Goal: Answer question/provide support

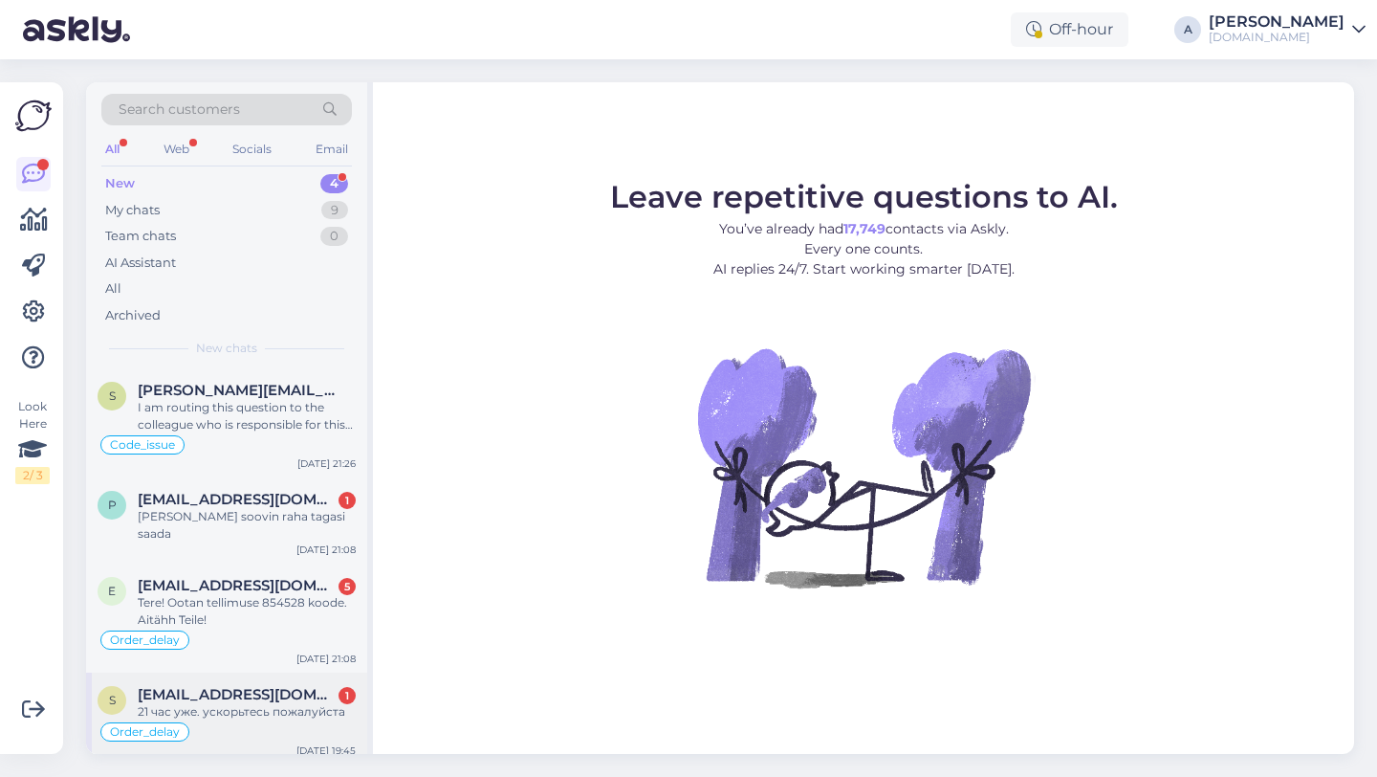
click at [221, 703] on div "21 час уже. ускорьтесь пожалуйста" at bounding box center [247, 711] width 218 height 17
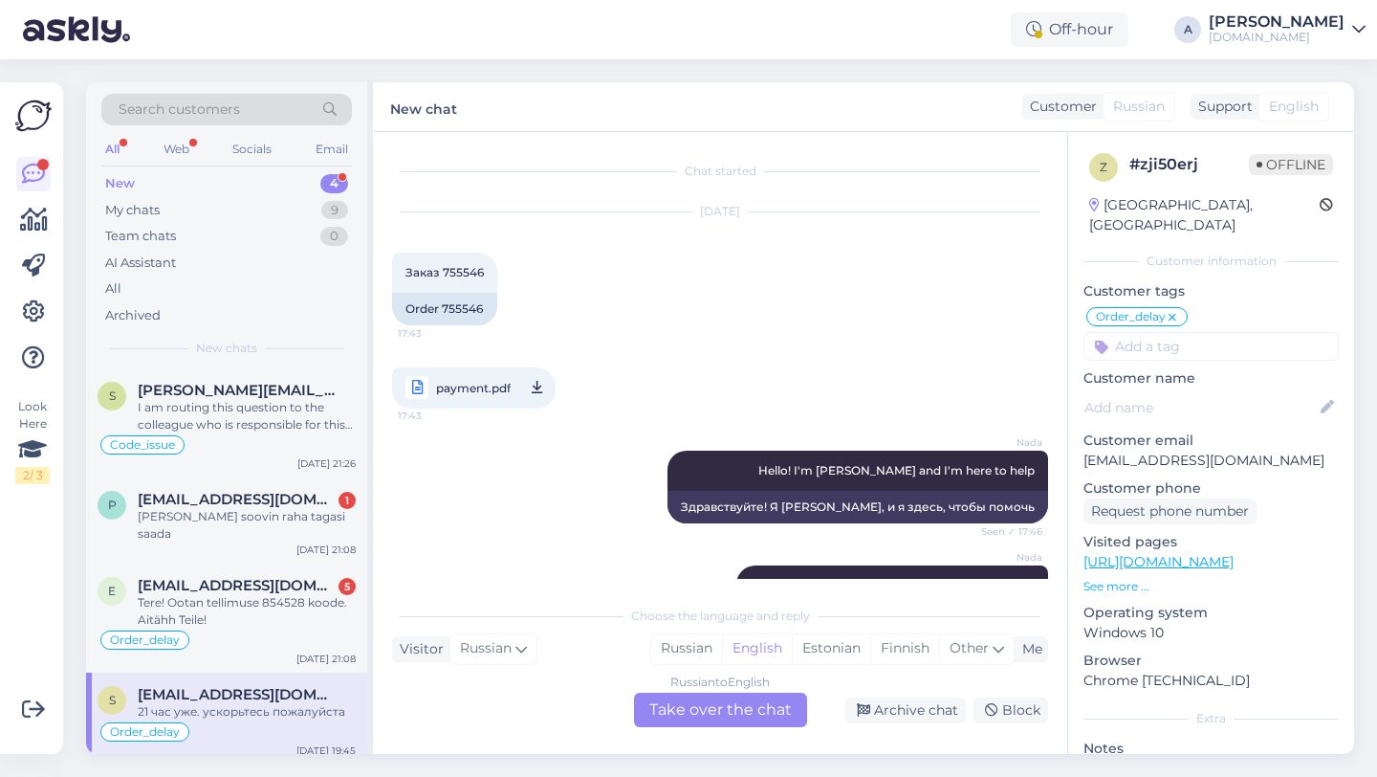
scroll to position [13602, 0]
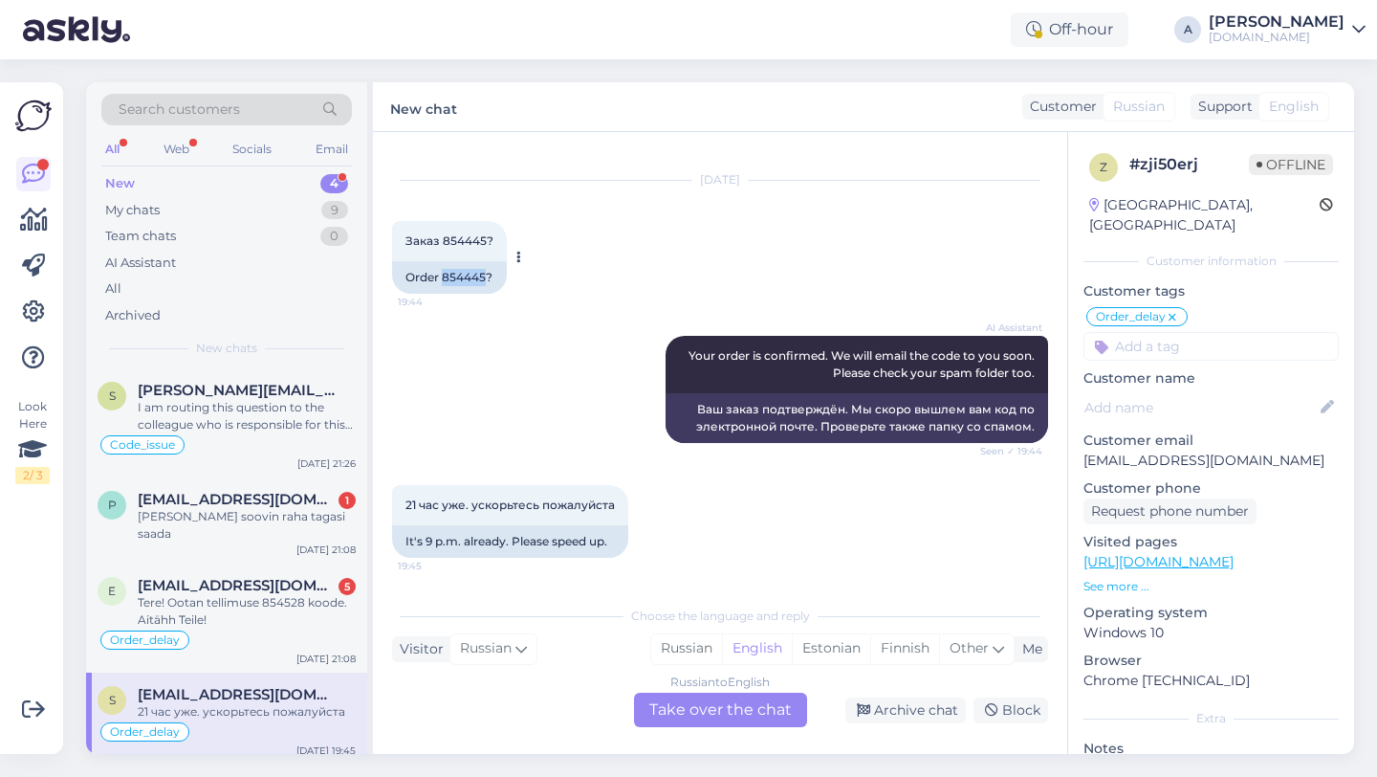
drag, startPoint x: 486, startPoint y: 278, endPoint x: 442, endPoint y: 278, distance: 44.0
click at [442, 278] on div "Order 854445?" at bounding box center [449, 277] width 115 height 33
copy div "854445"
click at [673, 711] on div "Russian to English Take over the chat" at bounding box center [720, 710] width 173 height 34
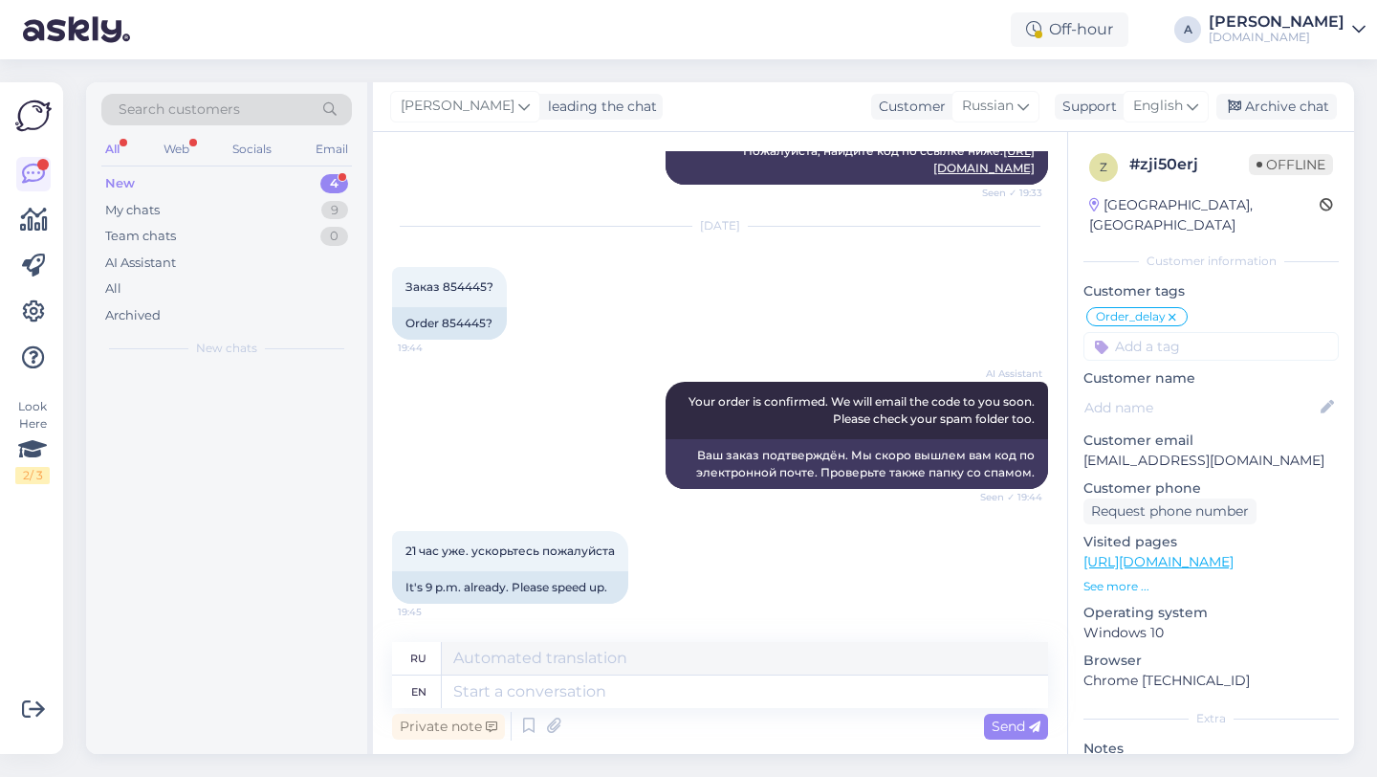
scroll to position [13556, 0]
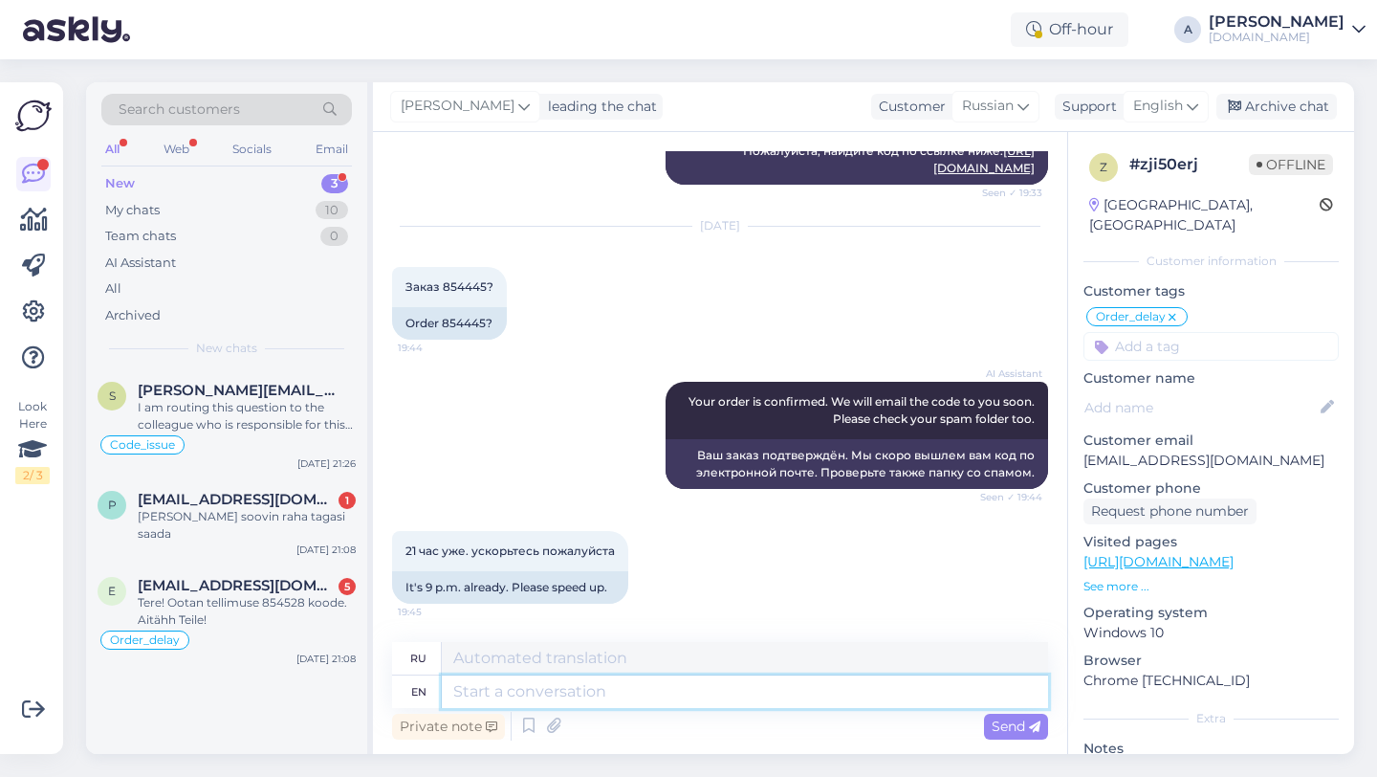
click at [509, 691] on textarea at bounding box center [745, 691] width 606 height 33
type textarea "HEy"
type textarea "Привет"
type textarea "Hey the"
type textarea "ЧАС"
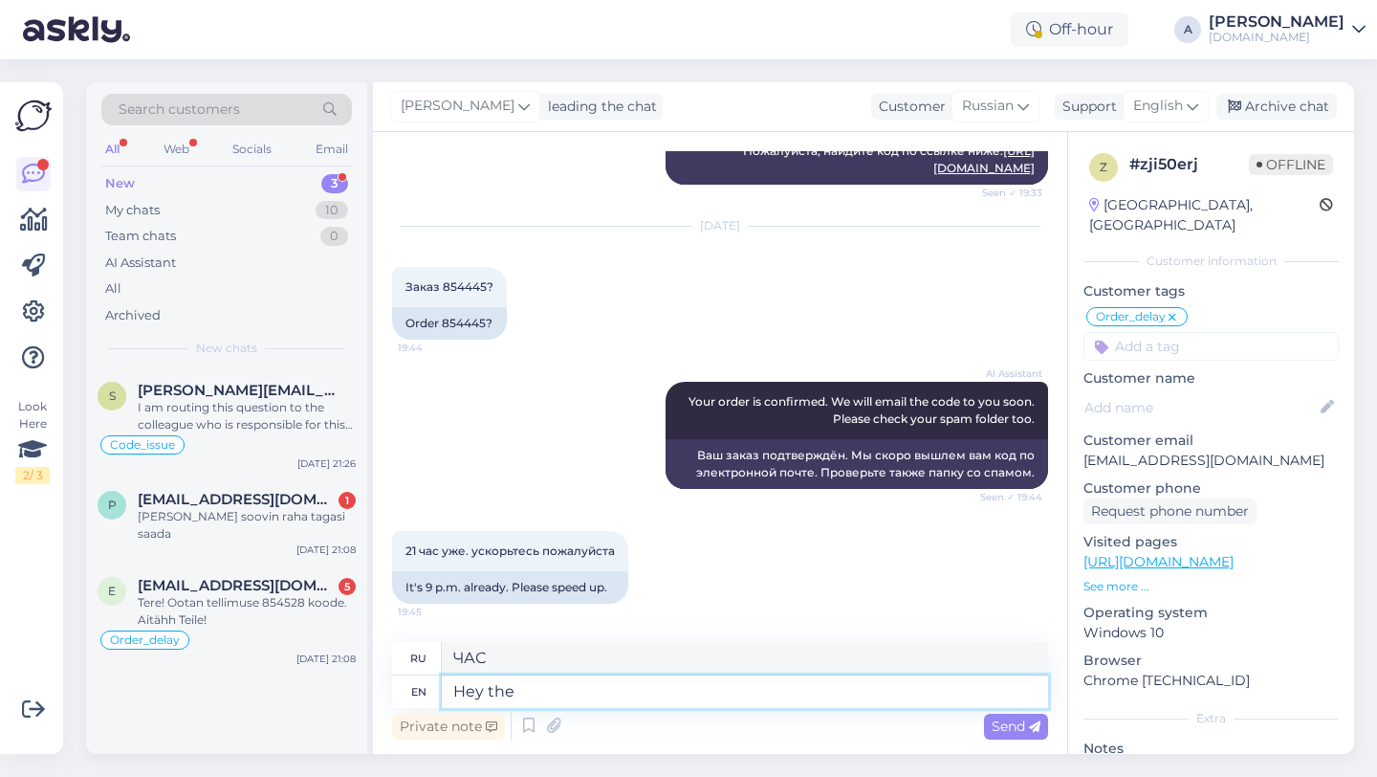
type textarea "Hey ther"
type textarea "Привет"
type textarea "Hey there!"
type textarea "Привет!"
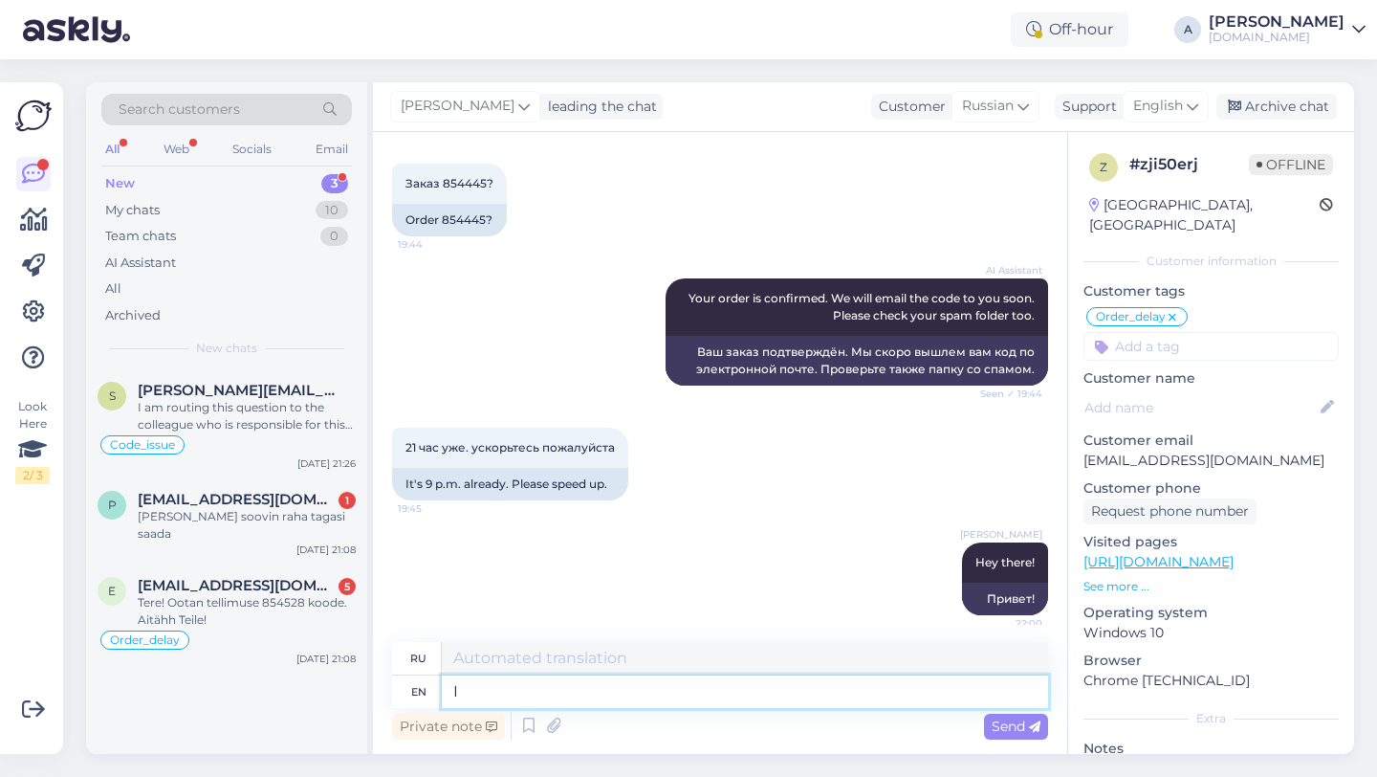
scroll to position [13671, 0]
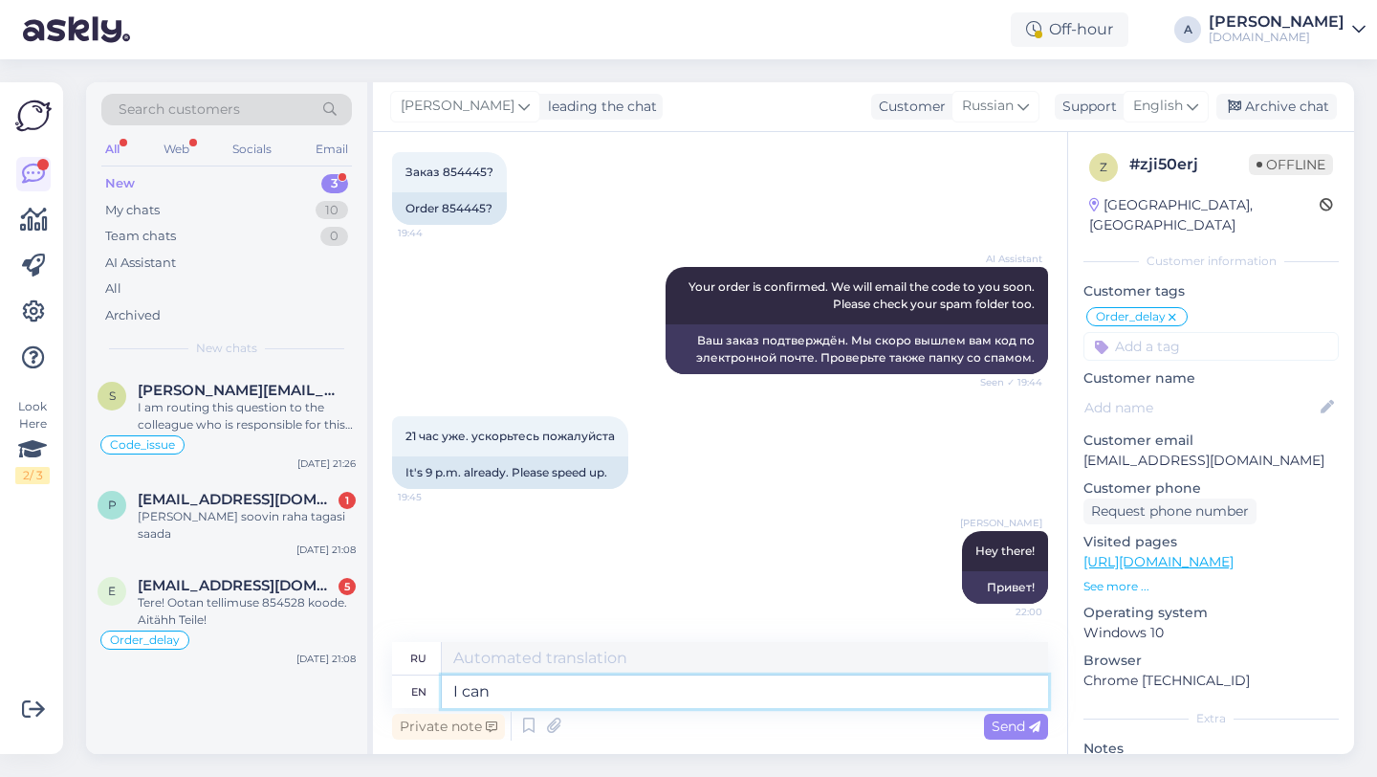
type textarea "I can s"
type textarea "я"
type textarea "I can see"
type textarea "Я могу"
type textarea "I can see i"
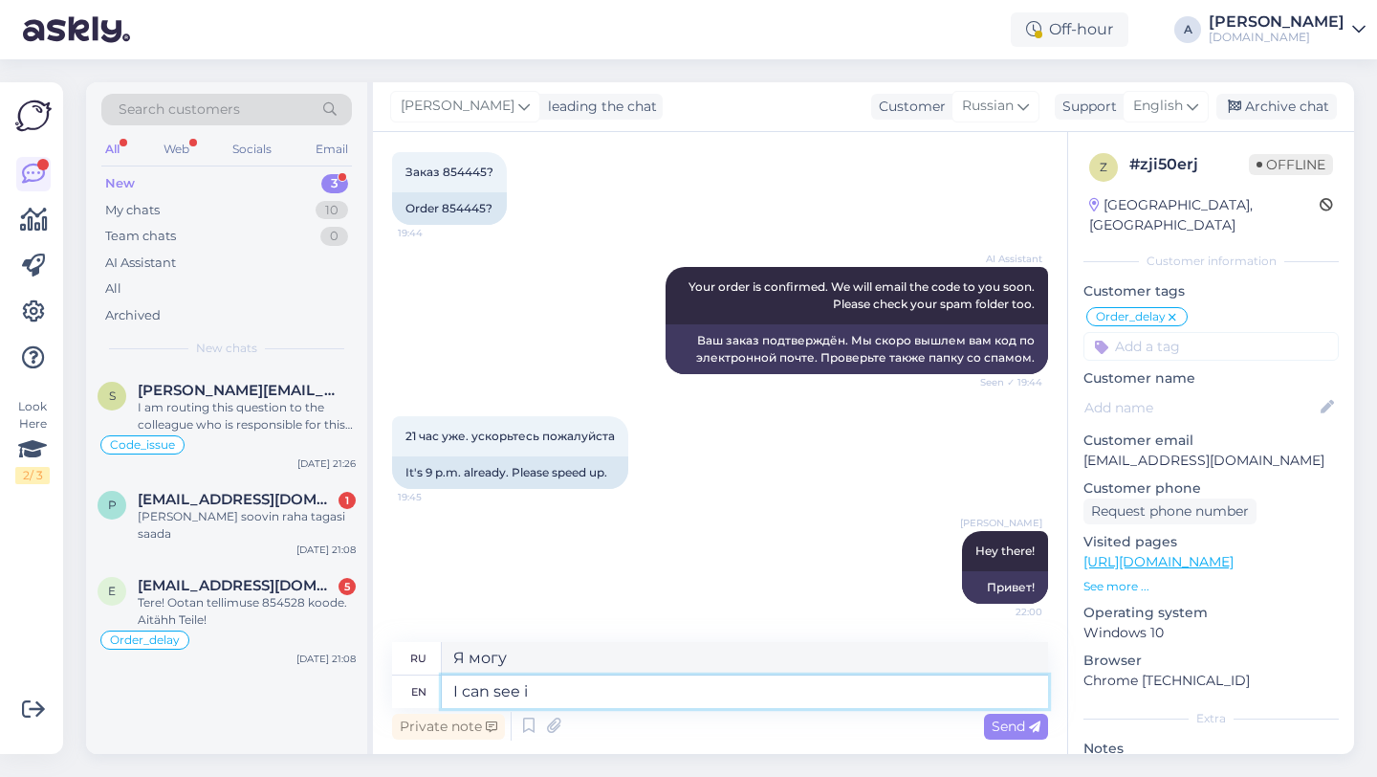
type textarea "я вижу"
type textarea "I can see internally tha"
type textarea "Я вижу внутреннее"
type textarea "I can see internally that"
type textarea "Я вижу внутренне"
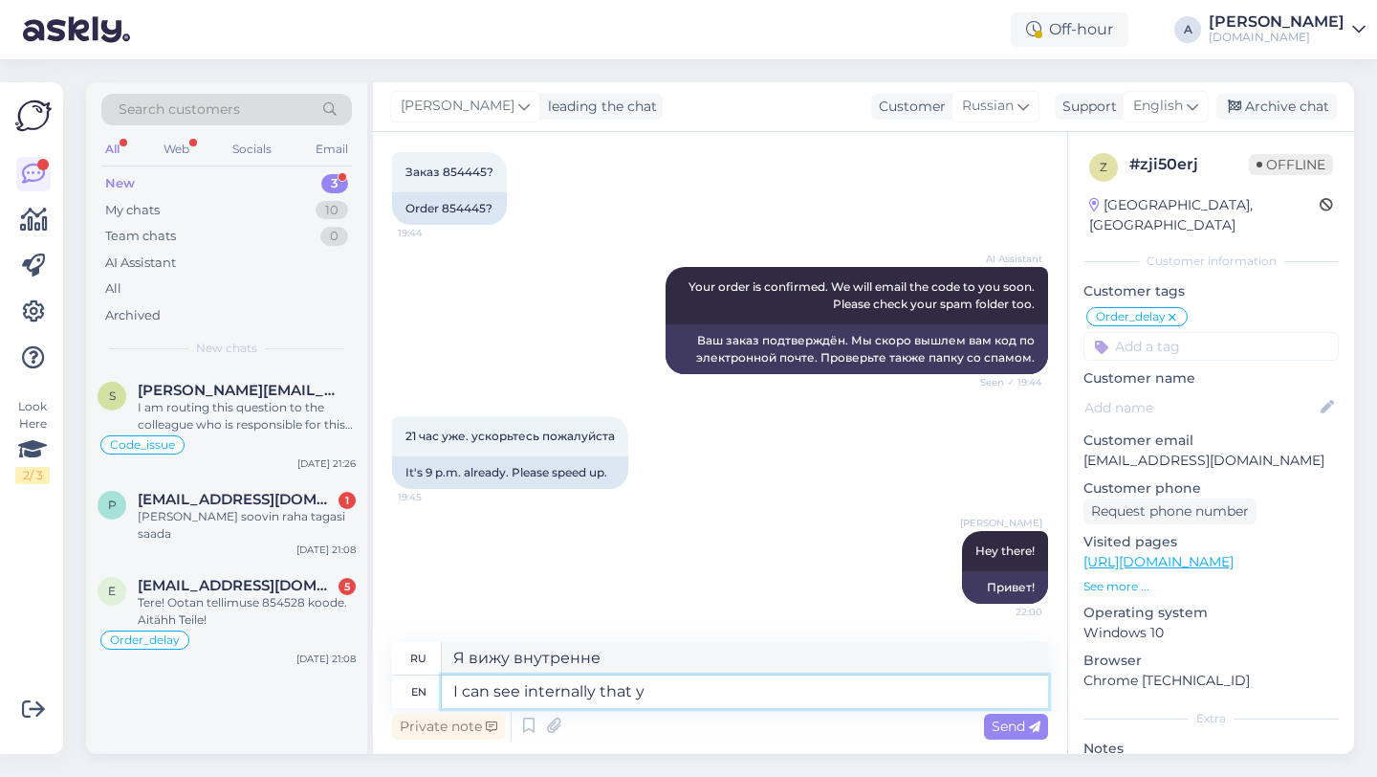
type textarea "I can see internally that yo"
type textarea "Я вижу внутренне, что"
type textarea "I can see internally that your orde"
type textarea "Я вижу внутренне, что ваш"
type textarea "I can see internally that your order was c"
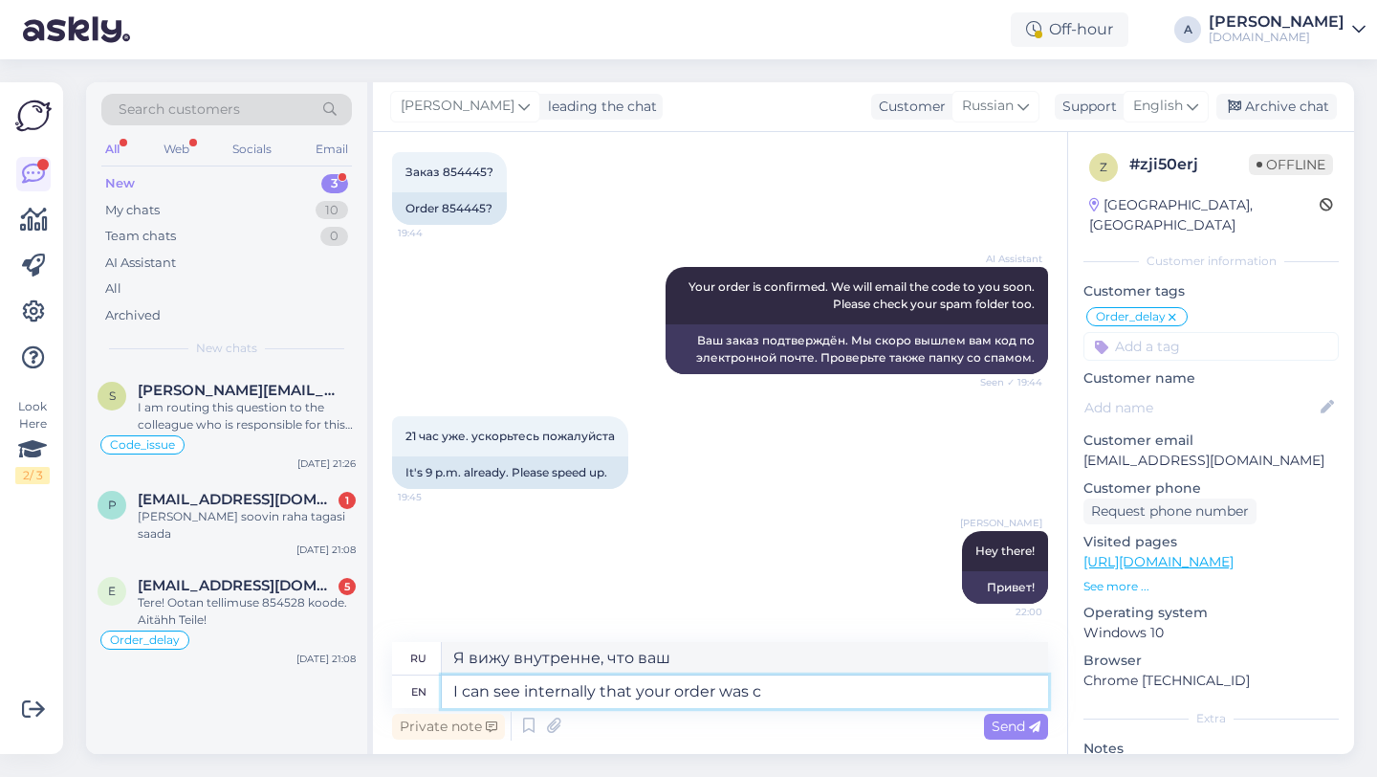
type textarea "Я вижу, что ваш заказ выполнен."
type textarea "I can see internally that your order was compl"
type textarea "Я вижу, что ваш заказ был"
type textarea "I can see internally that your order was completed."
type textarea "Я вижу, что ваш заказ был выполнен."
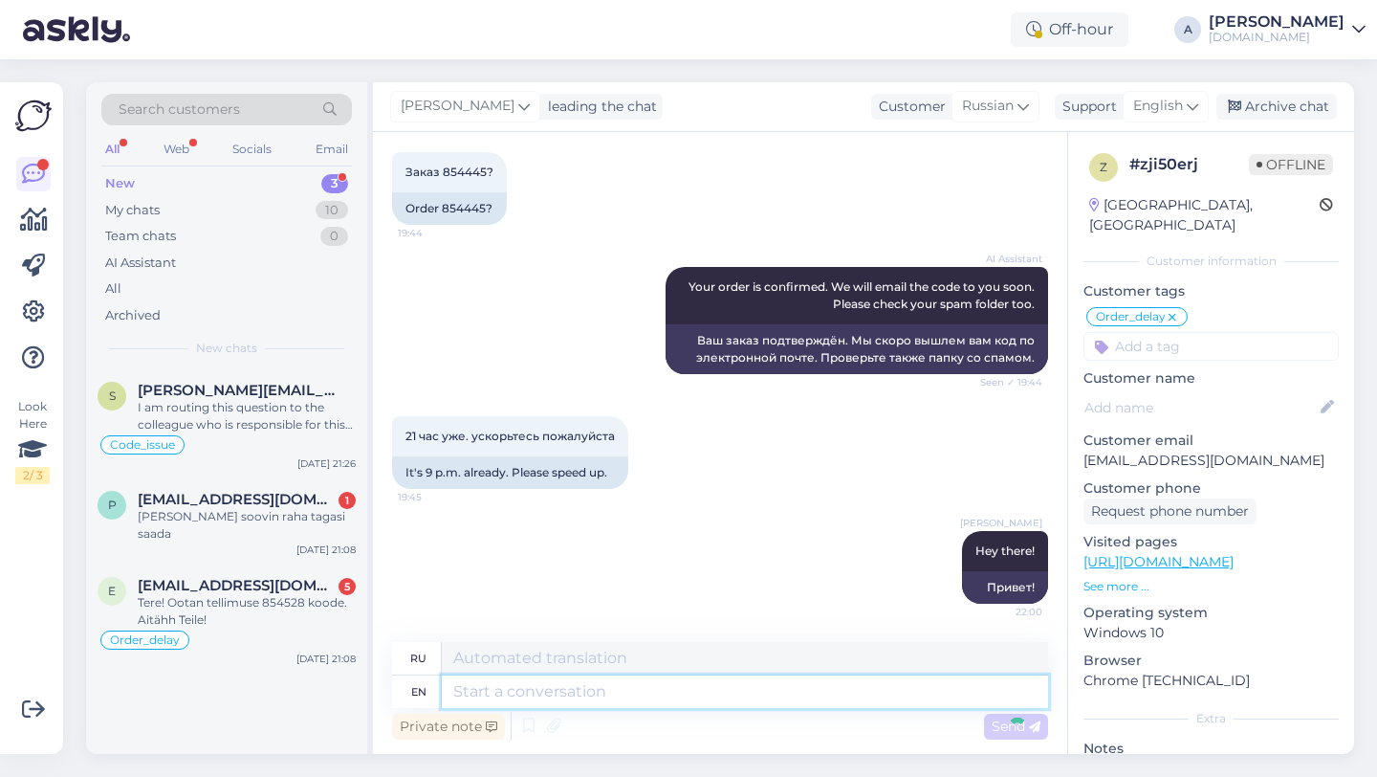
scroll to position [13785, 0]
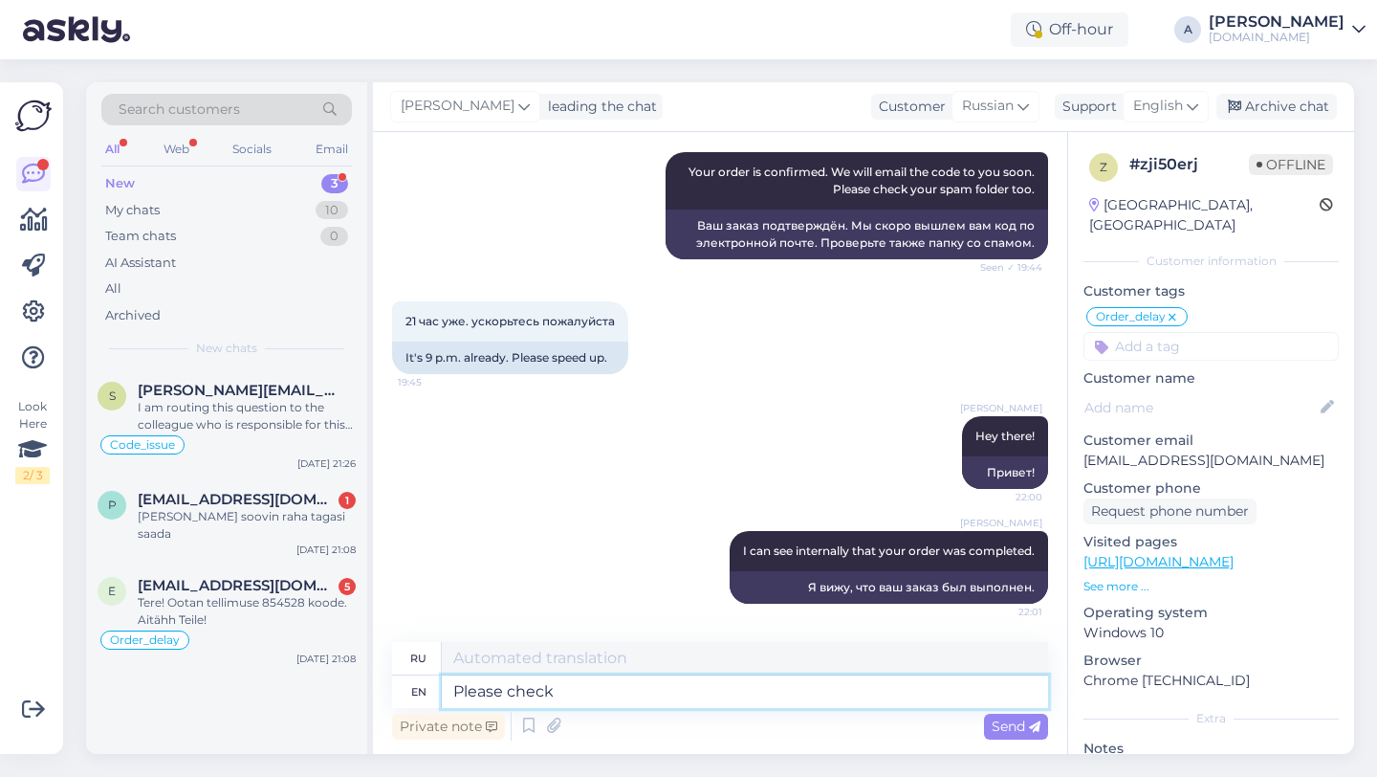
type textarea "Please check"
type textarea "Пожалуйста"
type textarea "Please check yout"
type textarea "пожалуйста, проверьте"
type textarea "Please check yout e"
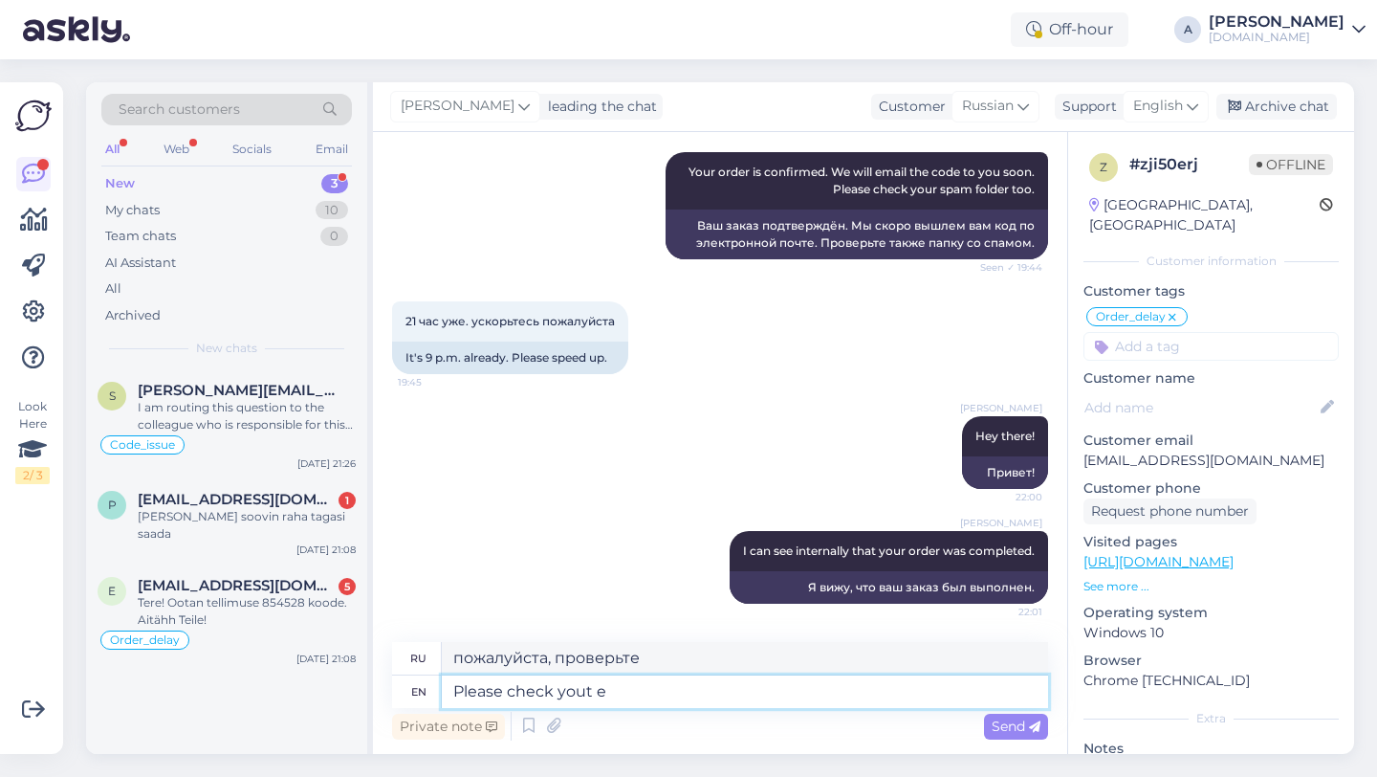
type textarea "Пожалуйста, проверьте"
type textarea "Please check your em"
type textarea "Пожалуйста, проверьте ваш"
type textarea "Please check your email and"
type textarea "Пожалуйста, проверьте свою электронную почту."
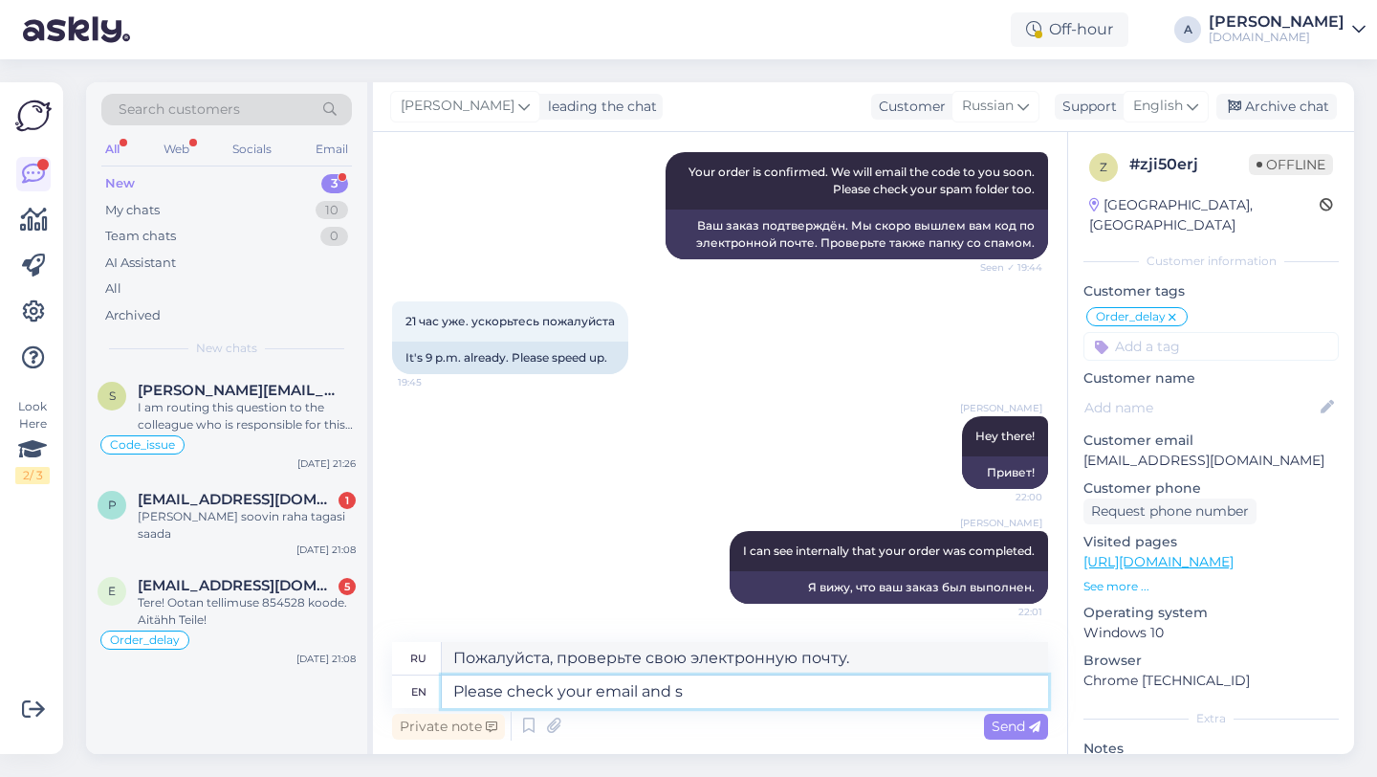
type textarea "Please check your email and sp"
type textarea "Пожалуйста, проверьте свою электронную почту и"
type textarea "Please check your email and spam fo"
type textarea "Пожалуйста, проверьте свою электронную почту и спам."
type textarea "Please check your email and spam folder."
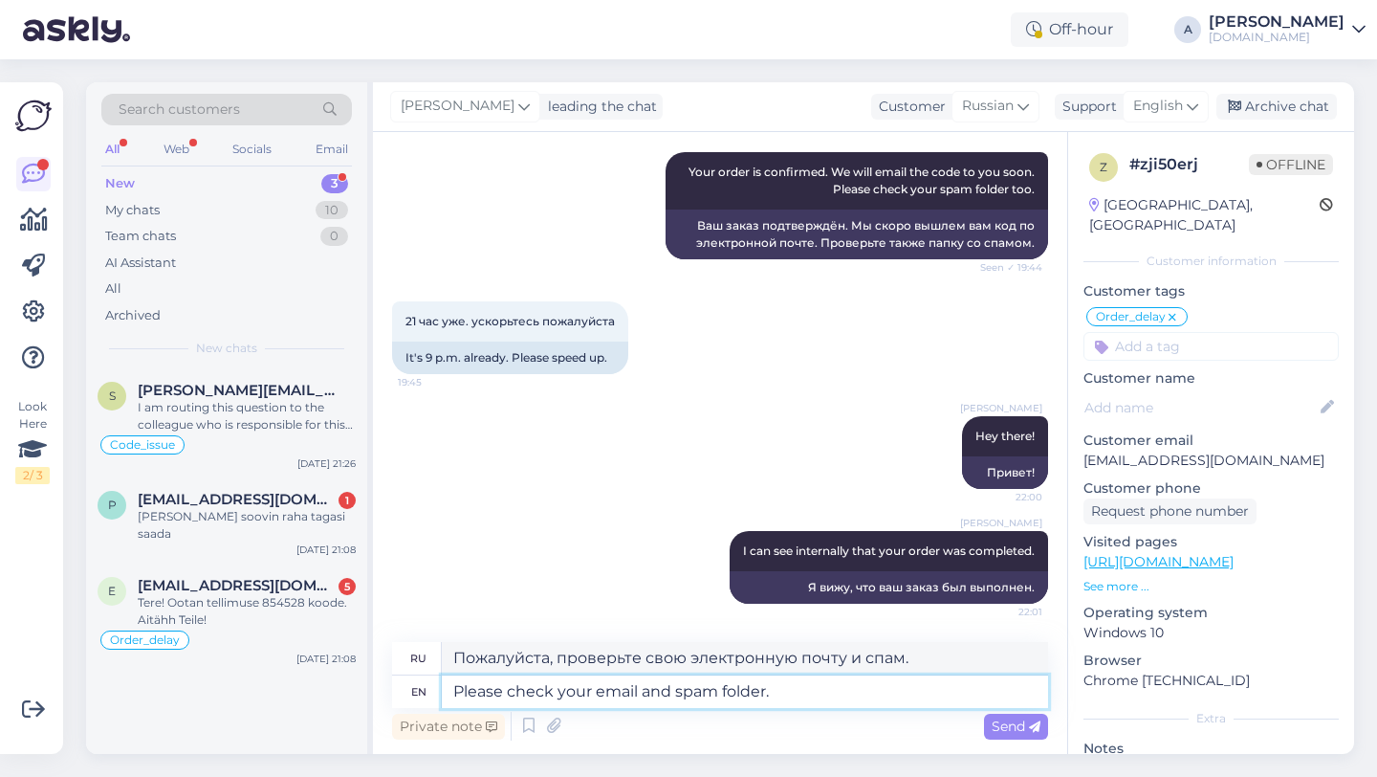
type textarea "Пожалуйста, проверьте вашу электронную почту и папку со спамом."
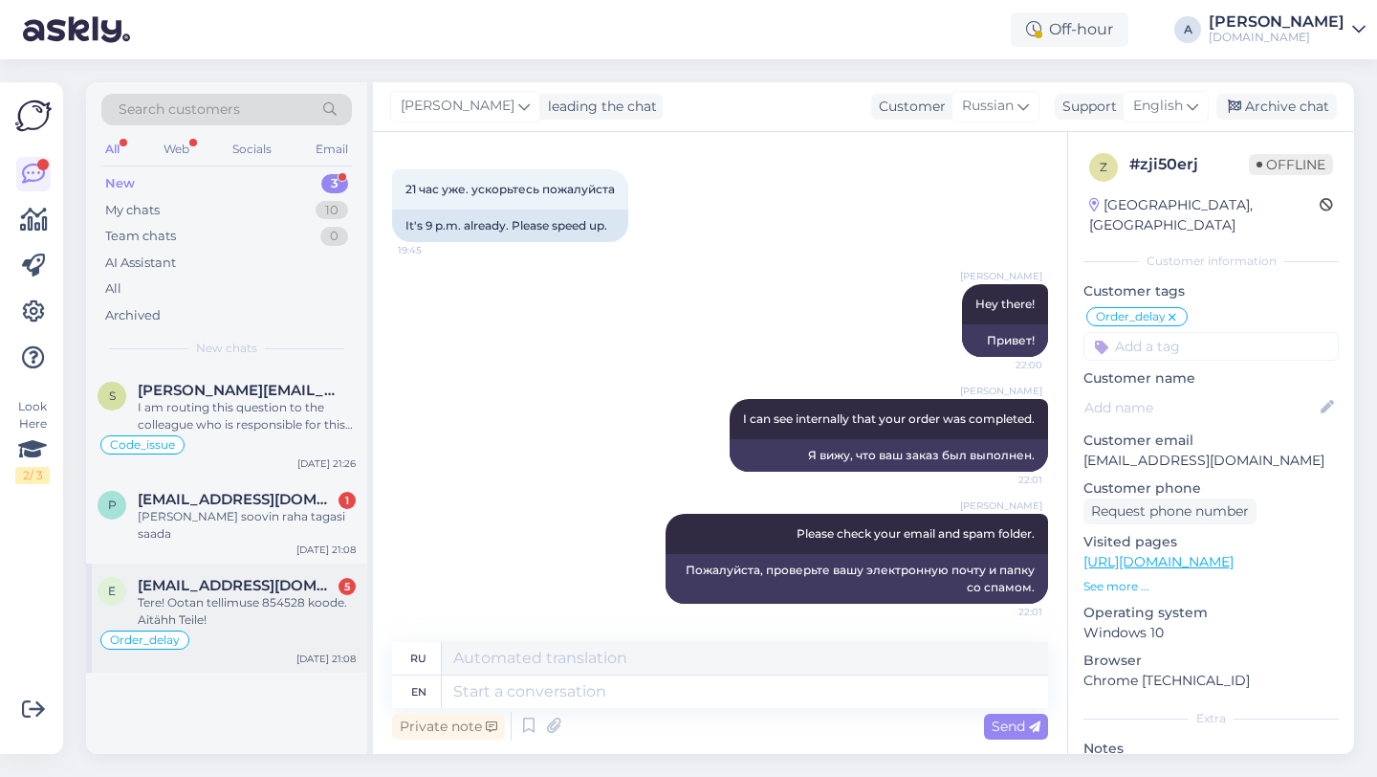
click at [202, 577] on span "[EMAIL_ADDRESS][DOMAIN_NAME]" at bounding box center [237, 585] width 199 height 17
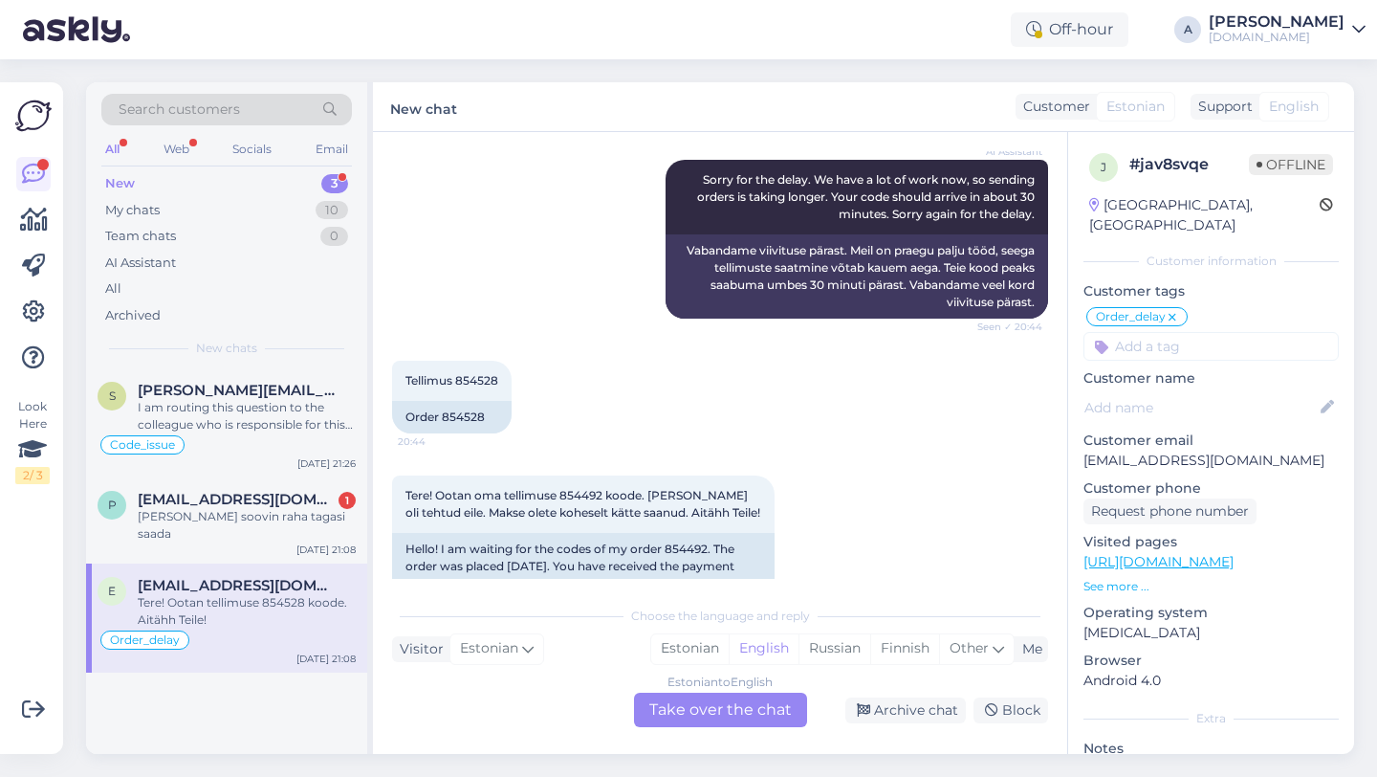
scroll to position [16189, 0]
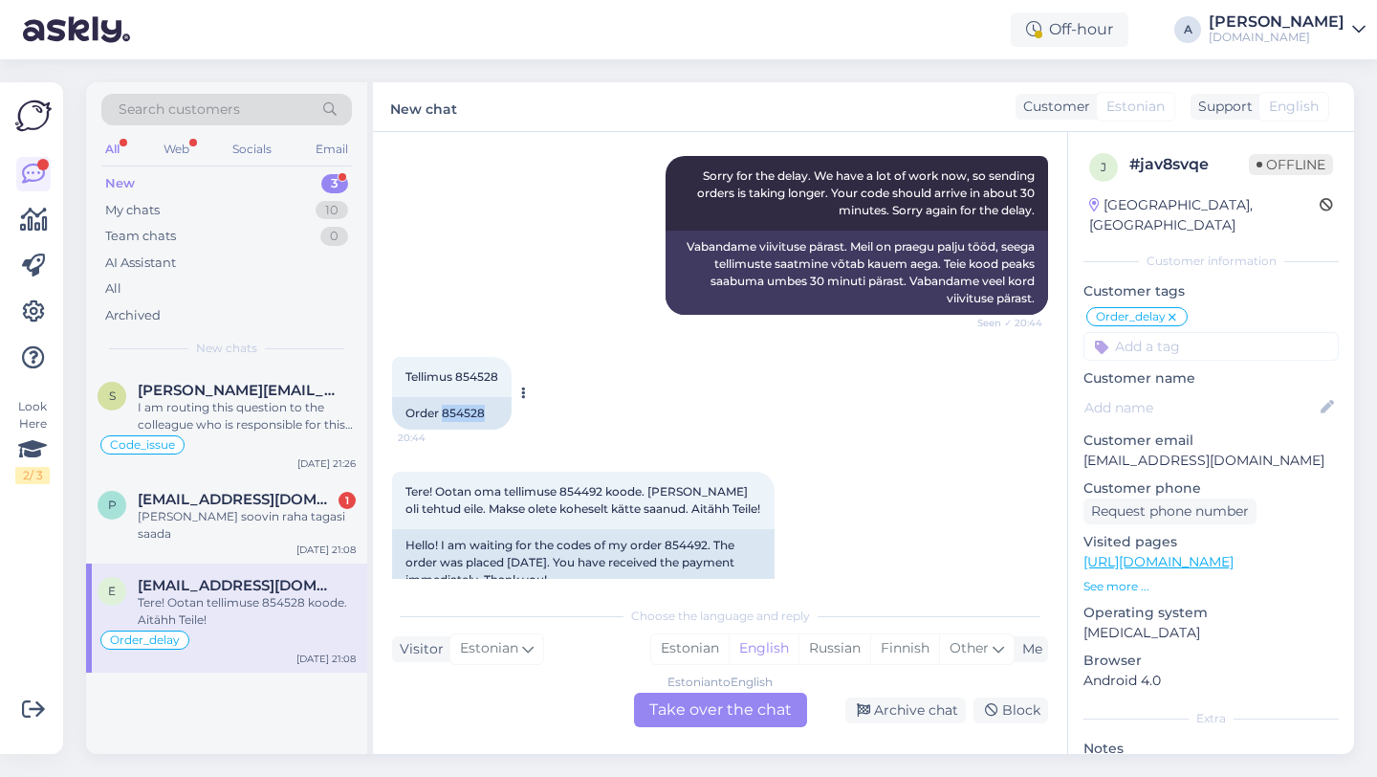
drag, startPoint x: 486, startPoint y: 328, endPoint x: 444, endPoint y: 329, distance: 42.1
click at [444, 397] on div "Order 854528" at bounding box center [452, 413] width 120 height 33
copy div "854528"
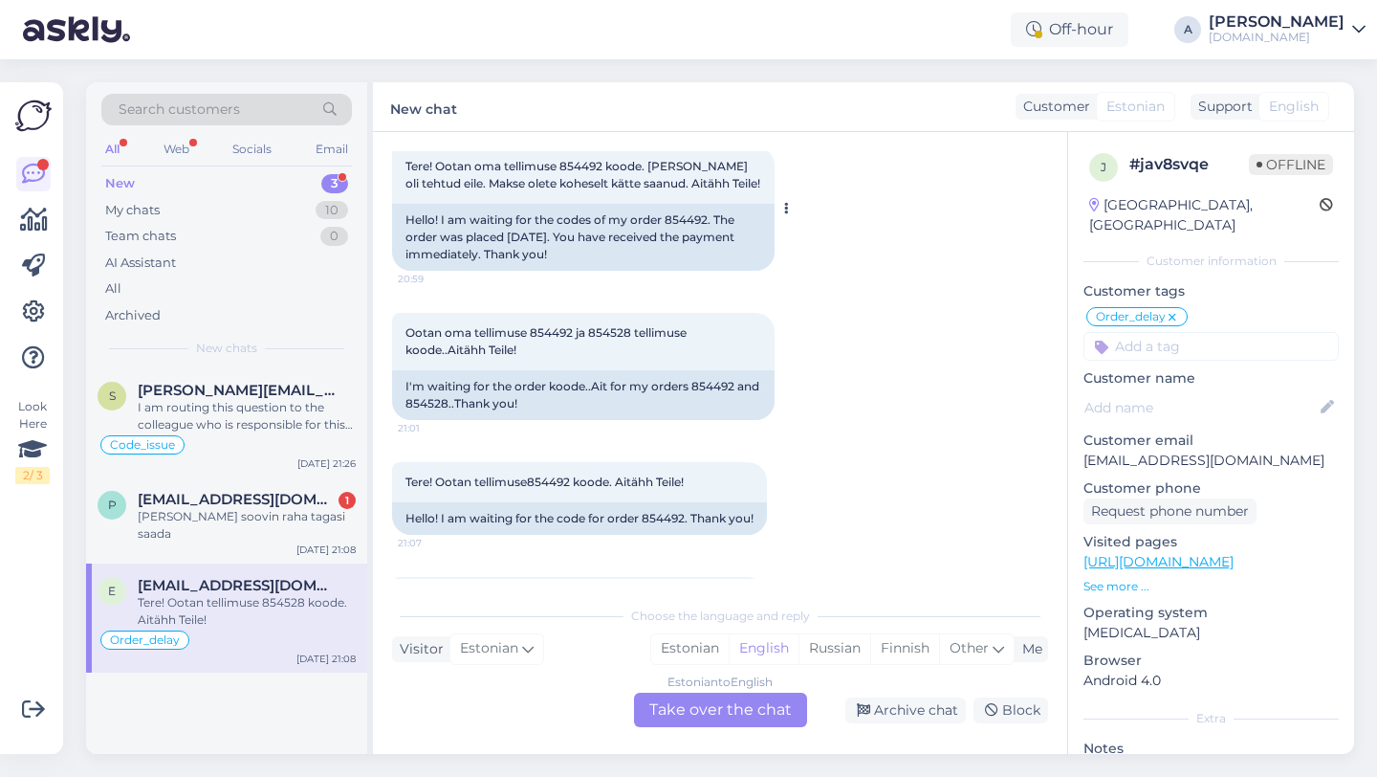
scroll to position [16520, 0]
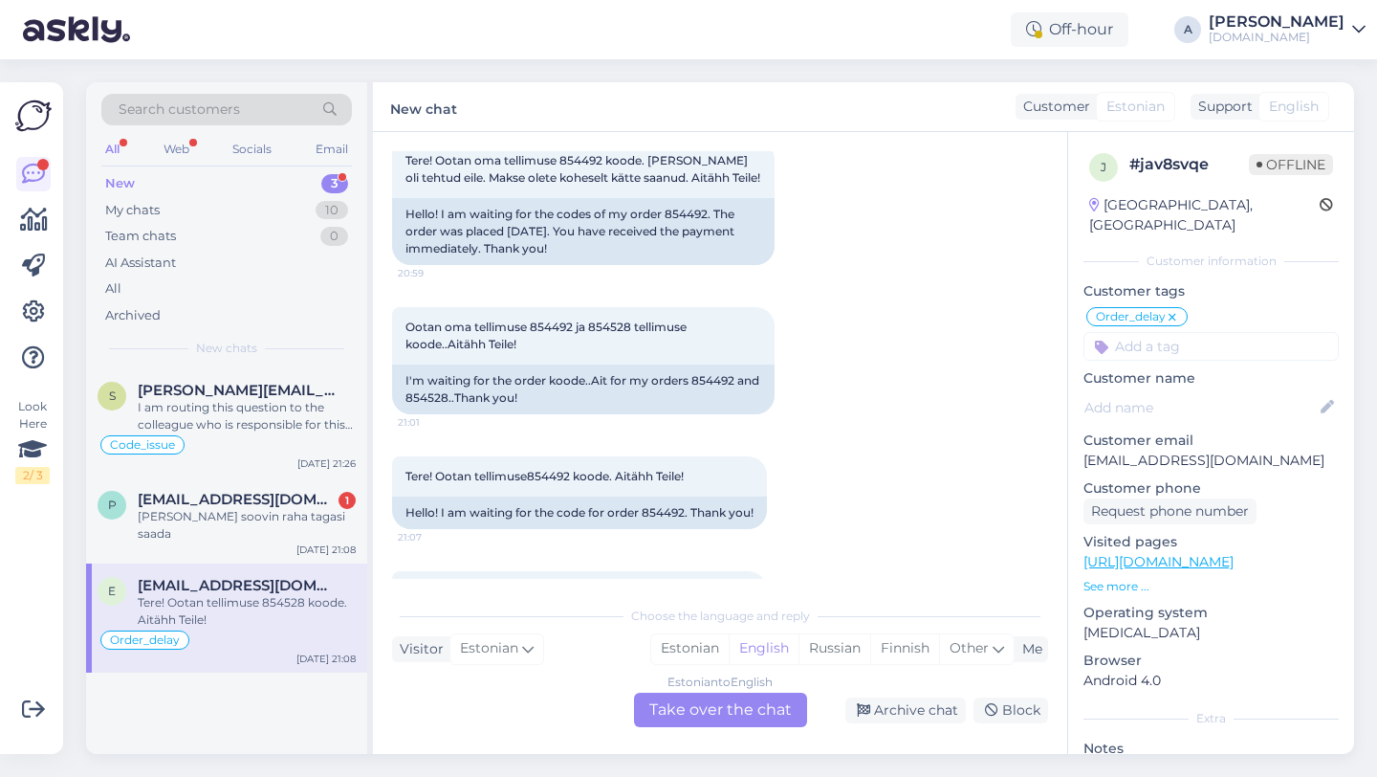
click at [692, 703] on div "Estonian to English Take over the chat" at bounding box center [720, 710] width 173 height 34
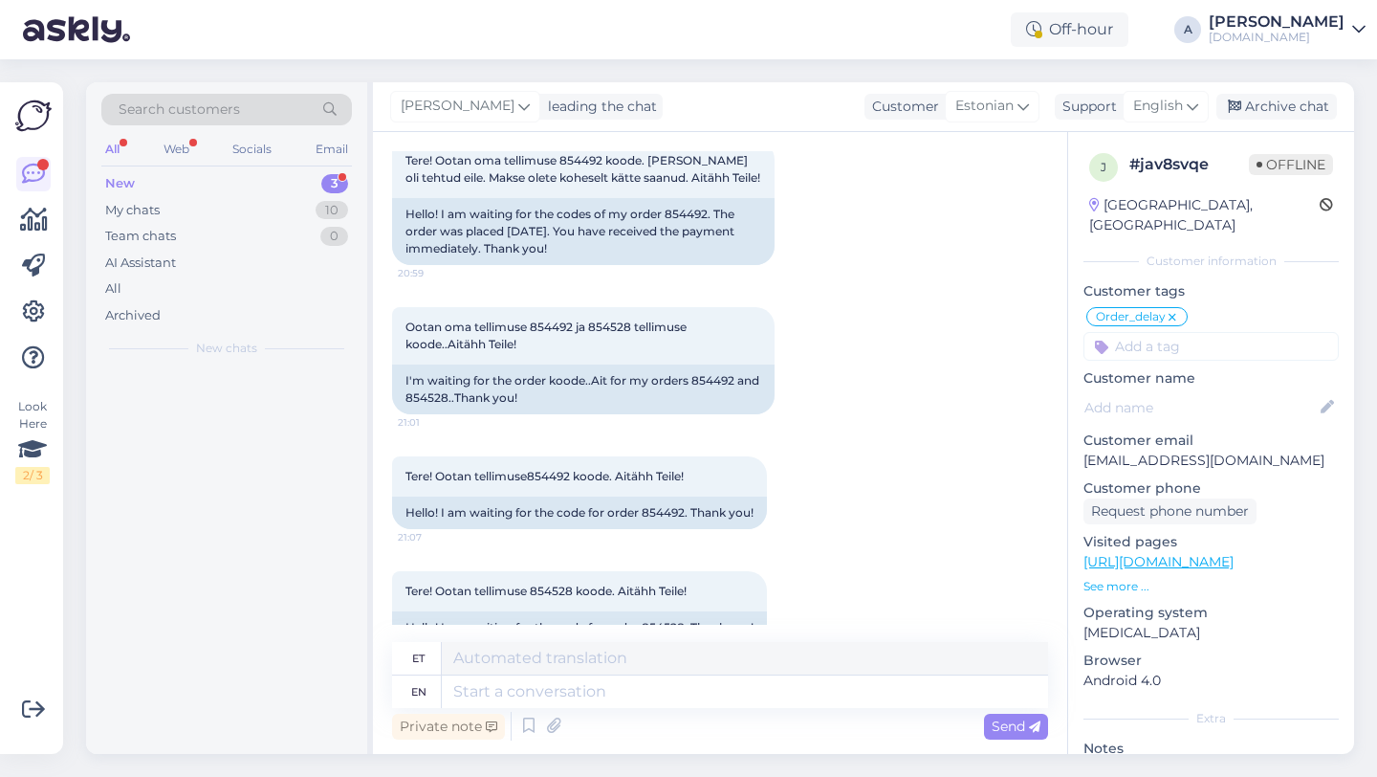
scroll to position [16474, 0]
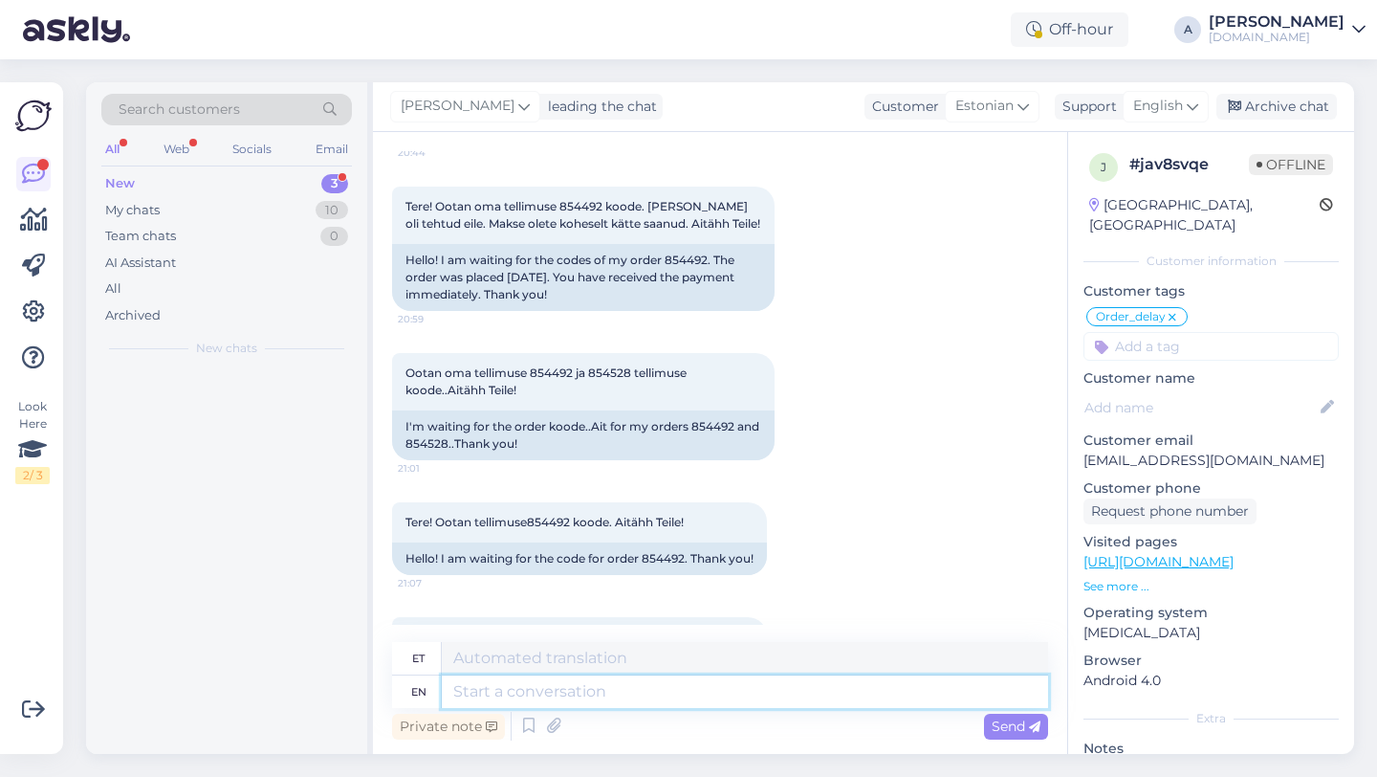
click at [674, 700] on textarea at bounding box center [745, 691] width 606 height 33
type textarea "Hey there"
type textarea "Hei"
type textarea "Hey there!"
type textarea "Tere!"
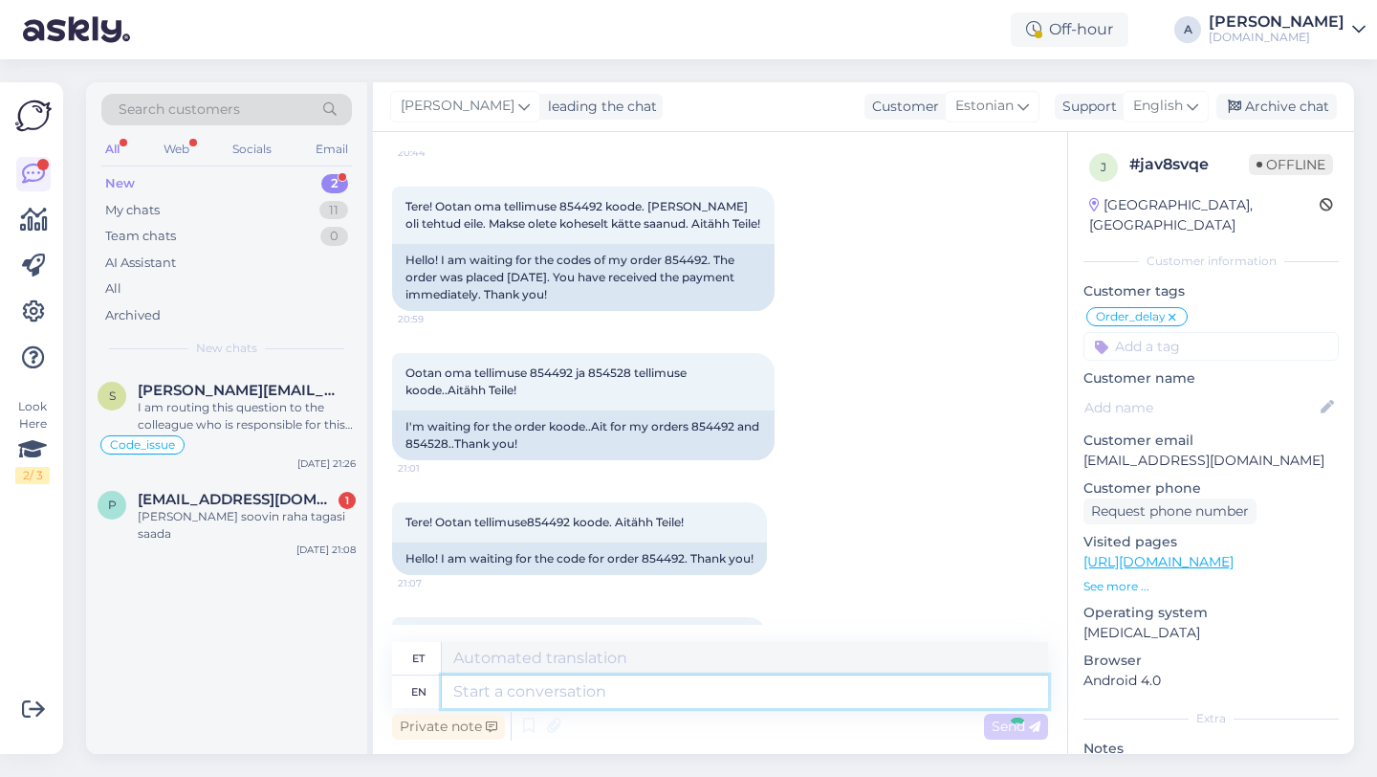
scroll to position [16589, 0]
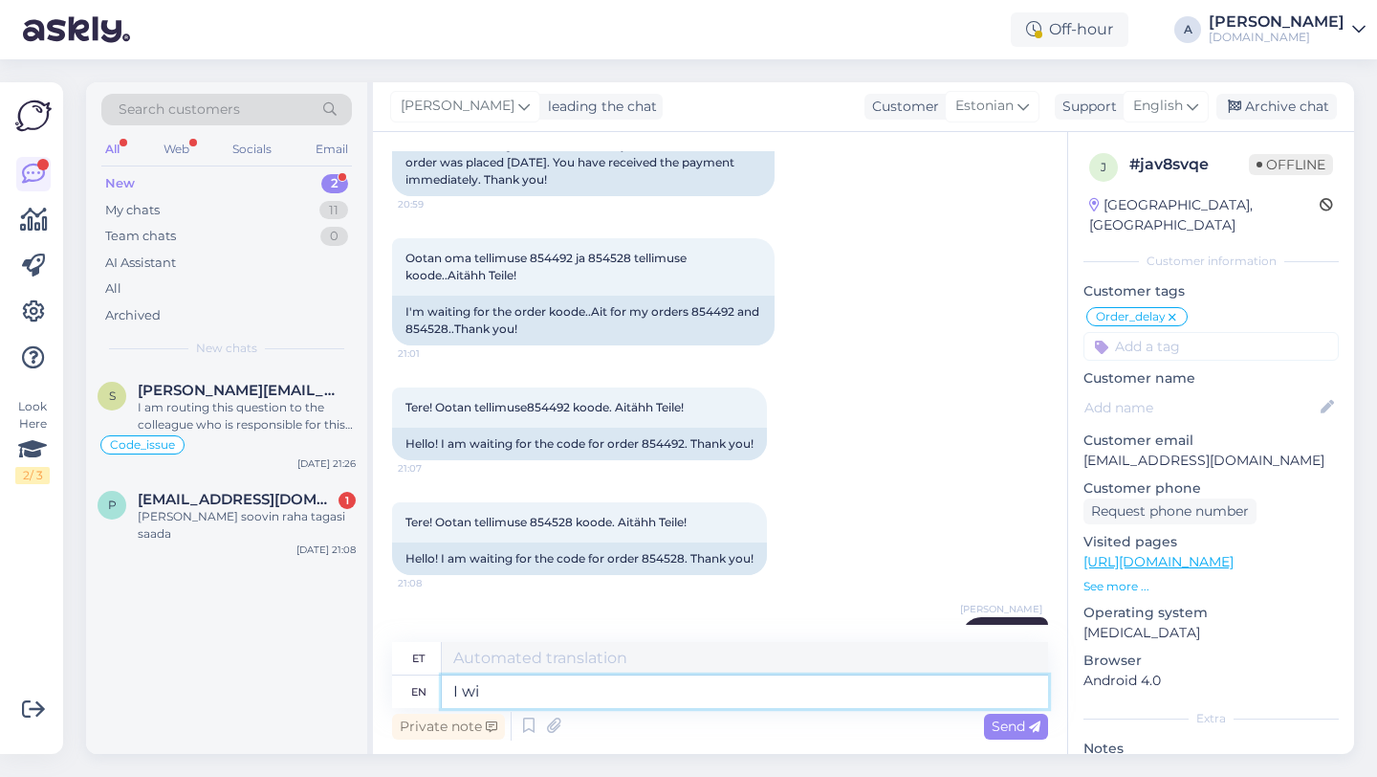
type textarea "I wil"
type textarea "[PERSON_NAME]"
type textarea "I will be s"
type textarea "Ma teen seda"
type textarea "I will be [DEMOGRAPHIC_DATA]"
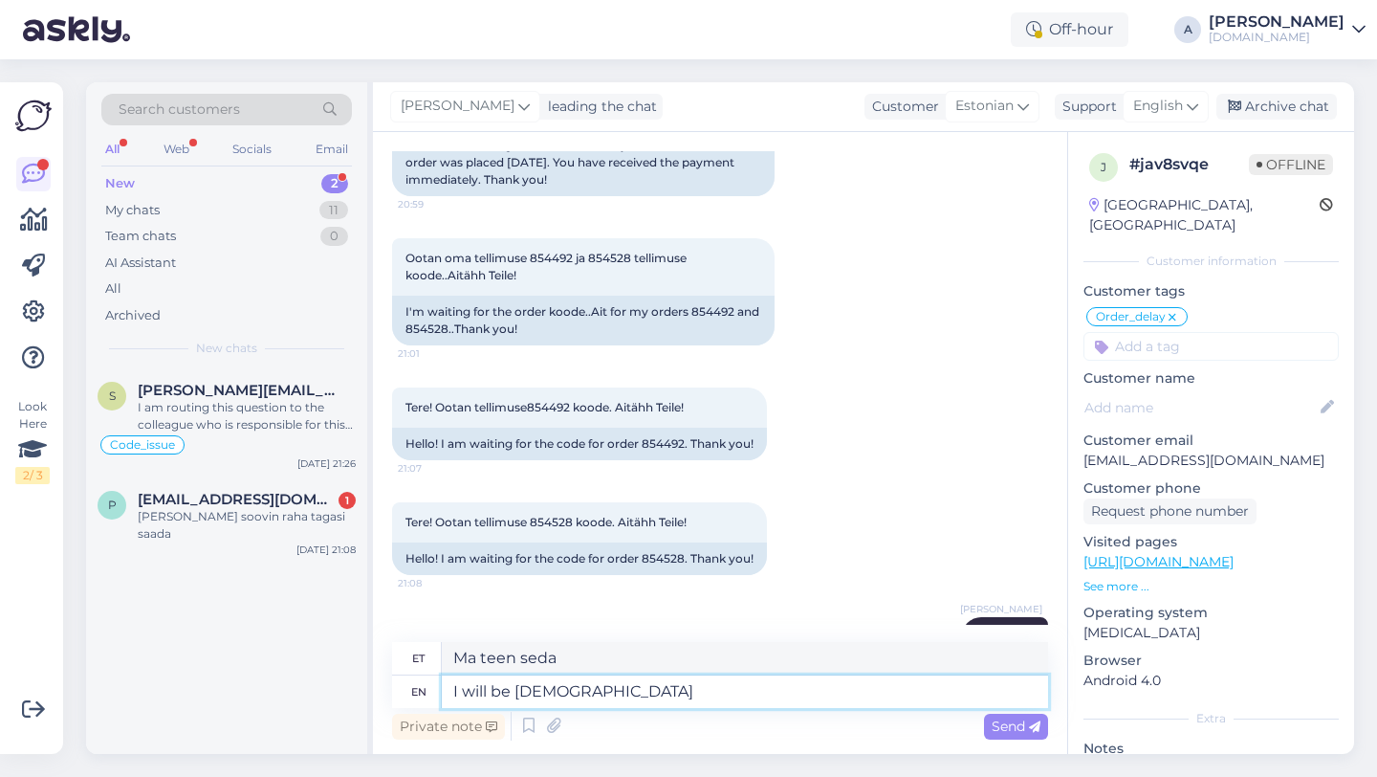
type textarea "Ma [PERSON_NAME]"
type textarea "I will be sharing your"
type textarea "Ma jagan"
type textarea "I will be sharing your orde"
type textarea "Ma jagan sinu"
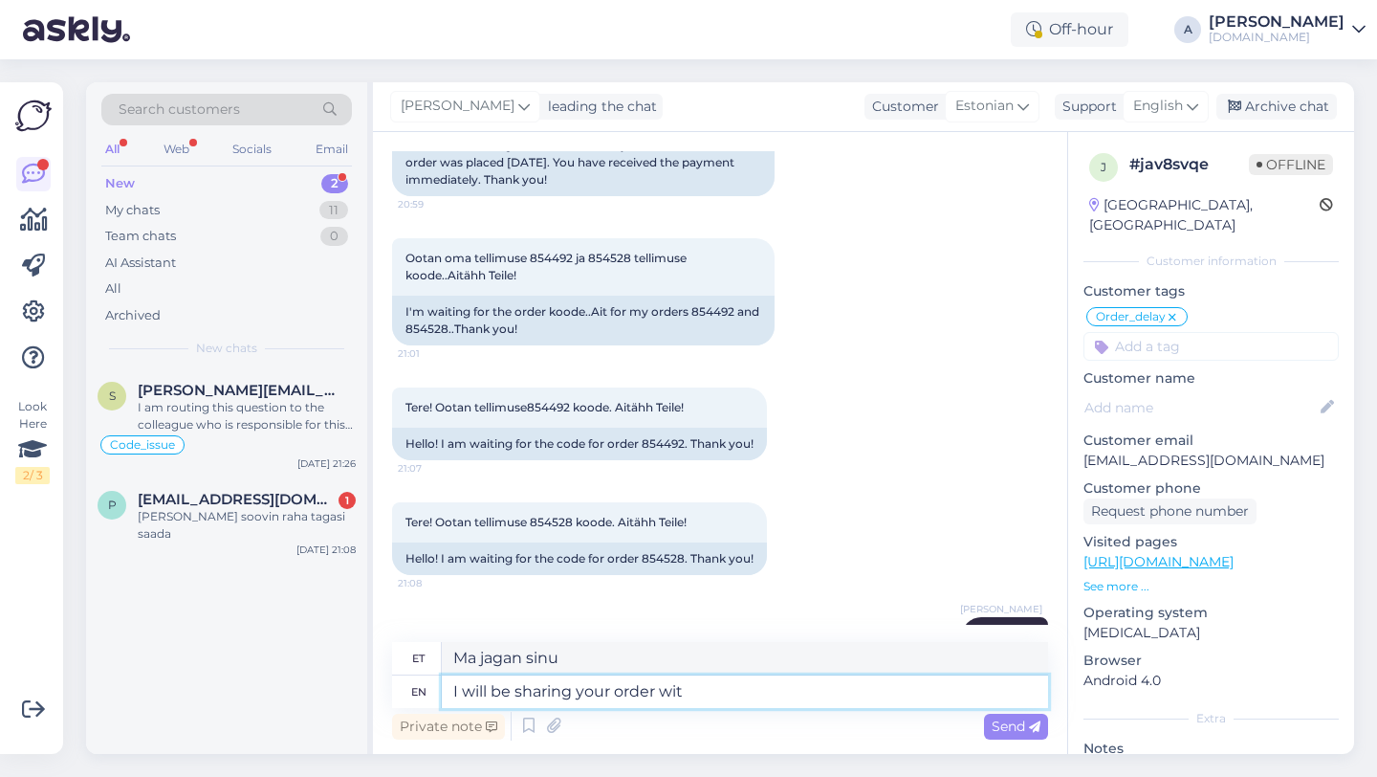
type textarea "I will be sharing your order with"
type textarea "[PERSON_NAME] tellimust"
type textarea "I will be sharing your order with ou"
type textarea "[PERSON_NAME] tellimust teiega"
type textarea "I will be sharing your order with our int"
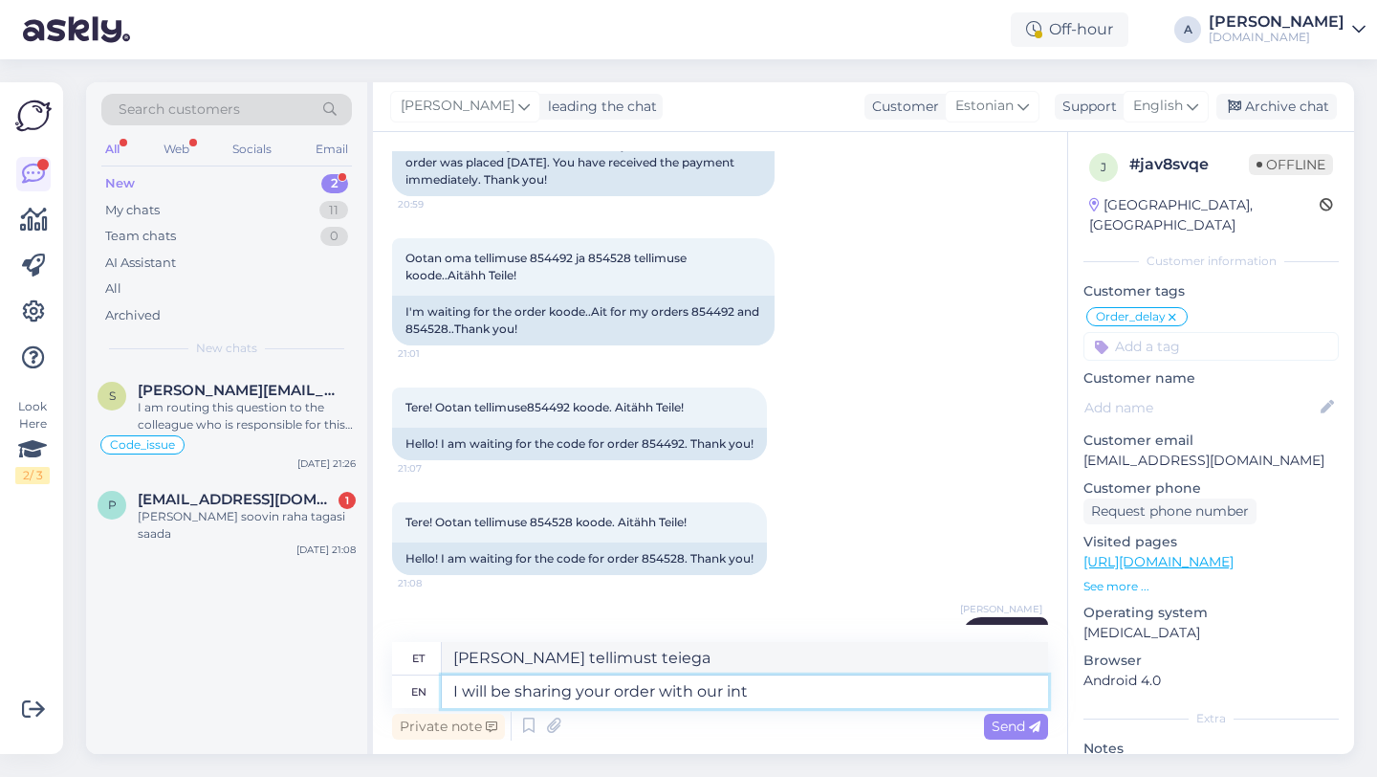
type textarea "[PERSON_NAME] tellimust meiega"
type textarea "I will be sharing your order with our internal team"
type textarea "[PERSON_NAME] tellimust meie siseringiga"
type textarea "I will be sharing your order with our internal team so"
type textarea "[PERSON_NAME] tellimust meie sisemise meeskonnaga"
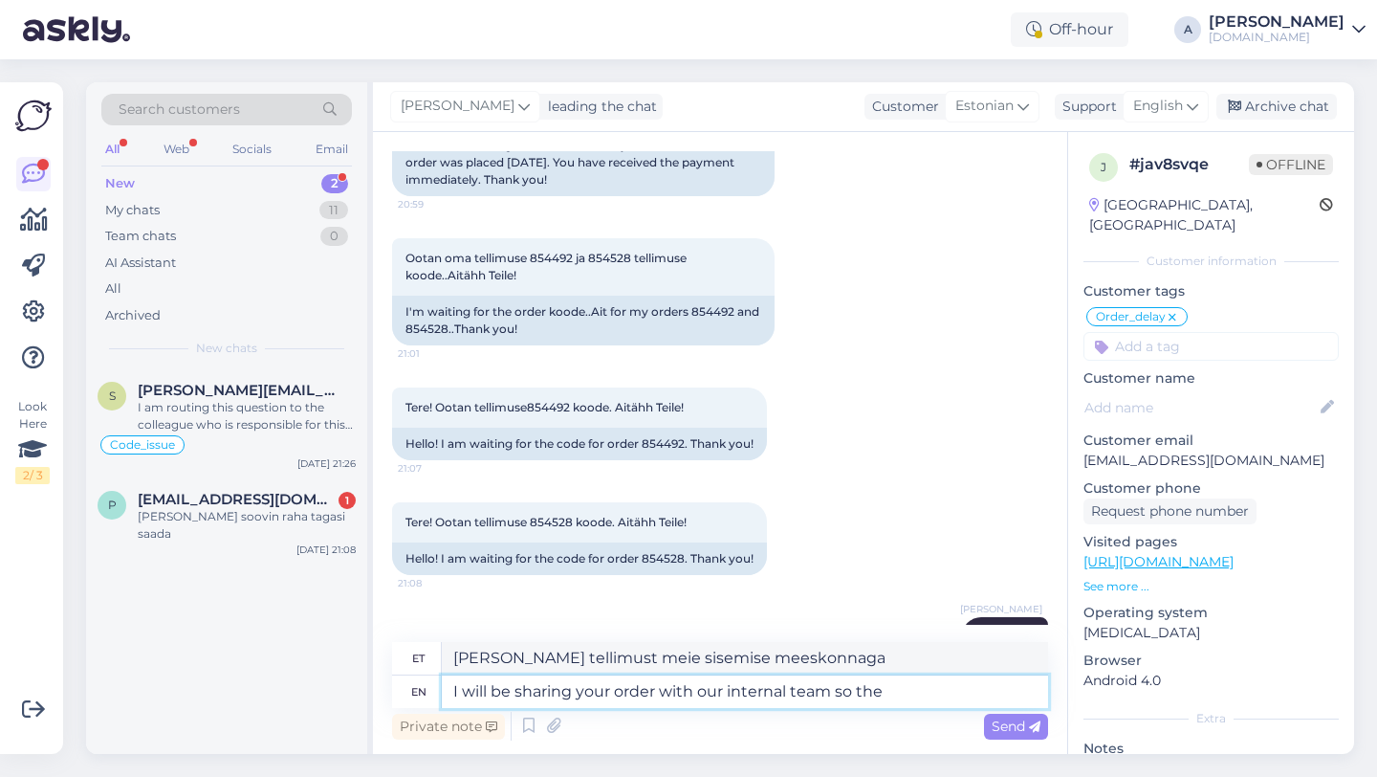
type textarea "I will be sharing your order with our internal team so they"
type textarea "[PERSON_NAME] tellimust meie sisemise meeskonnaga, seega"
type textarea "I will be sharing your order with our internal team so they can speed"
type textarea "[PERSON_NAME] tellimust meie sisemise meeskonnaga, et nad saaksid"
type textarea "I will be sharing your order with our internal team so they can speed u"
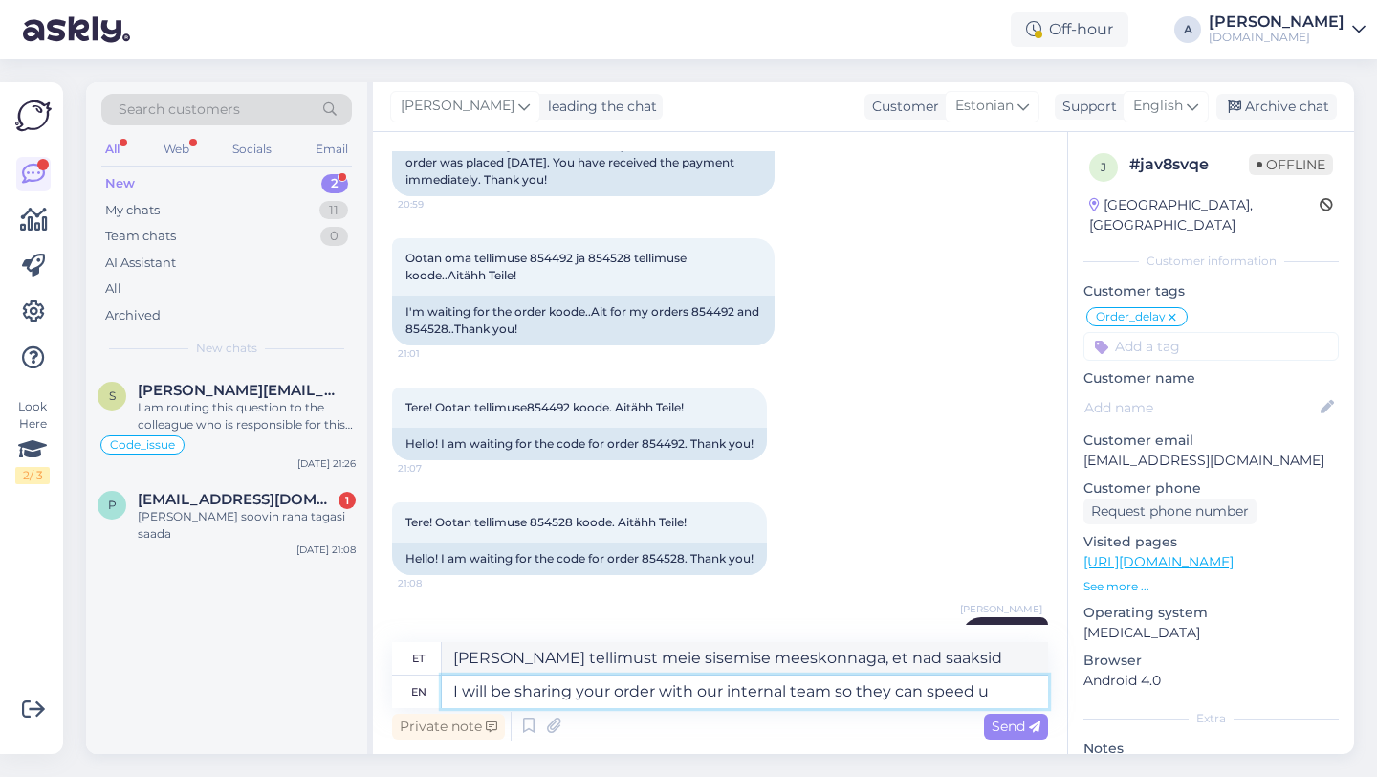
type textarea "[PERSON_NAME] tellimust meie sisemise meeskonnaga, et nad saaksid seda kiiremin…"
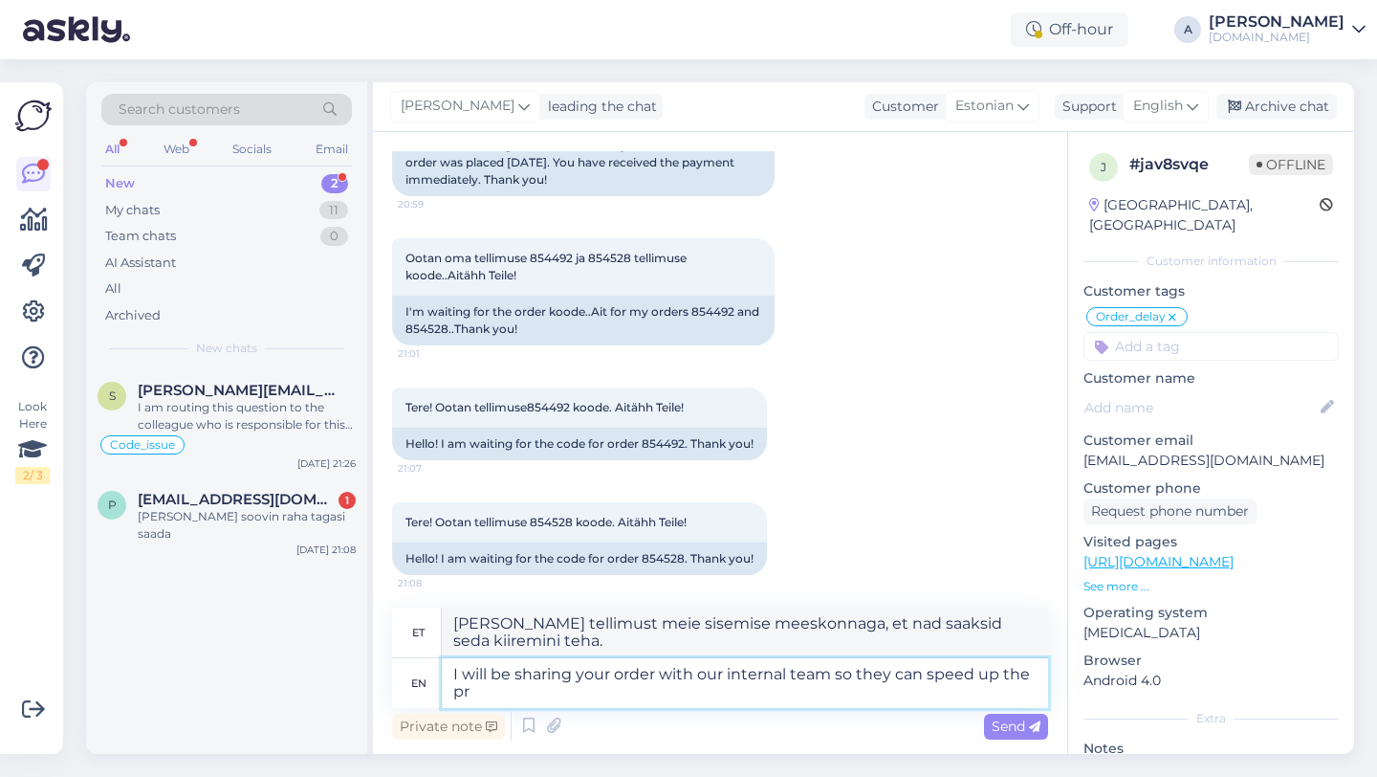
type textarea "I will be sharing your order with our internal team so they can speed up the pro"
type textarea "[PERSON_NAME] tellimust meie sisemise meeskonnaga, et nad saaksid tellimuse esi…"
type textarea "I will be sharing your order with our internal team so they can speed up the pr…"
type textarea "[PERSON_NAME] tellimust meie sisemise meeskonnaga, et nad saaksid protsessi kii…"
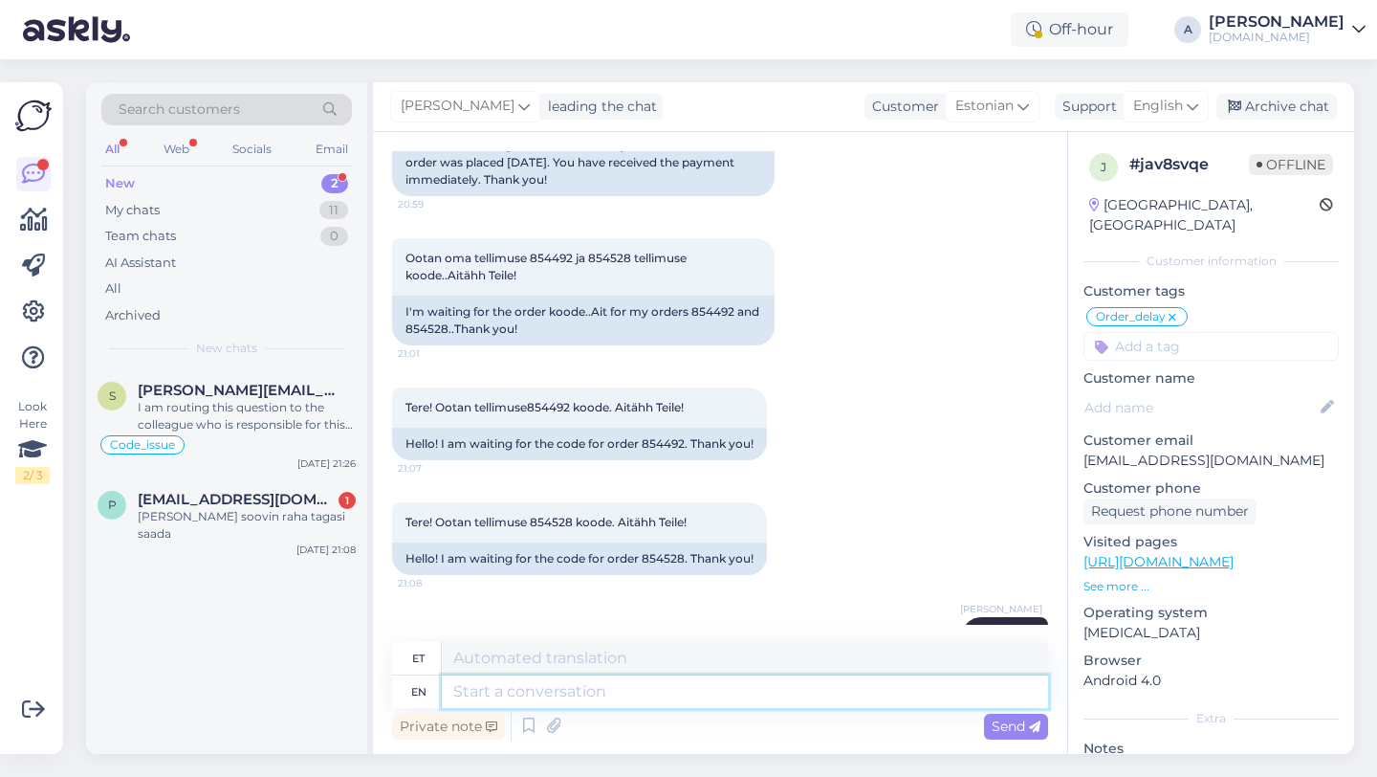
scroll to position [16738, 0]
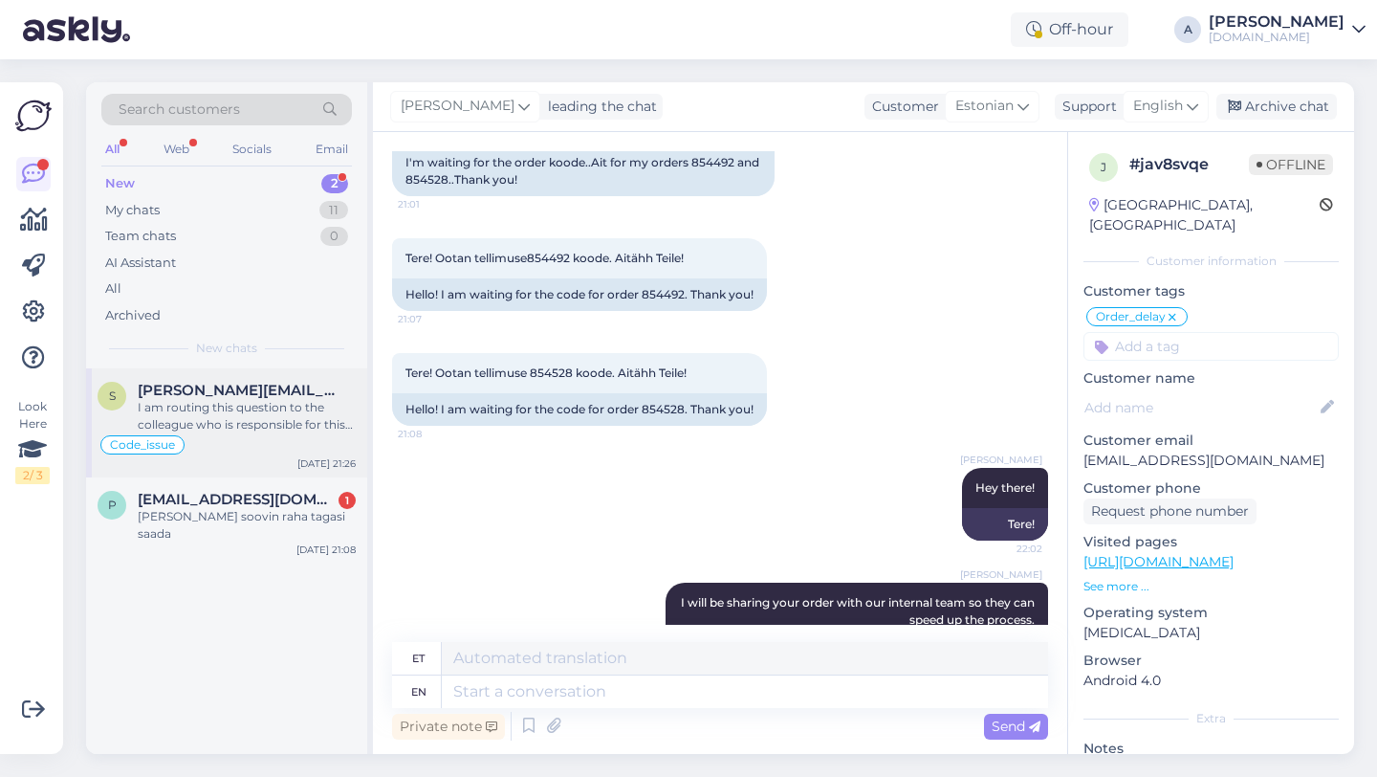
click at [214, 429] on div "I am routing this question to the colleague who is responsible for this topic. …" at bounding box center [247, 416] width 218 height 34
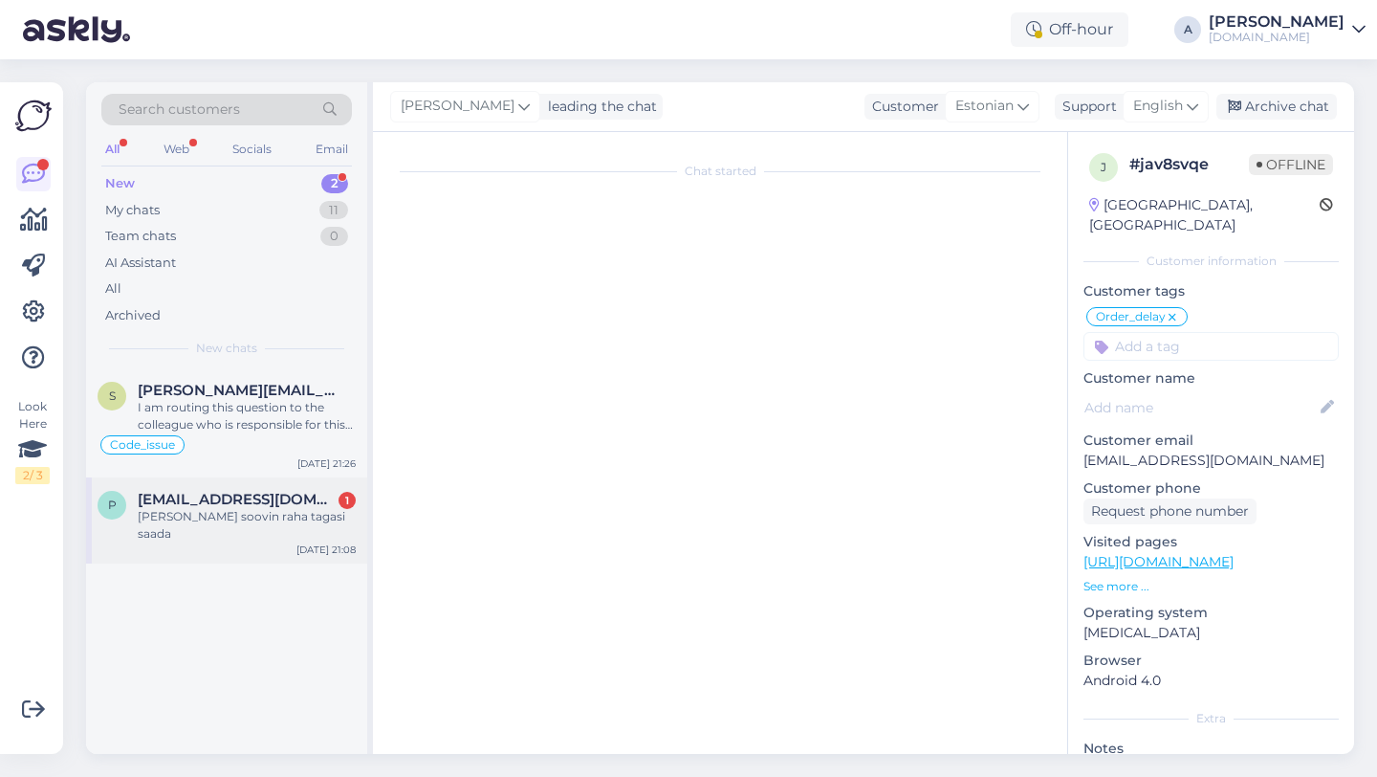
click at [218, 535] on div "P [EMAIL_ADDRESS][DOMAIN_NAME] 1 Jah soovin raha tagasi saada [DATE] 21:08" at bounding box center [226, 520] width 281 height 86
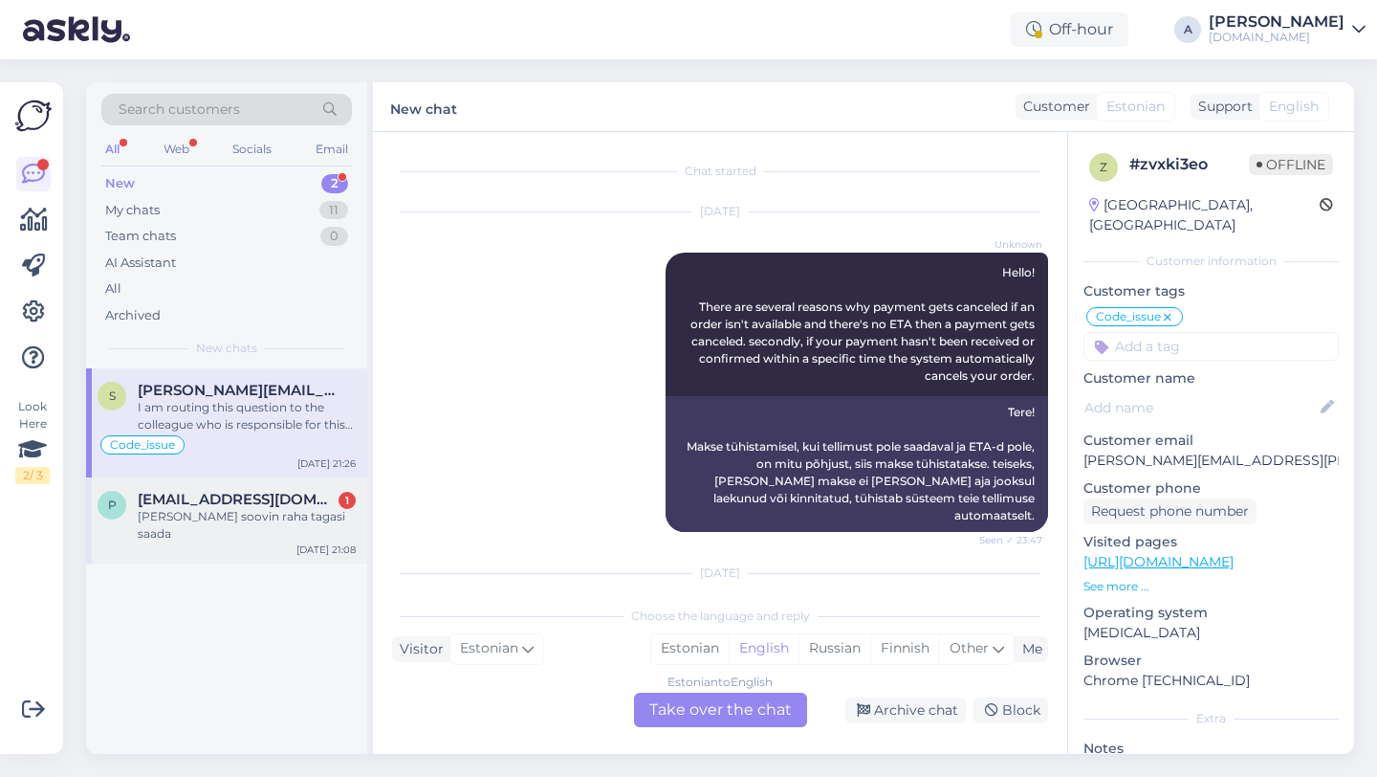
scroll to position [15757, 0]
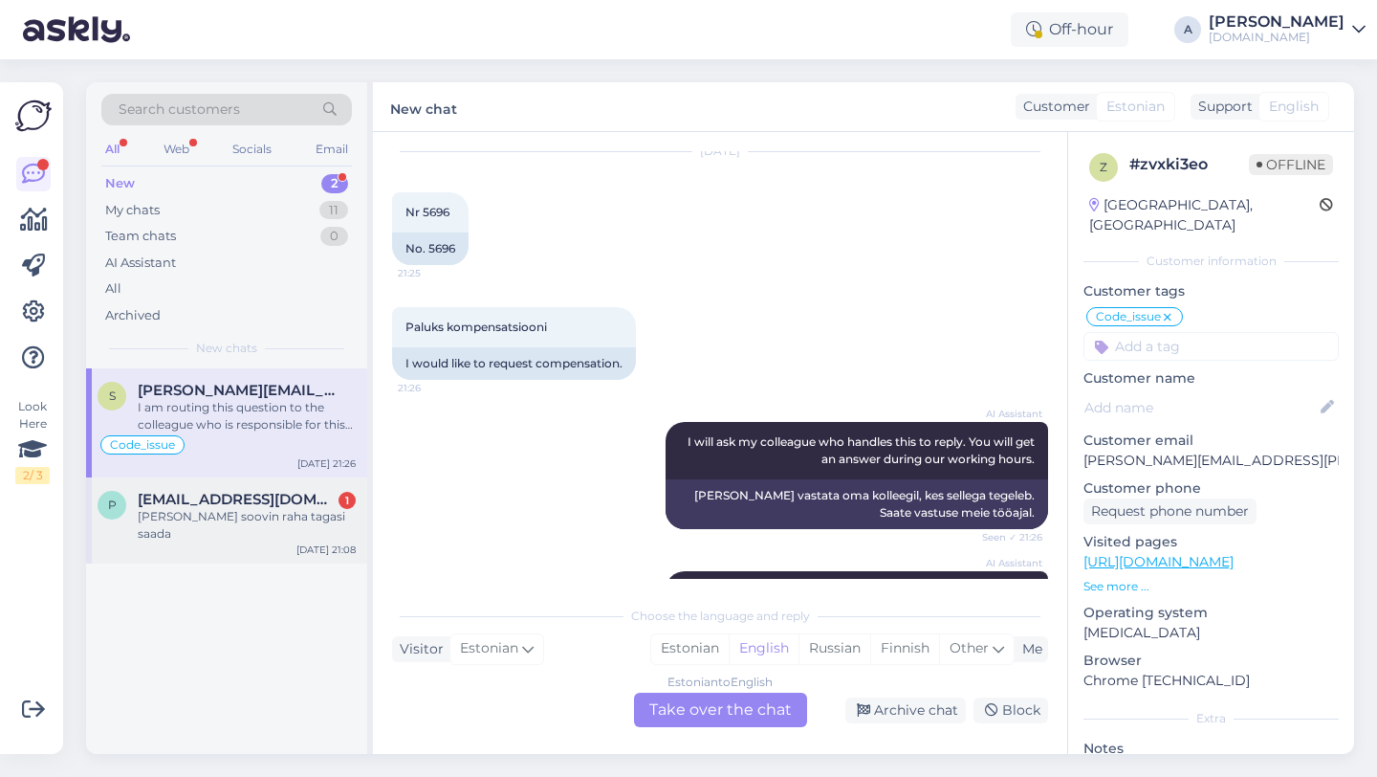
click at [217, 518] on div "[PERSON_NAME] soovin raha tagasi saada" at bounding box center [247, 525] width 218 height 34
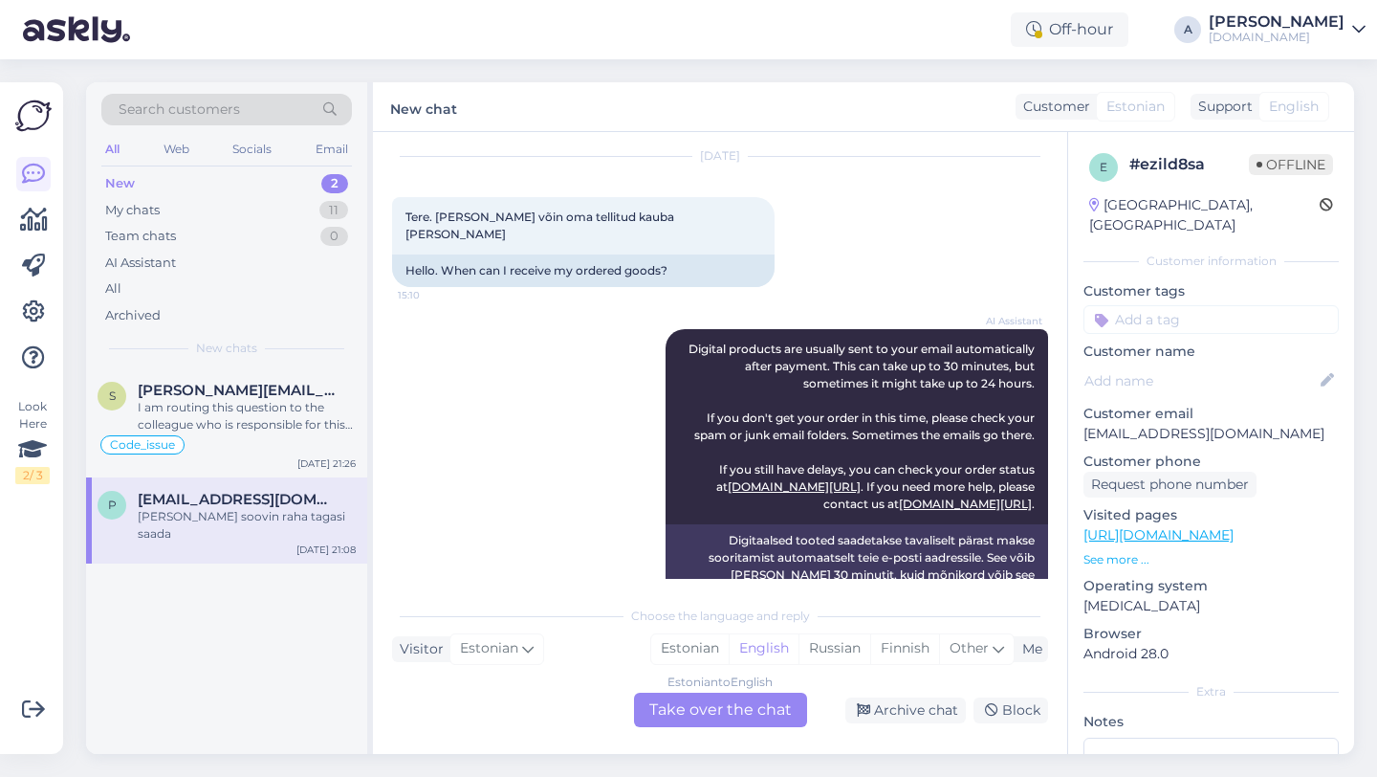
scroll to position [2040, 0]
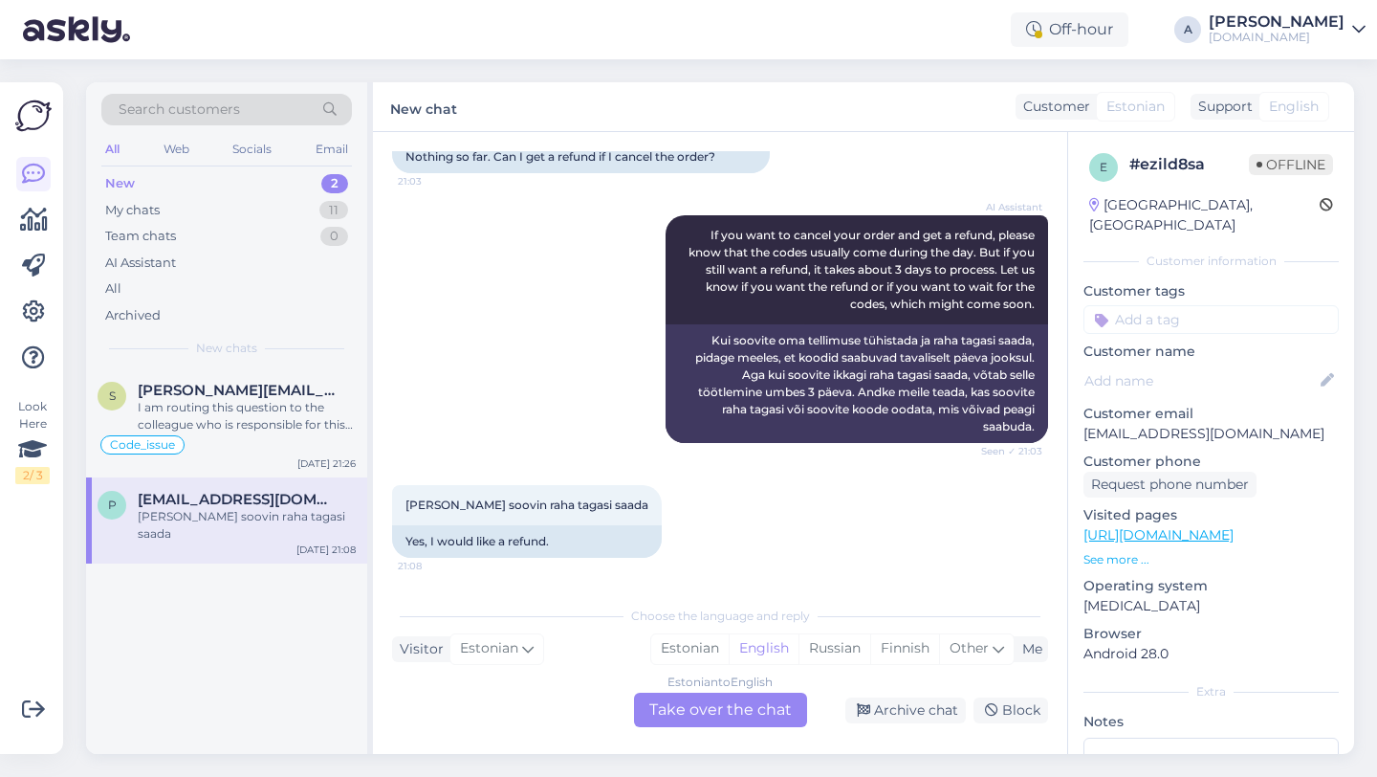
click at [669, 715] on div "Estonian to English Take over the chat" at bounding box center [720, 710] width 173 height 34
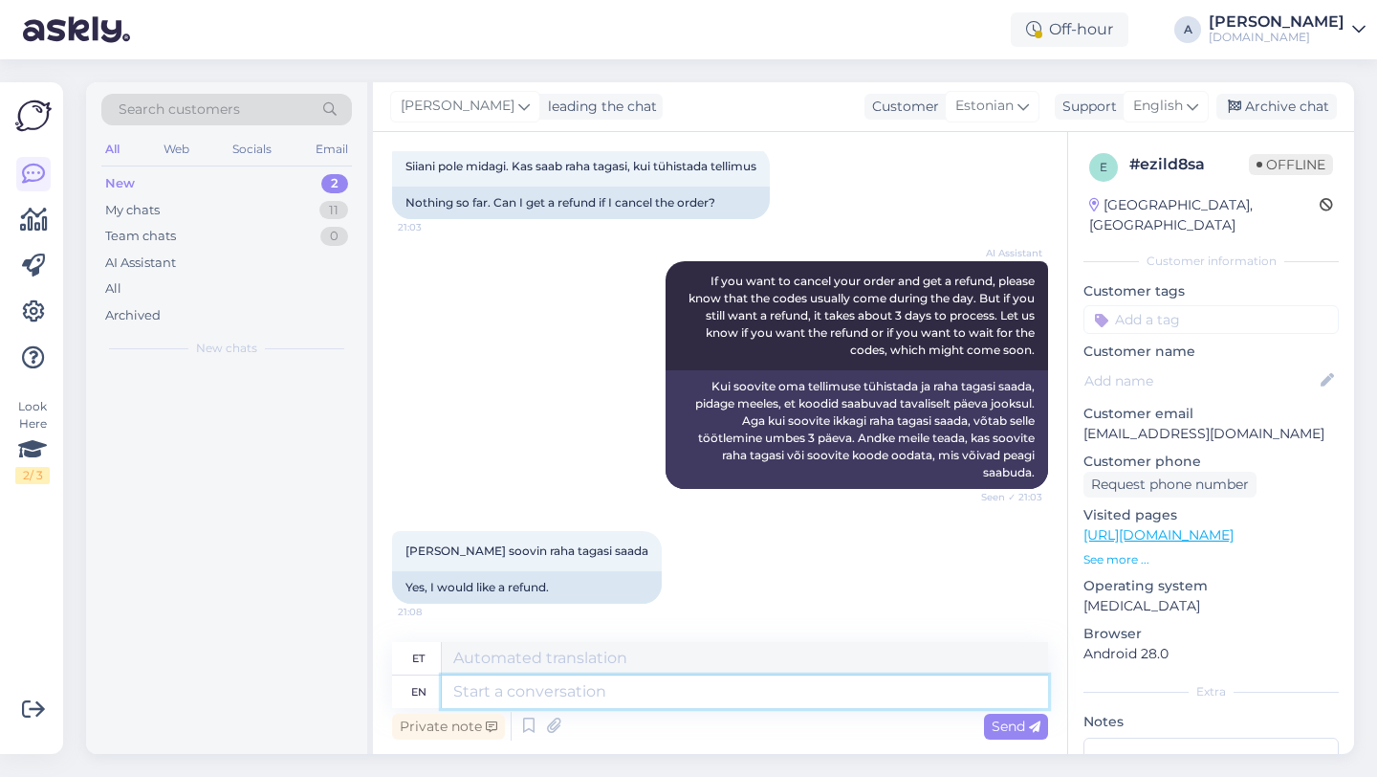
click at [578, 687] on textarea at bounding box center [745, 691] width 606 height 33
type textarea "Hey hte"
type textarea "Hei"
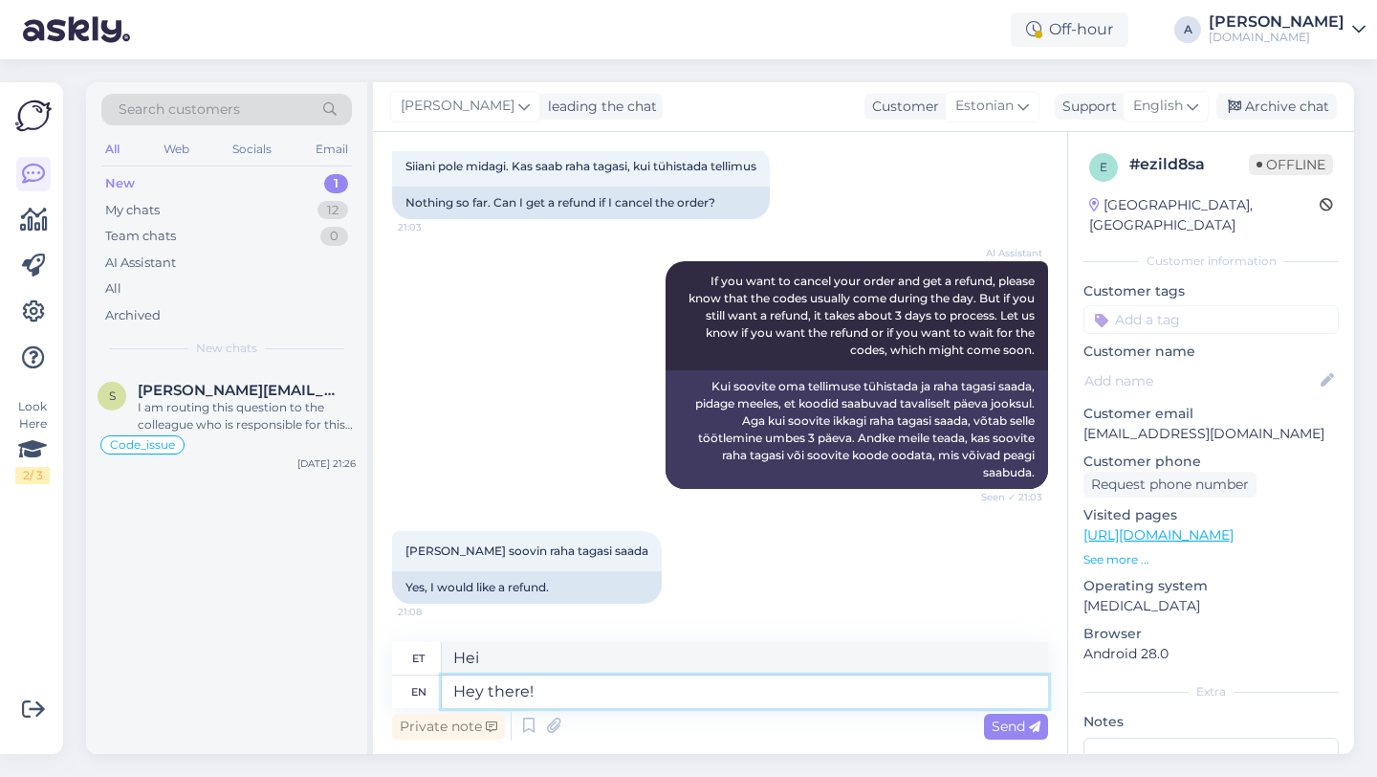
type textarea "Hey there!"
type textarea "Tere!"
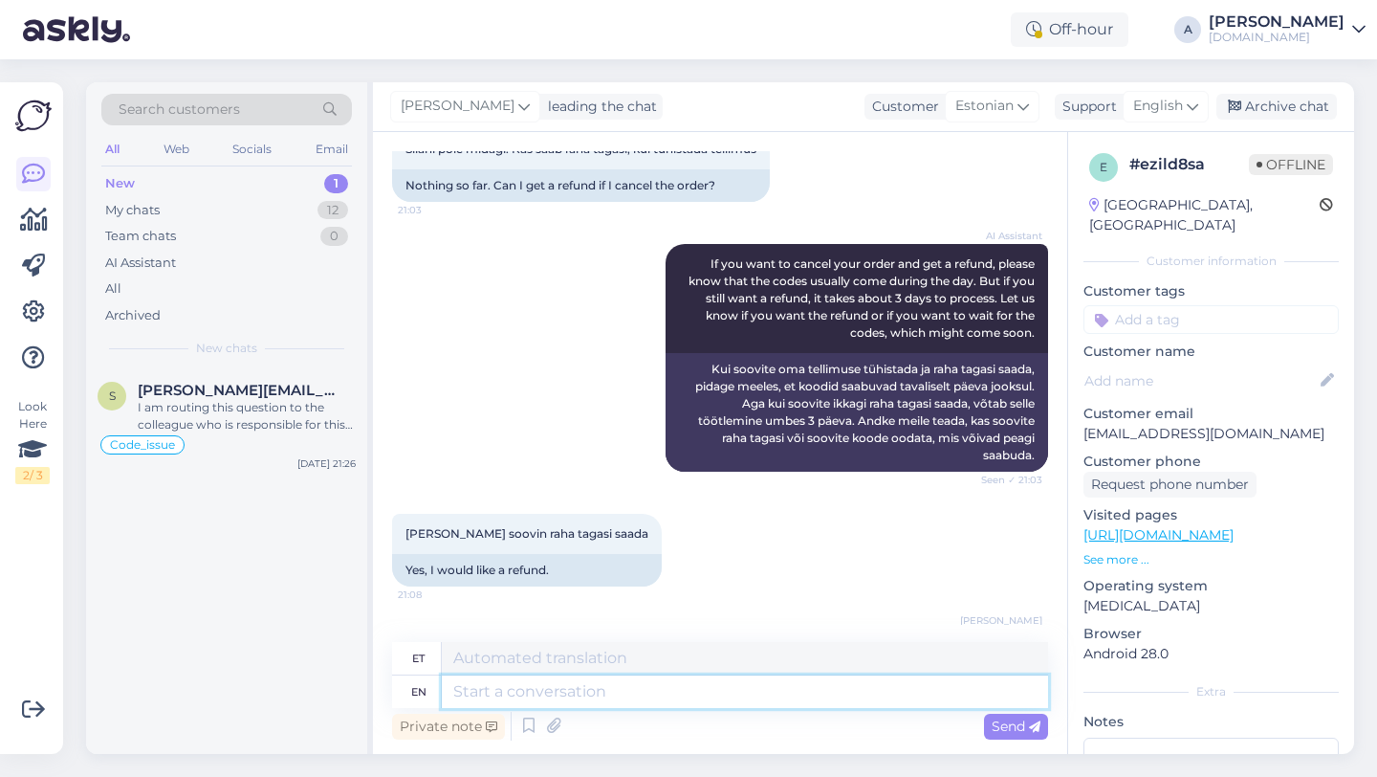
scroll to position [2109, 0]
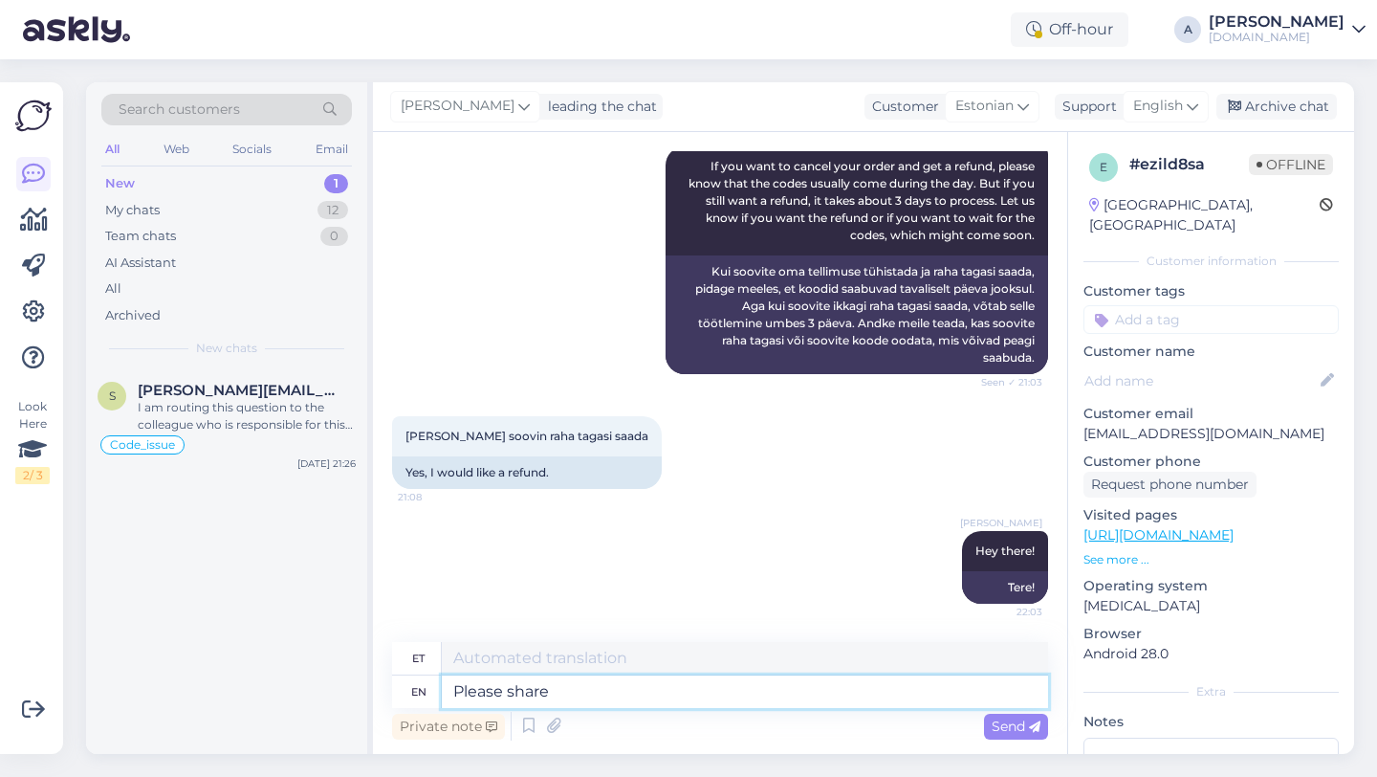
type textarea "Please share"
type textarea "Palun"
type textarea "Please share with me your or"
type textarea "Palun jagage"
type textarea "Please share with me your order number."
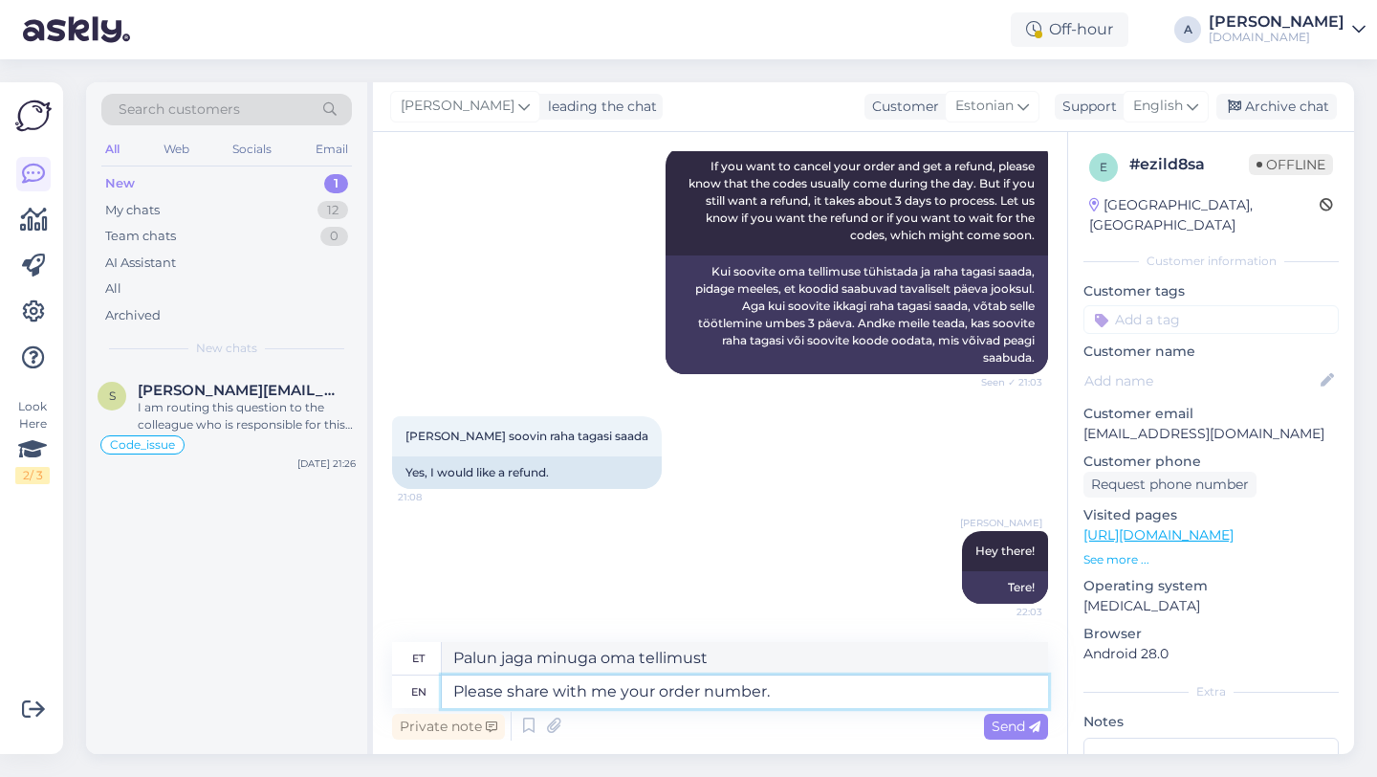
type textarea "Palun jaga minuga oma tellimuse numbrit."
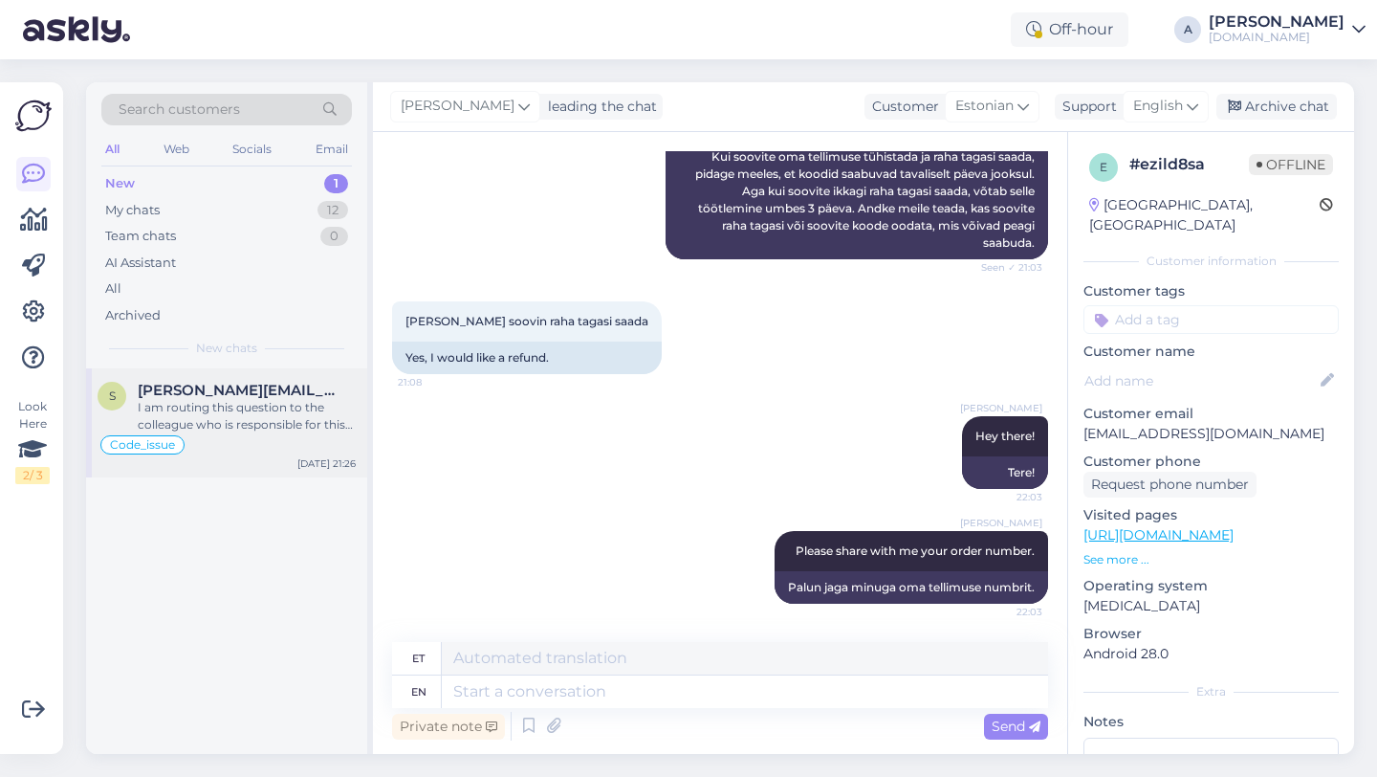
click at [262, 416] on div "I am routing this question to the colleague who is responsible for this topic. …" at bounding box center [247, 416] width 218 height 34
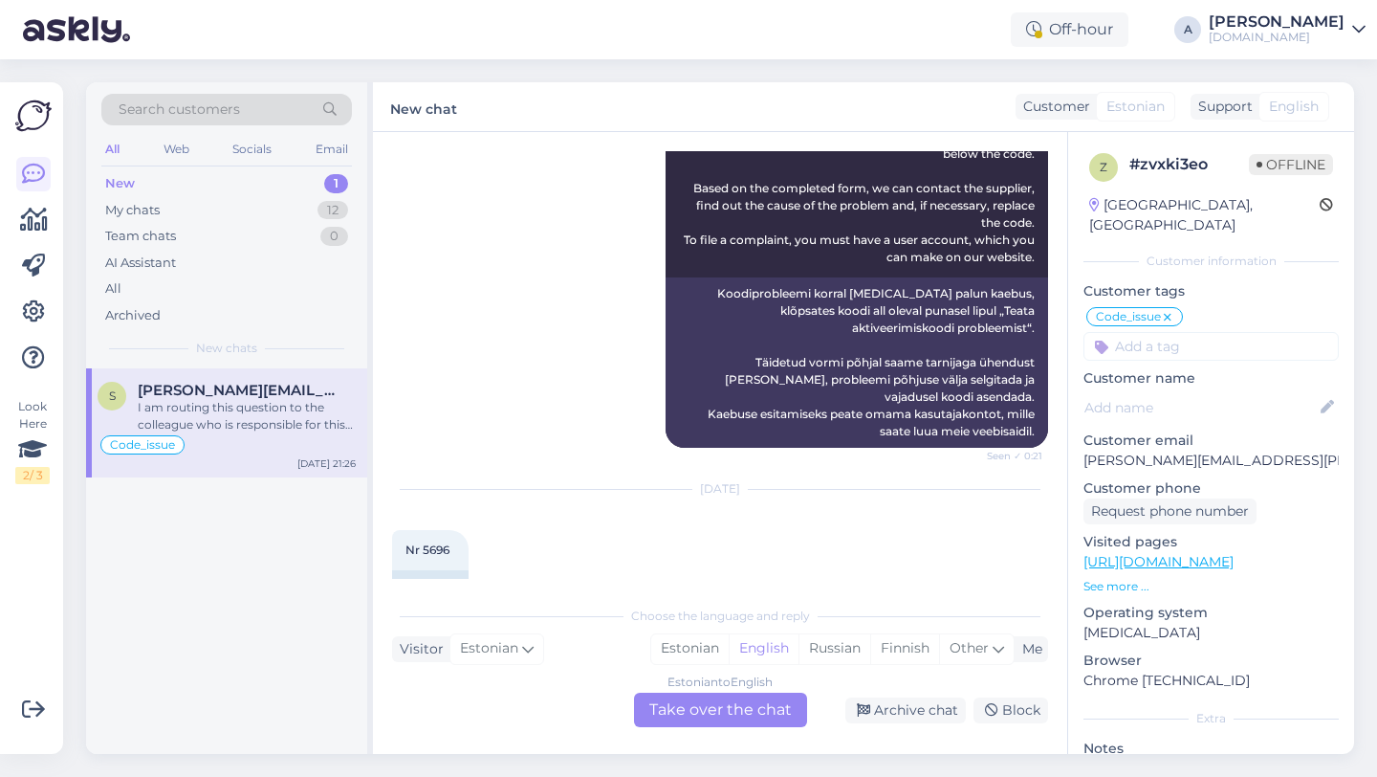
scroll to position [15392, 0]
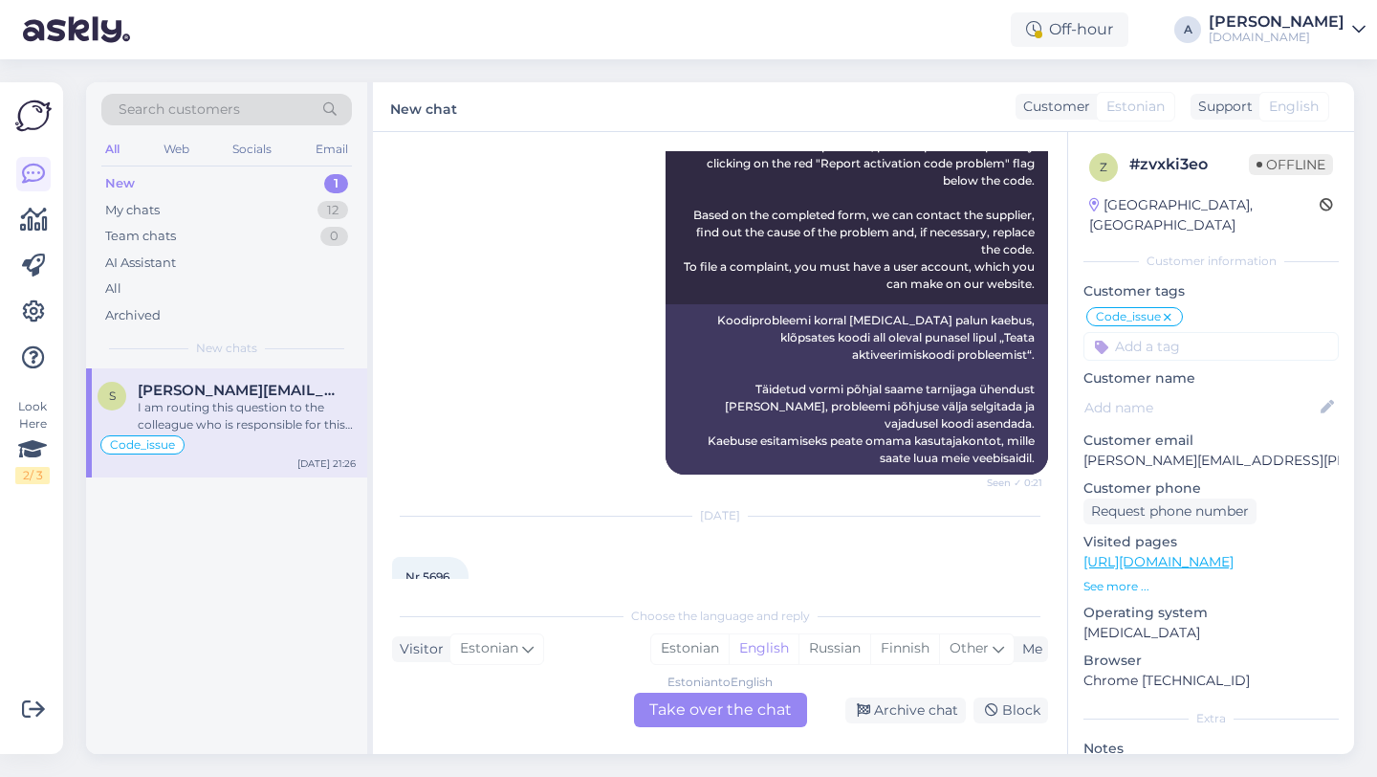
drag, startPoint x: 457, startPoint y: 456, endPoint x: 404, endPoint y: 459, distance: 53.6
click at [404, 597] on div "No. 5696" at bounding box center [430, 613] width 77 height 33
copy div "No. 5696"
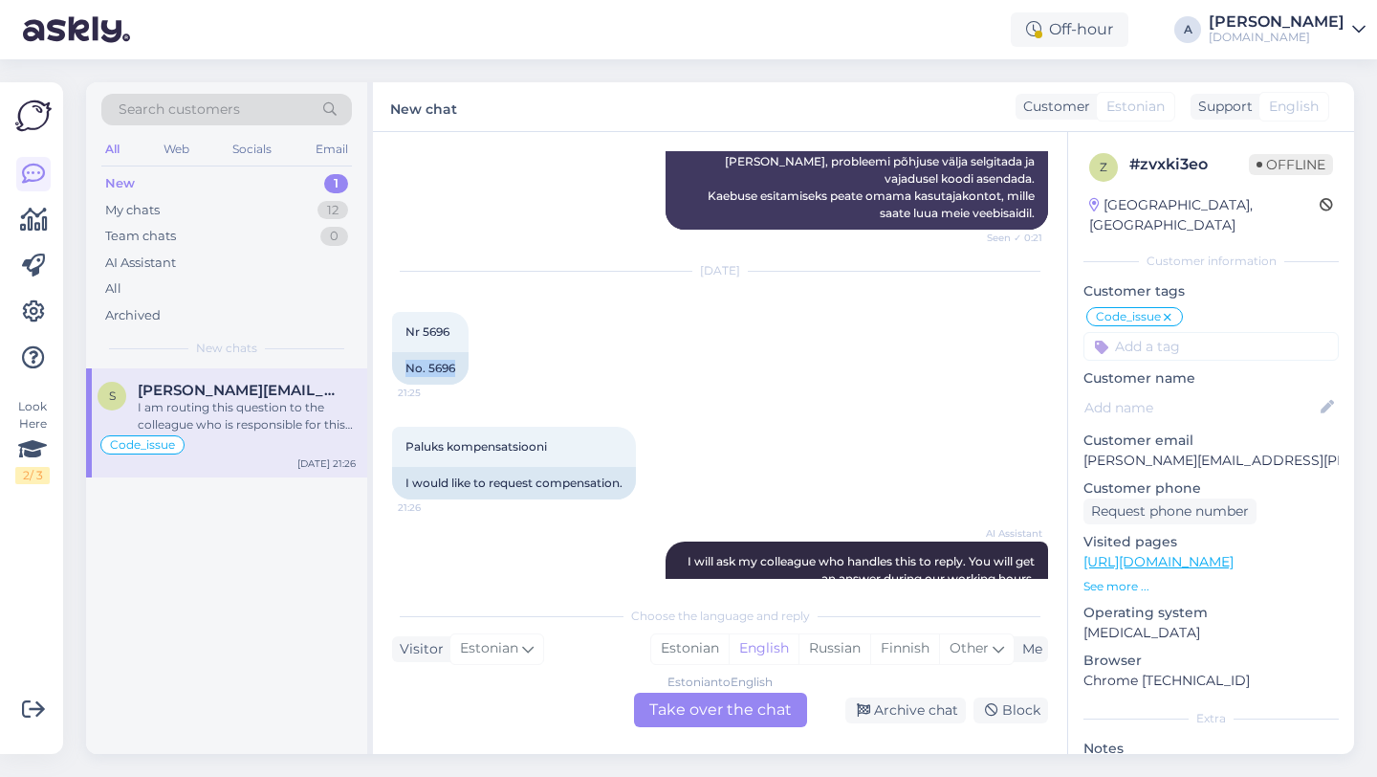
scroll to position [15757, 0]
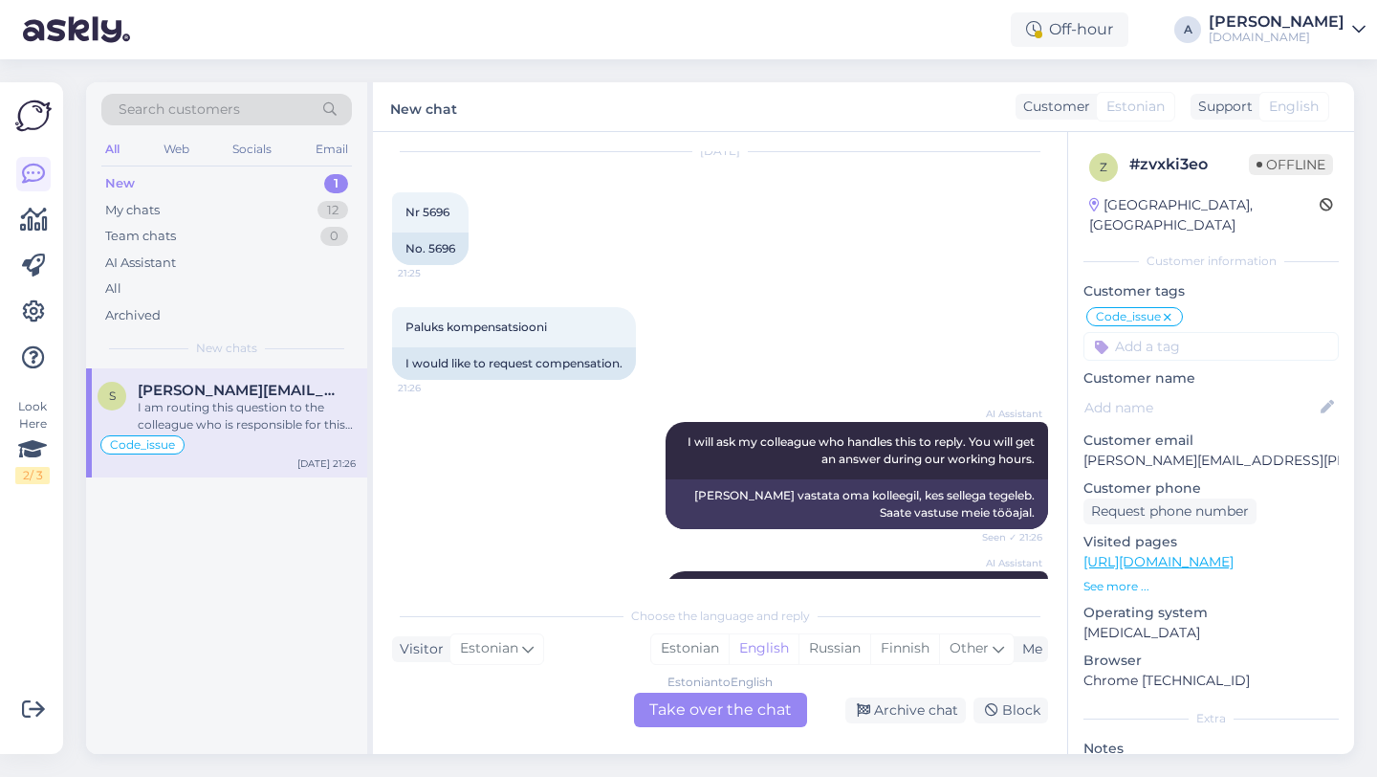
click at [698, 721] on div "Estonian to English Take over the chat" at bounding box center [720, 710] width 173 height 34
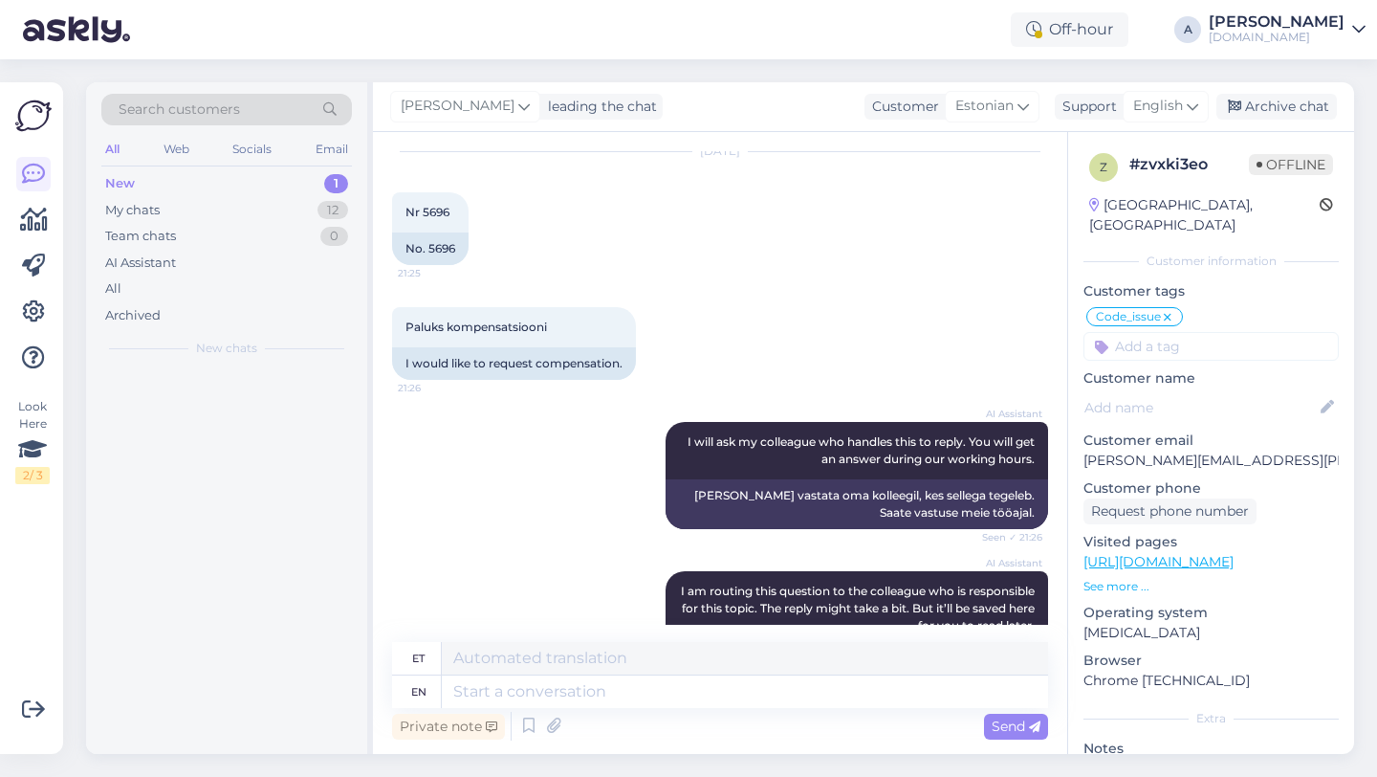
scroll to position [15711, 0]
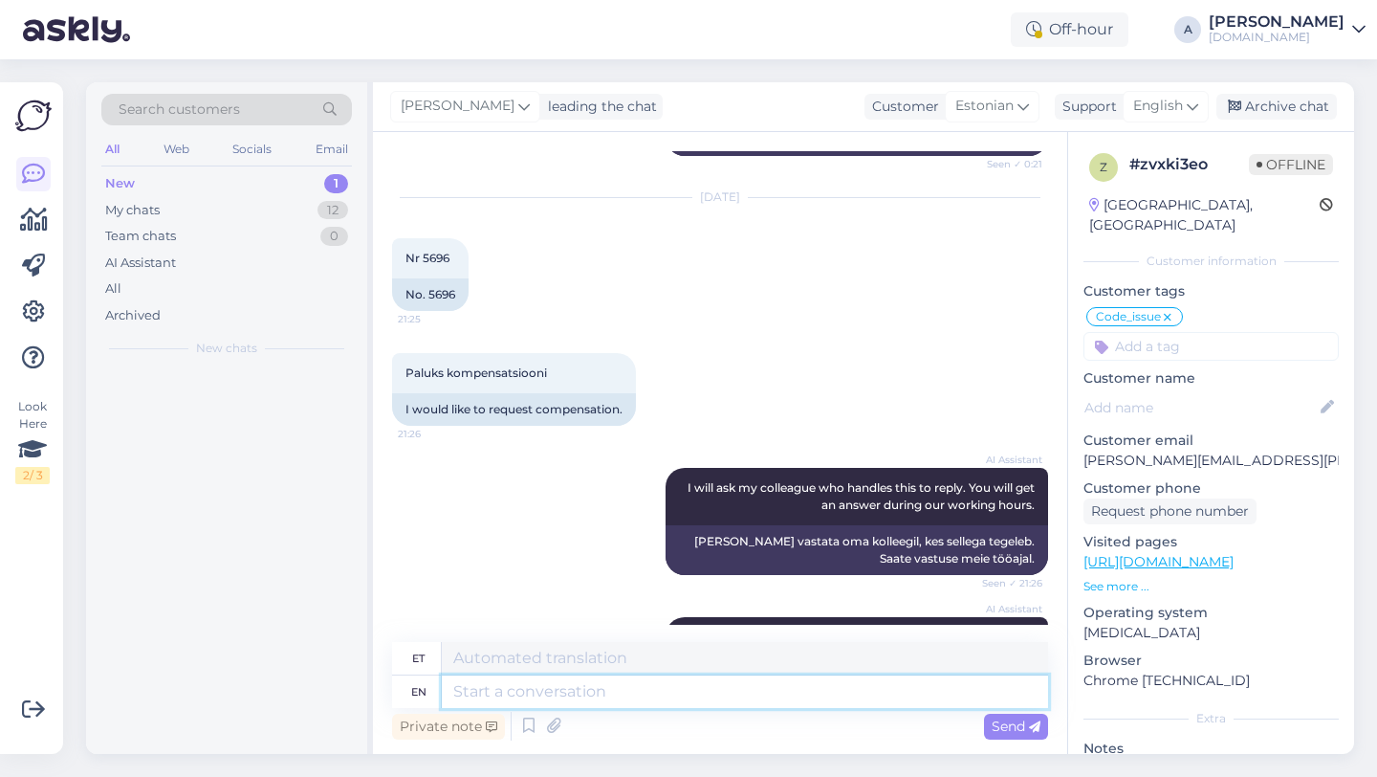
click at [635, 681] on textarea at bounding box center [745, 691] width 606 height 33
type textarea "Hey ther"
type textarea "Hei"
type textarea "Hey there!"
type textarea "Tere!"
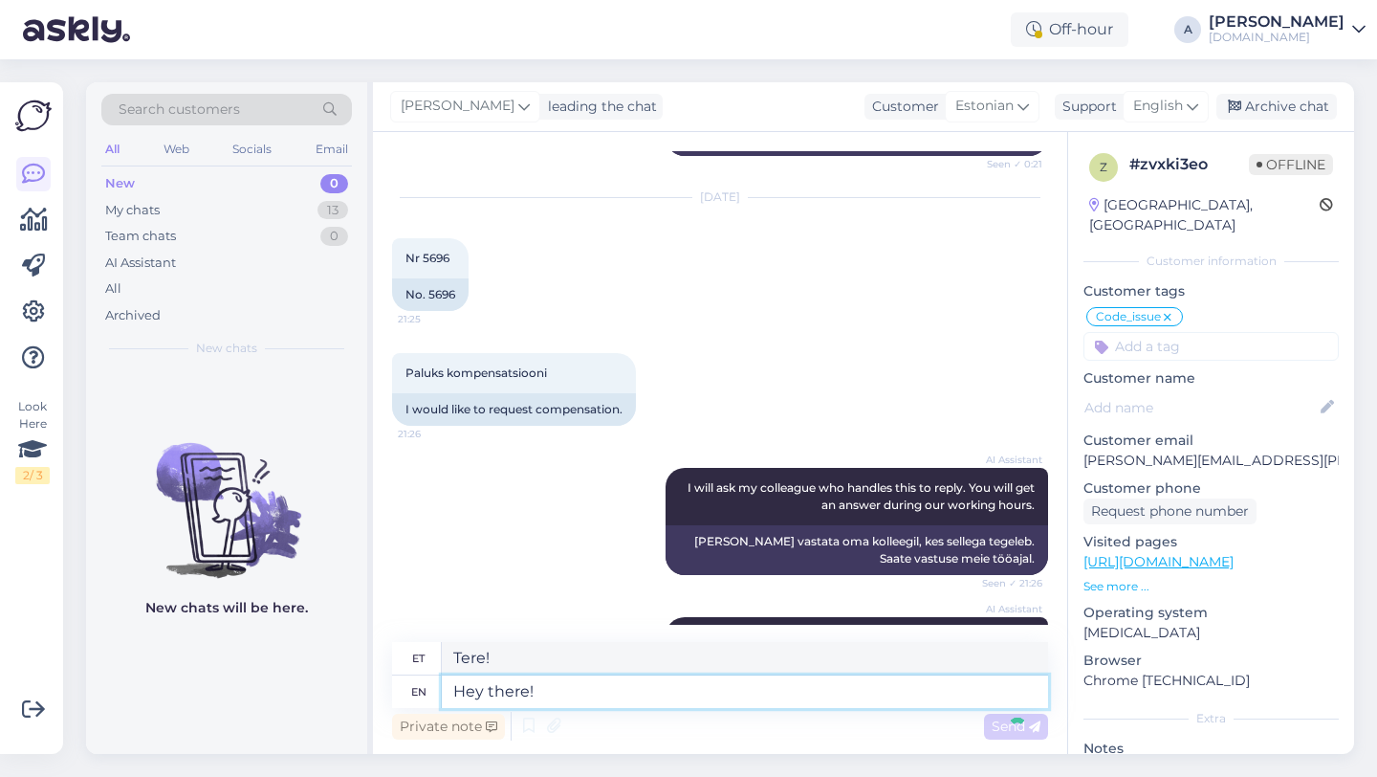
scroll to position [15826, 0]
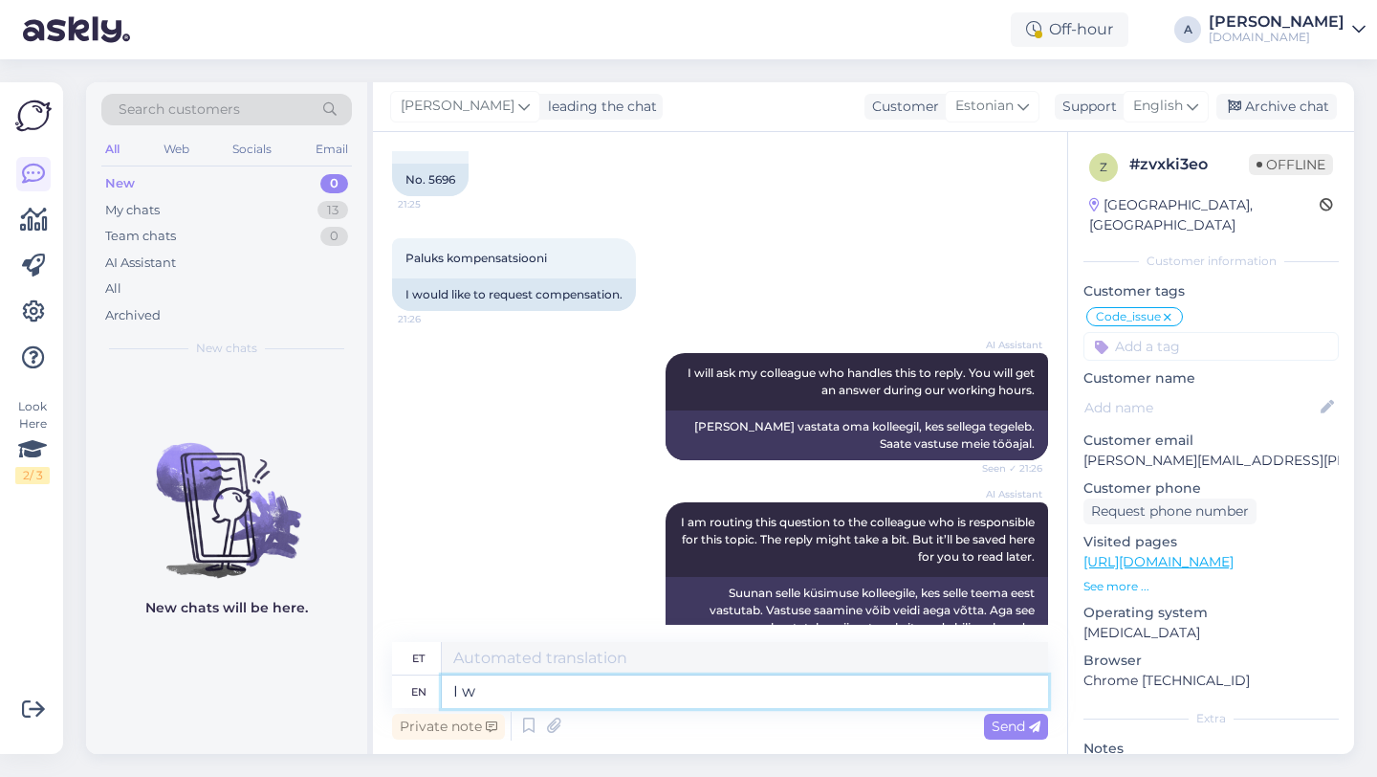
type textarea "I wi"
type textarea "[PERSON_NAME]"
type textarea "I wil"
type textarea "Ma tahan"
type textarea "I will sha"
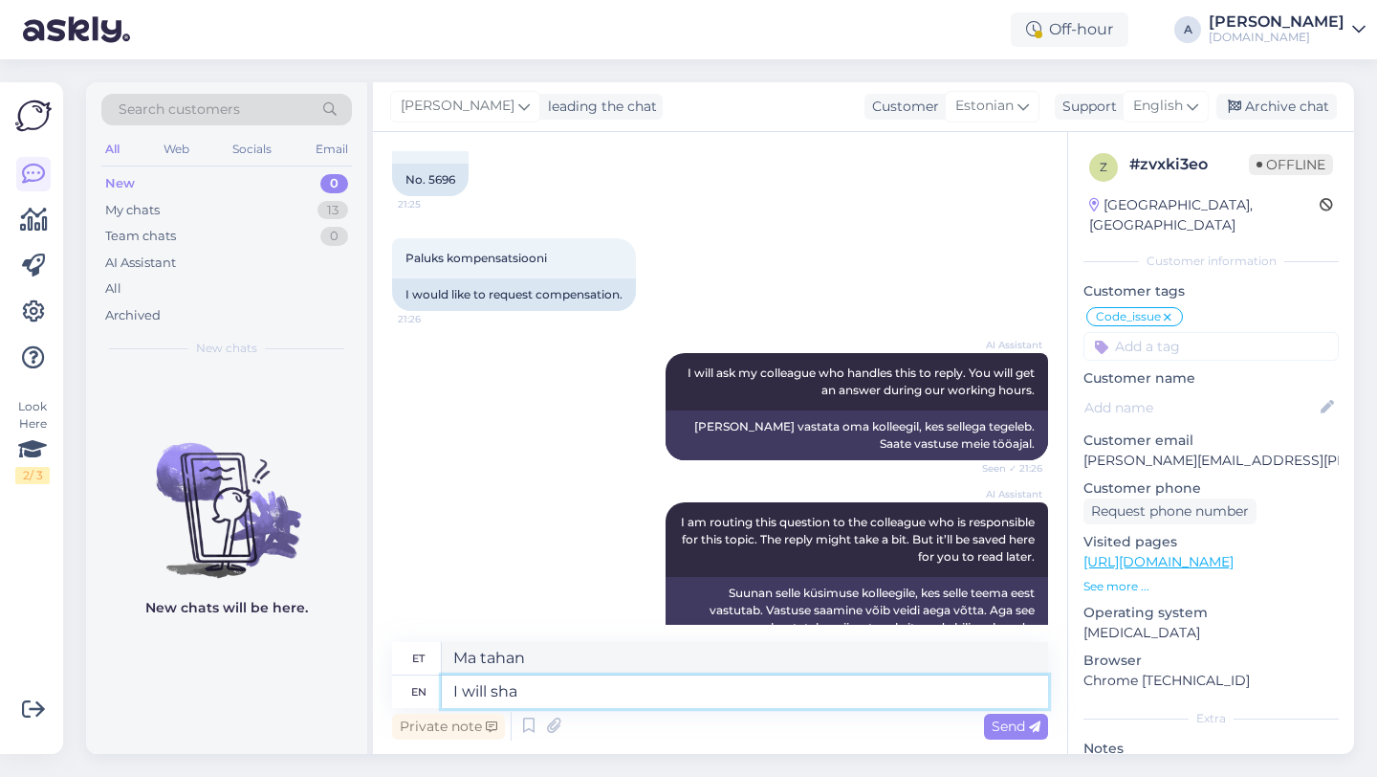
type textarea "Ma teen seda"
type textarea "I will share yoru"
type textarea "Ma jagan"
type textarea "I will share yoru"
type textarea "ma jagan sinuga"
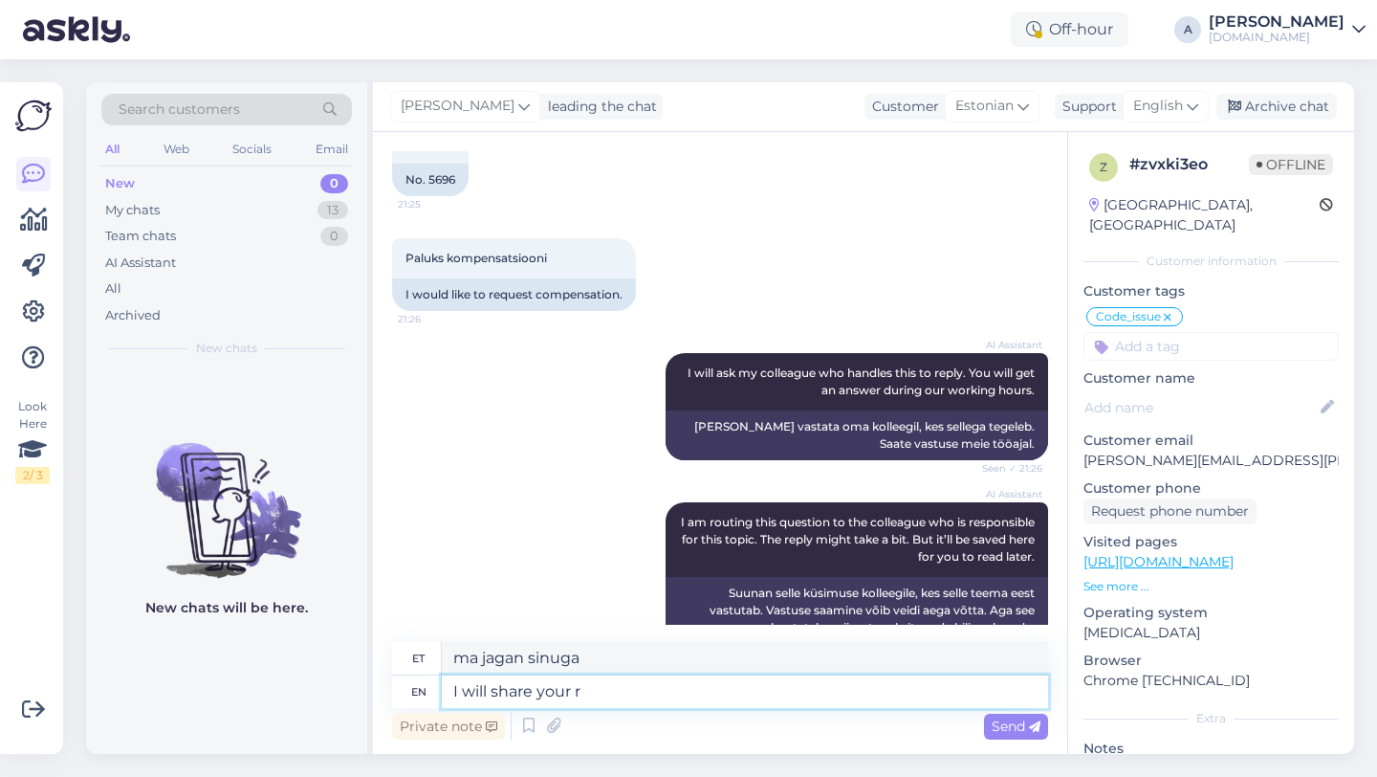
type textarea "I will share your re"
type textarea "Ma jagan sinu"
type textarea "I will share your request with our in"
type textarea "[PERSON_NAME] palvet"
type textarea "I will share your request with our intenr"
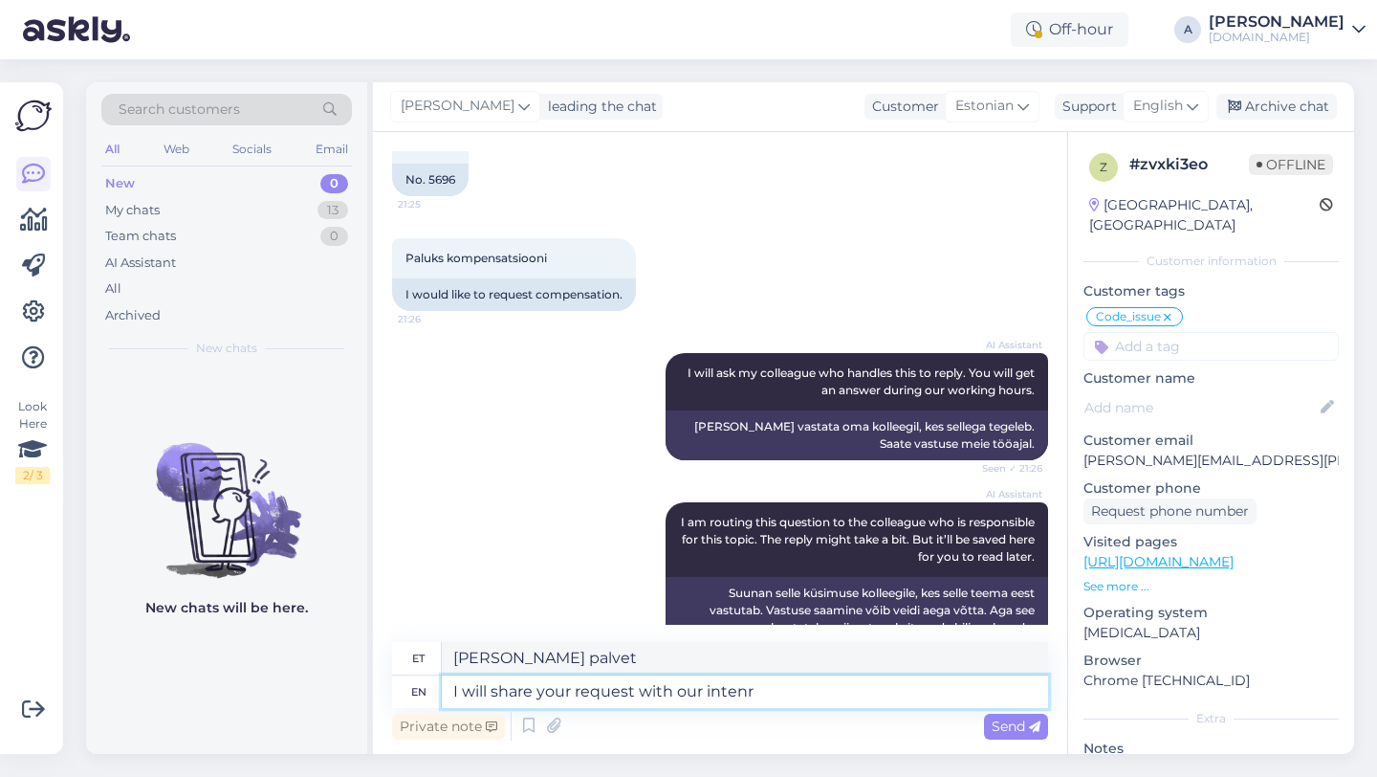
type textarea "[PERSON_NAME] palvet meiega"
type textarea "I will share your request with our intenral te"
type textarea "[PERSON_NAME] soovi meie siseringiga."
type textarea "I will share your request with our internal team"
type textarea "[PERSON_NAME] soovi meie siseosakonnaga"
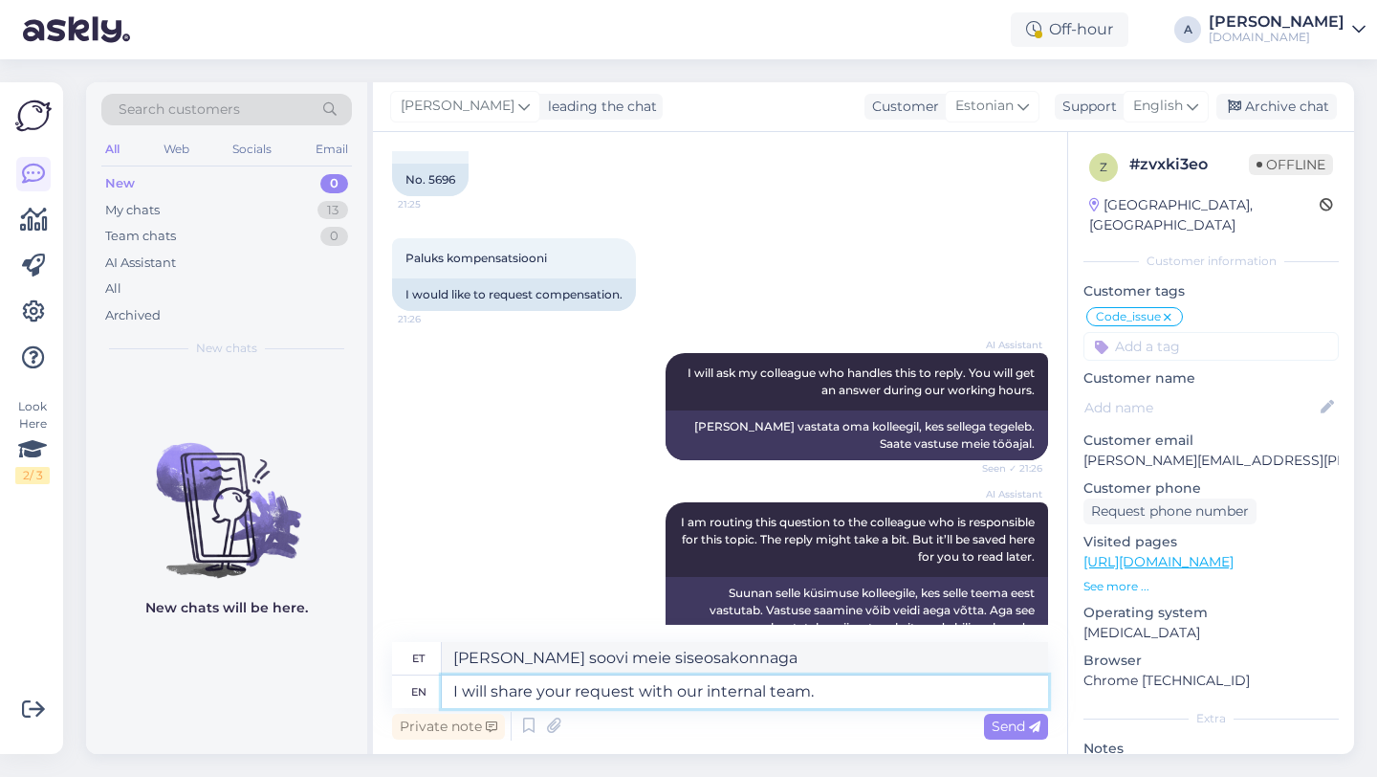
type textarea "I will share your request with our internal team."
type textarea "[PERSON_NAME] soovi meie sisemise meeskonnaga."
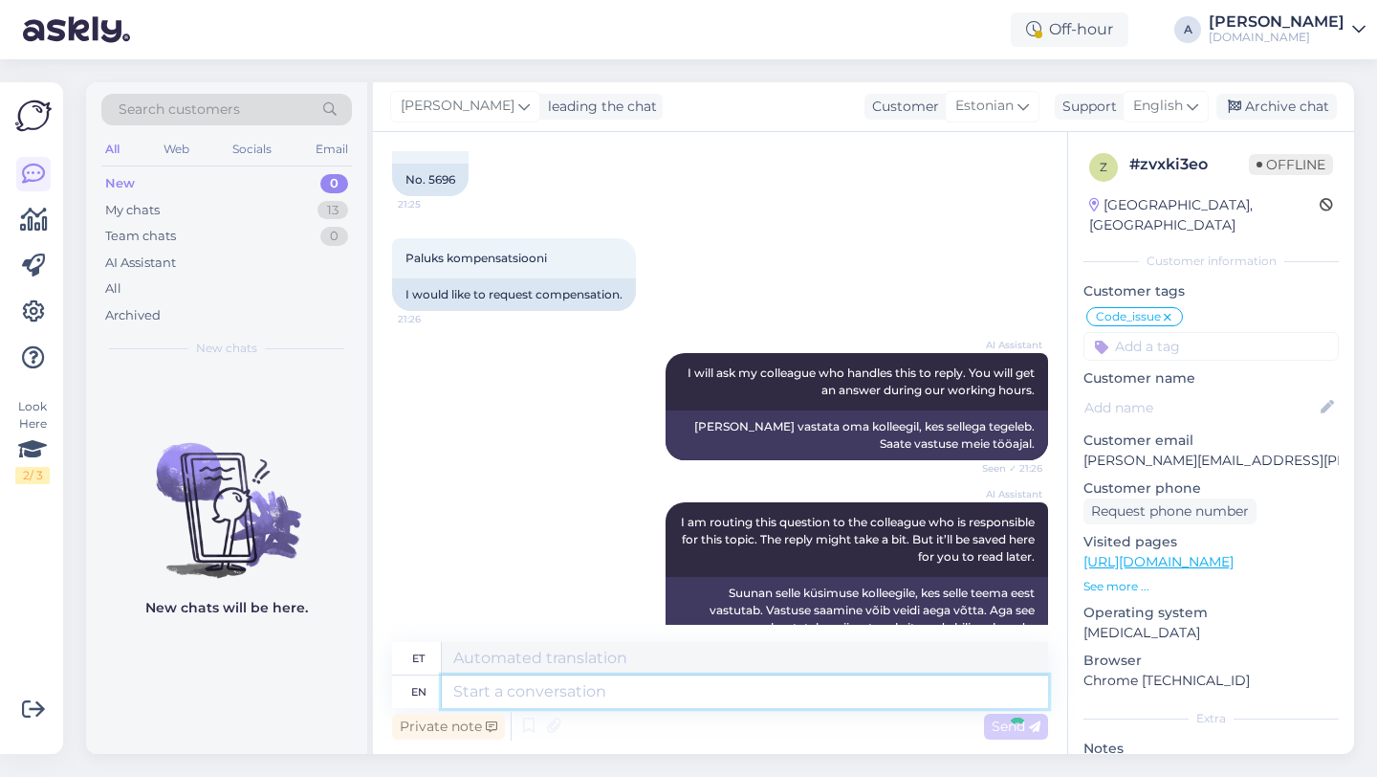
scroll to position [15940, 0]
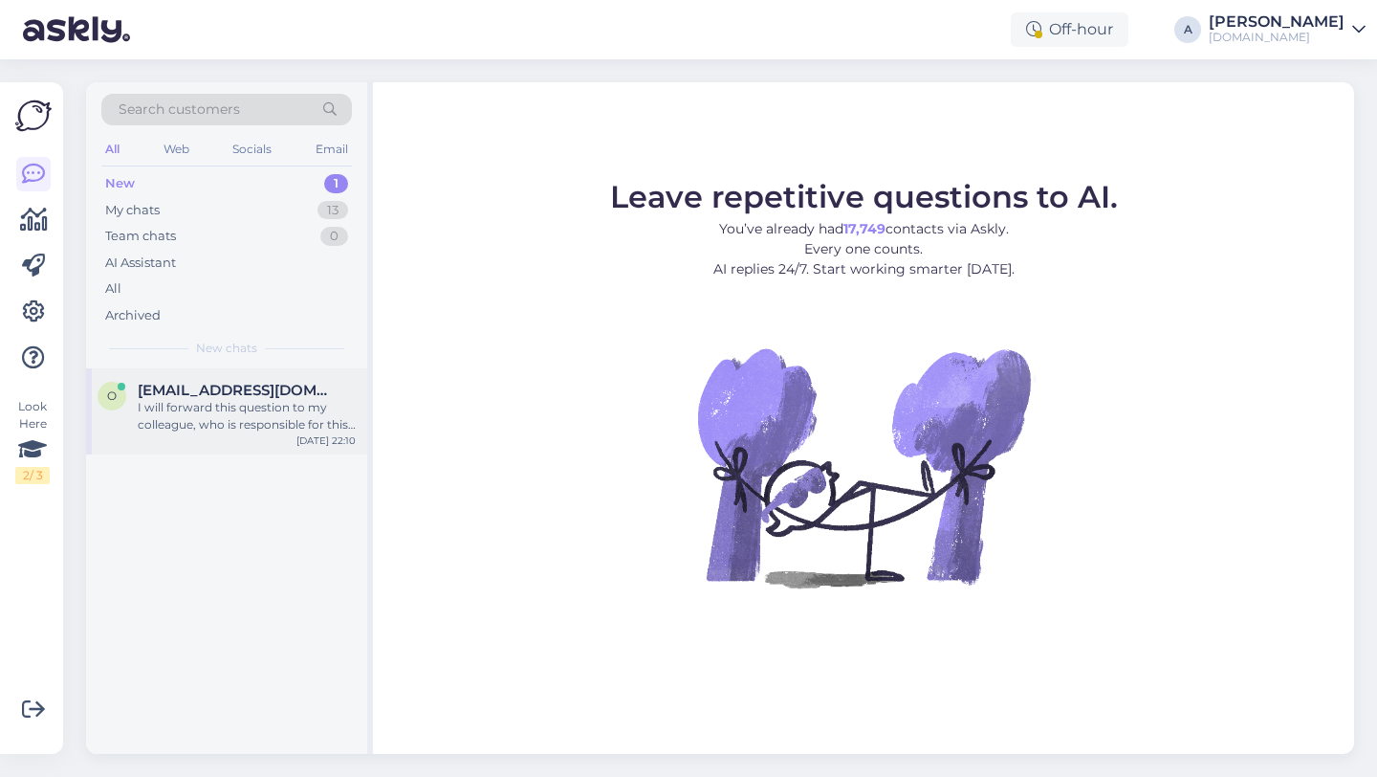
click at [213, 382] on span "[EMAIL_ADDRESS][DOMAIN_NAME]" at bounding box center [237, 390] width 199 height 17
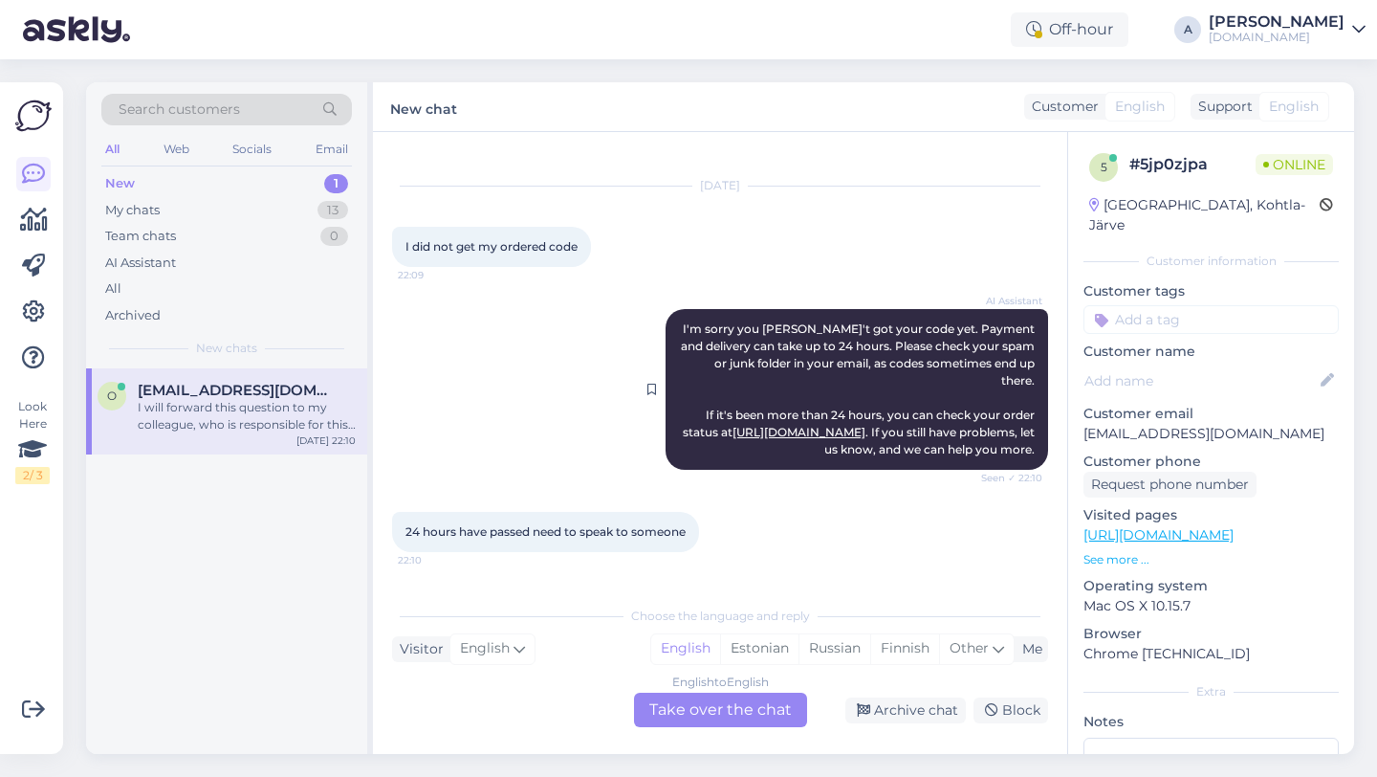
scroll to position [120, 0]
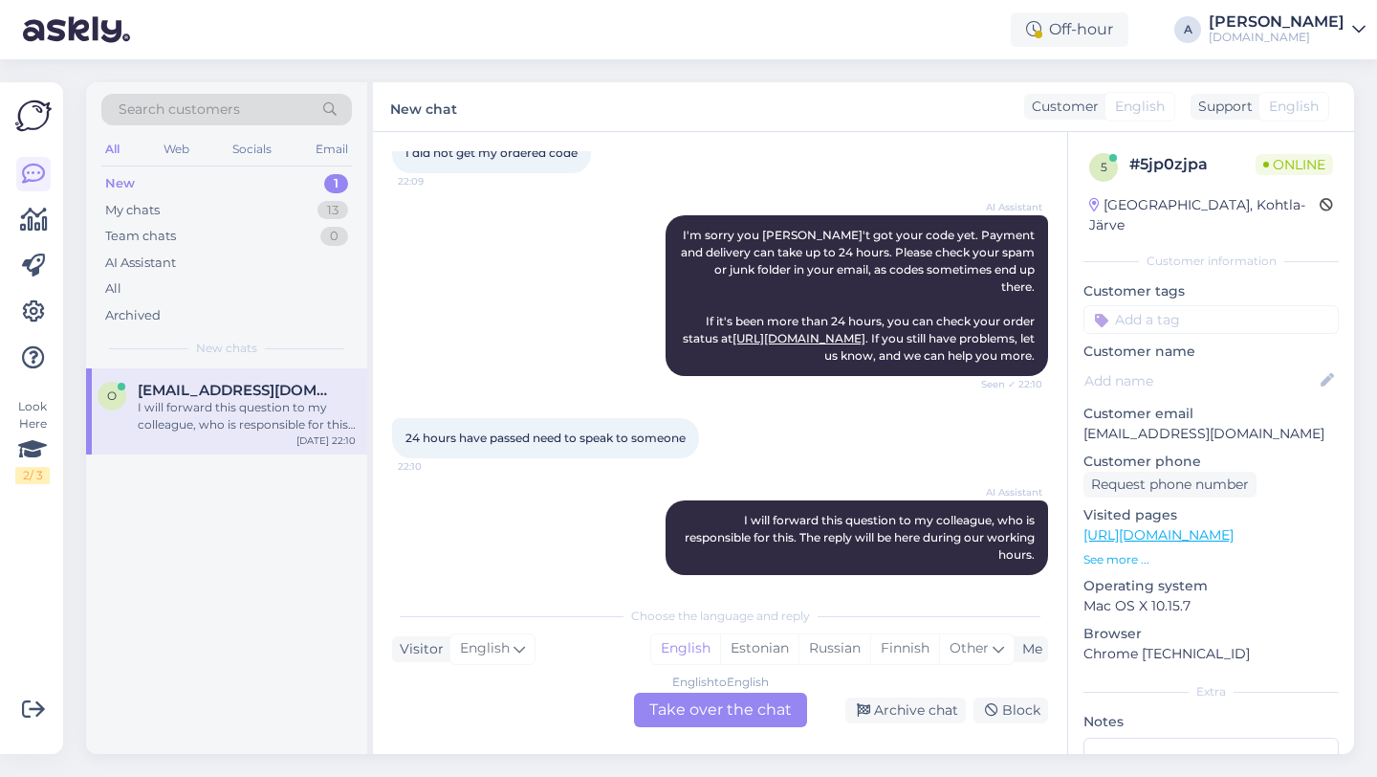
click at [679, 718] on div "English to English Take over the chat" at bounding box center [720, 710] width 173 height 34
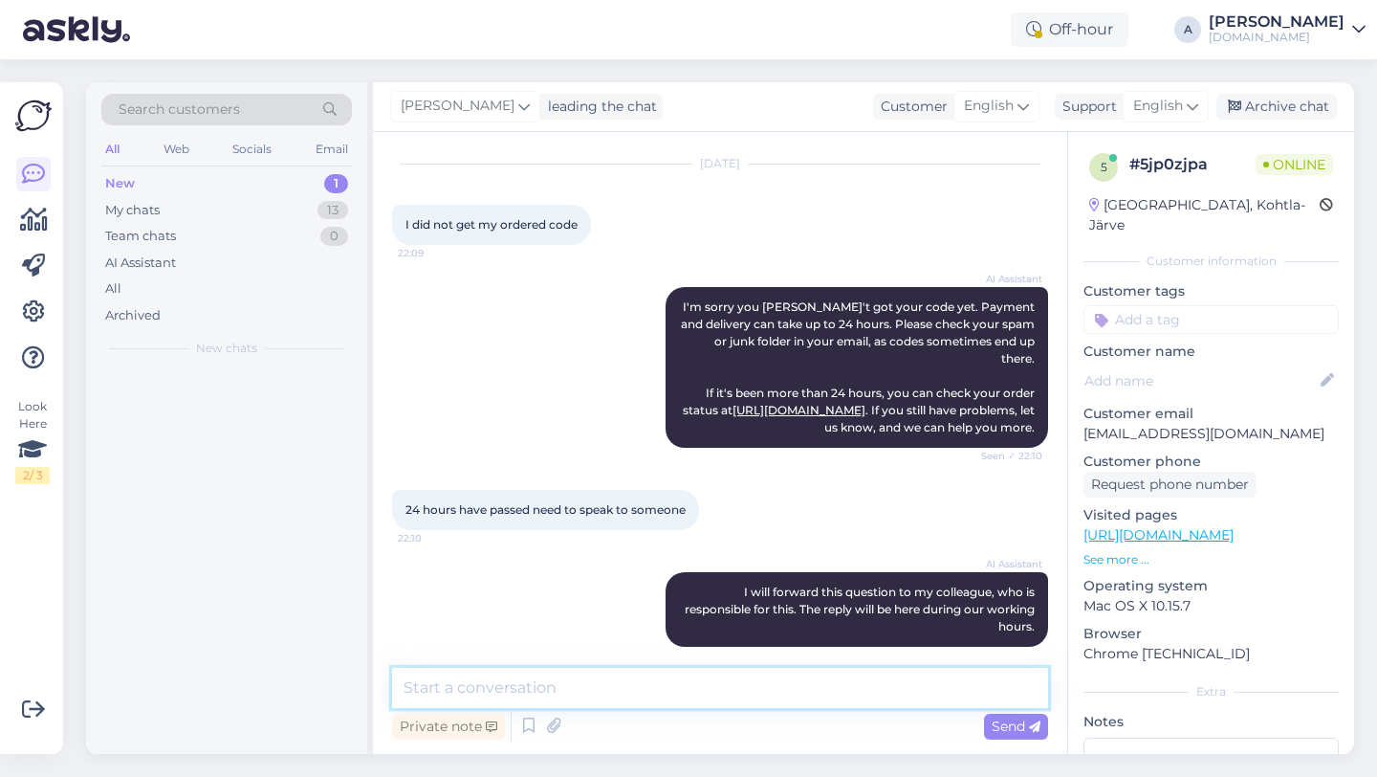
click at [607, 696] on textarea at bounding box center [720, 688] width 656 height 40
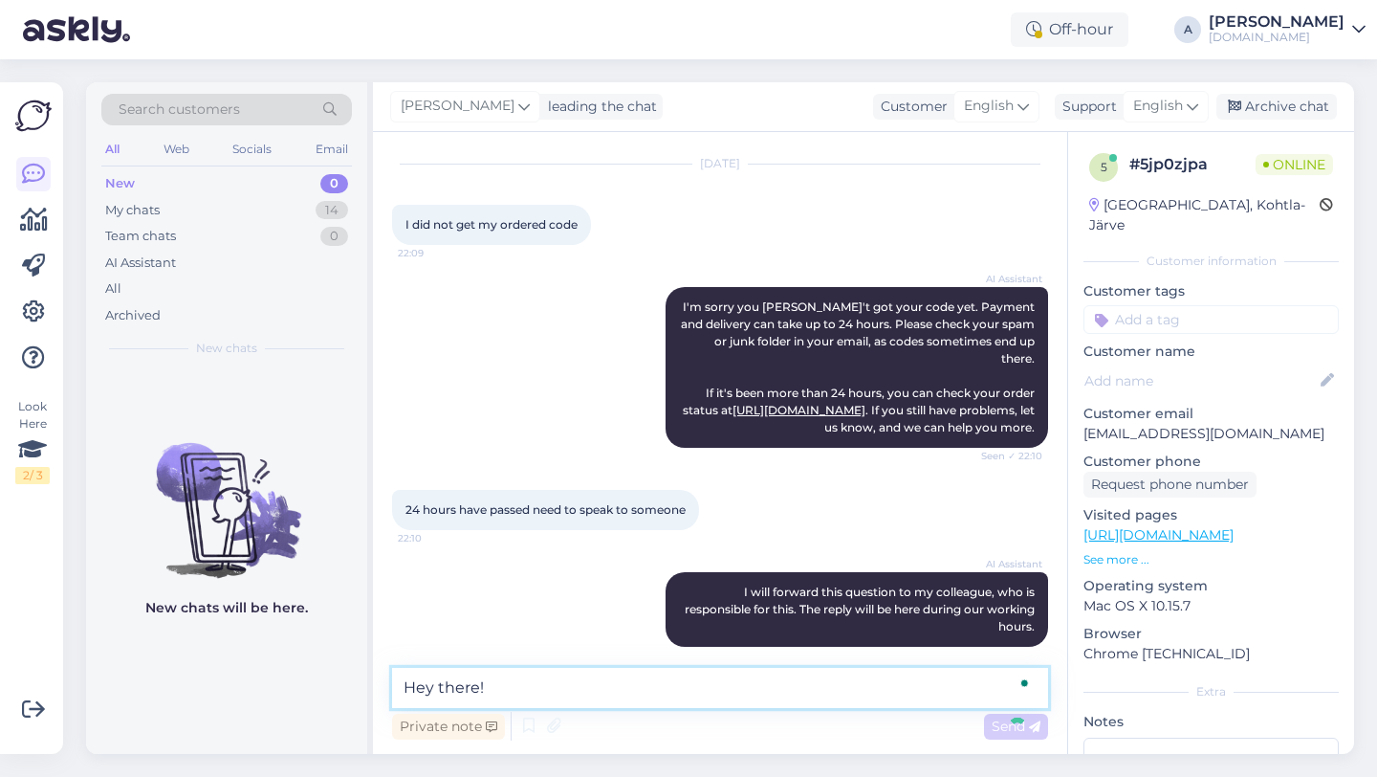
scroll to position [130, 0]
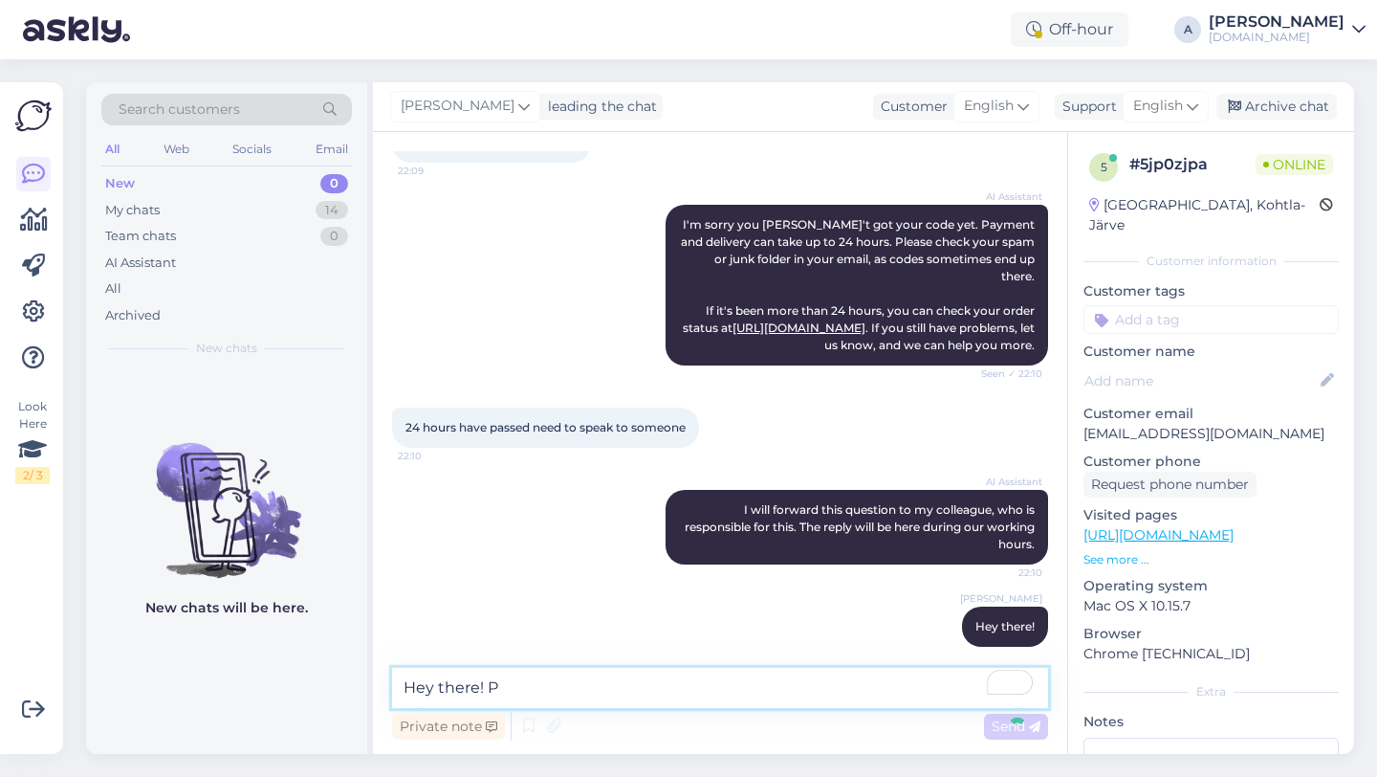
type textarea "Hey there! Pl"
type textarea "e"
type textarea "p"
type textarea "Please share with me your order number."
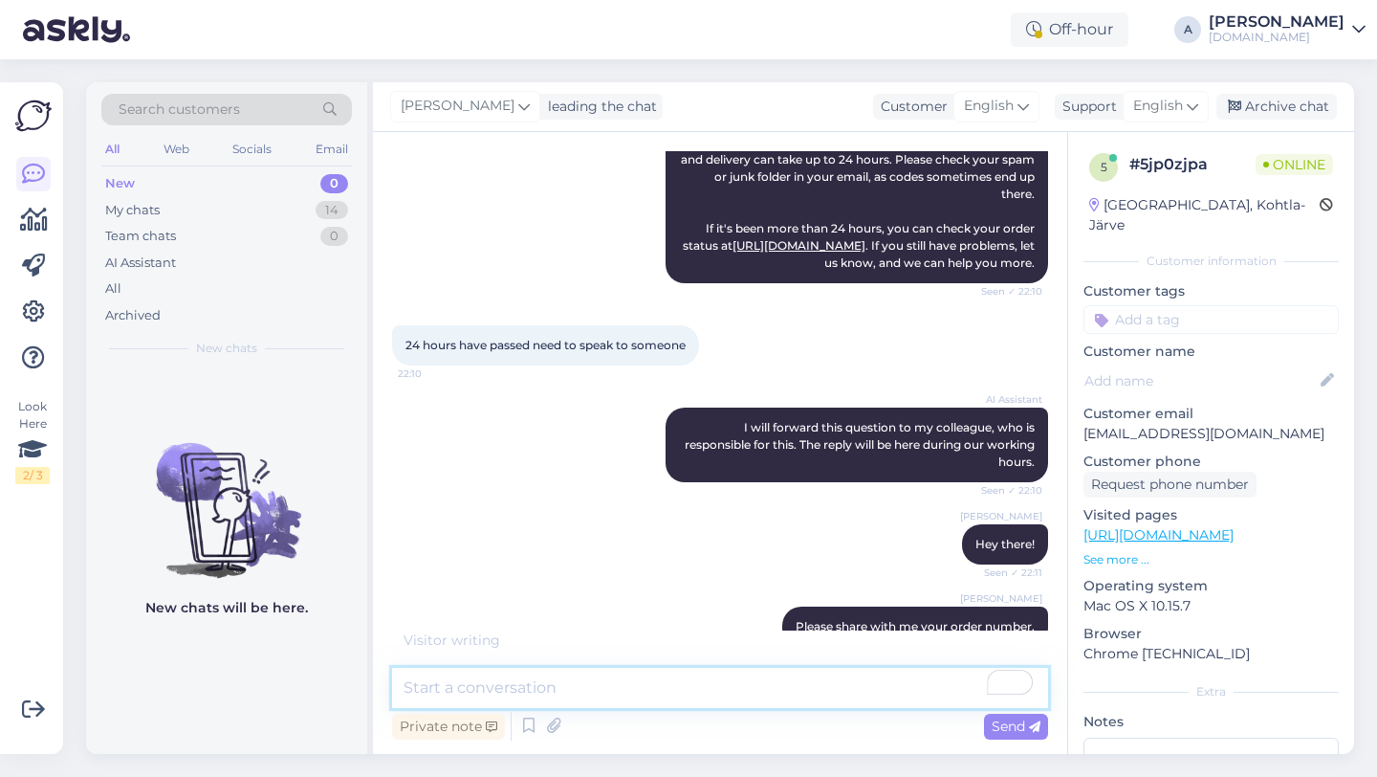
scroll to position [295, 0]
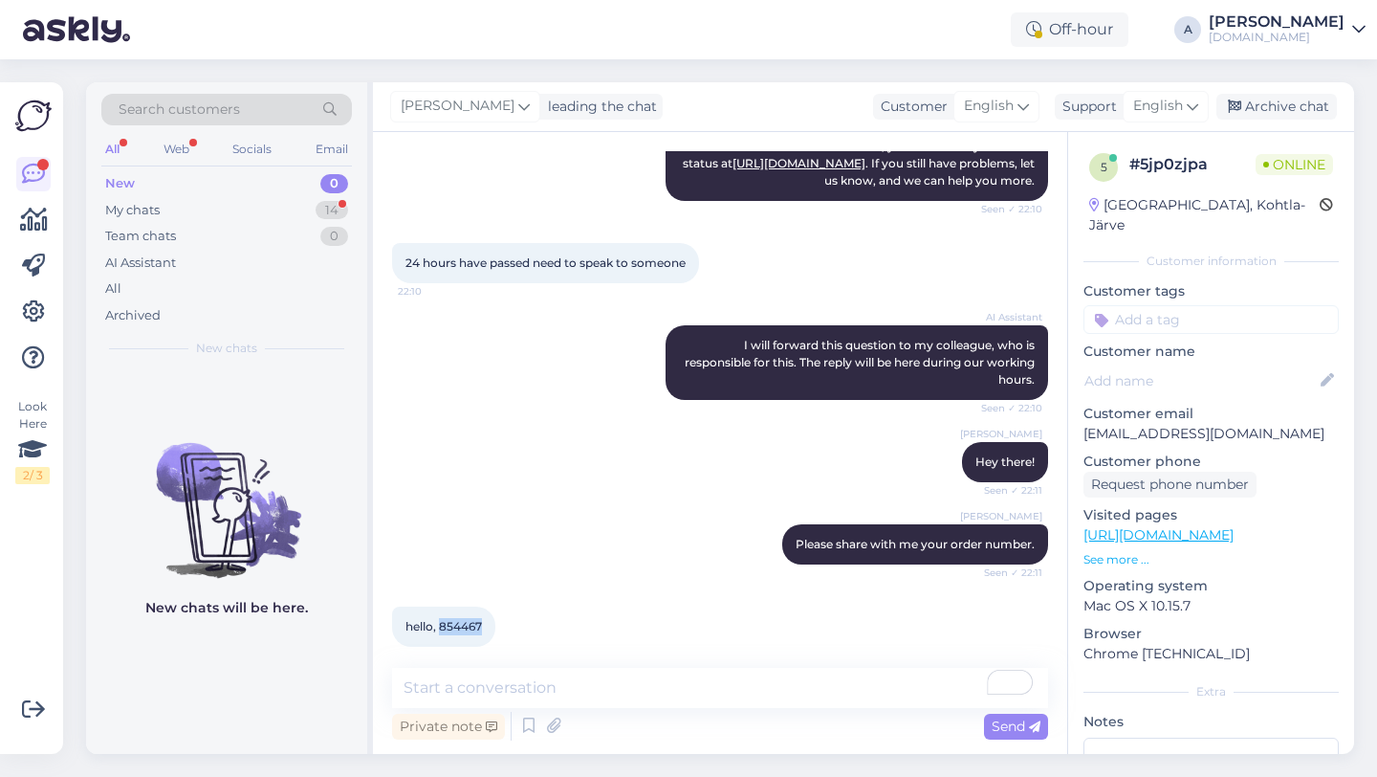
drag, startPoint x: 481, startPoint y: 605, endPoint x: 441, endPoint y: 608, distance: 40.4
click at [441, 619] on span "hello, 854467" at bounding box center [444, 626] width 77 height 14
copy span "854467"
click at [534, 698] on textarea "To enrich screen reader interactions, please activate Accessibility in Grammarl…" at bounding box center [720, 688] width 656 height 40
click at [498, 689] on textarea "To enrich screen reader interactions, please activate Accessibility in Grammarl…" at bounding box center [720, 688] width 656 height 40
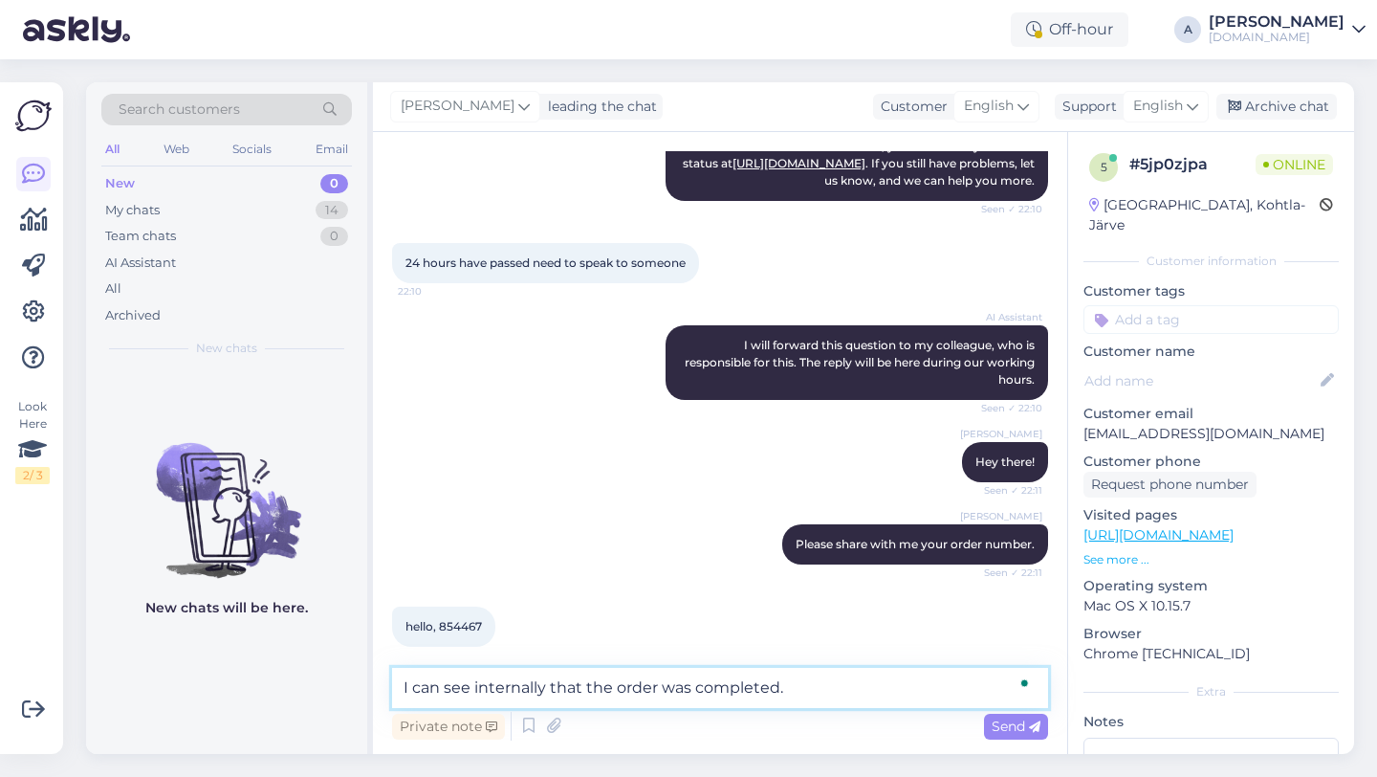
type textarea "I can see internally that the order was completed."
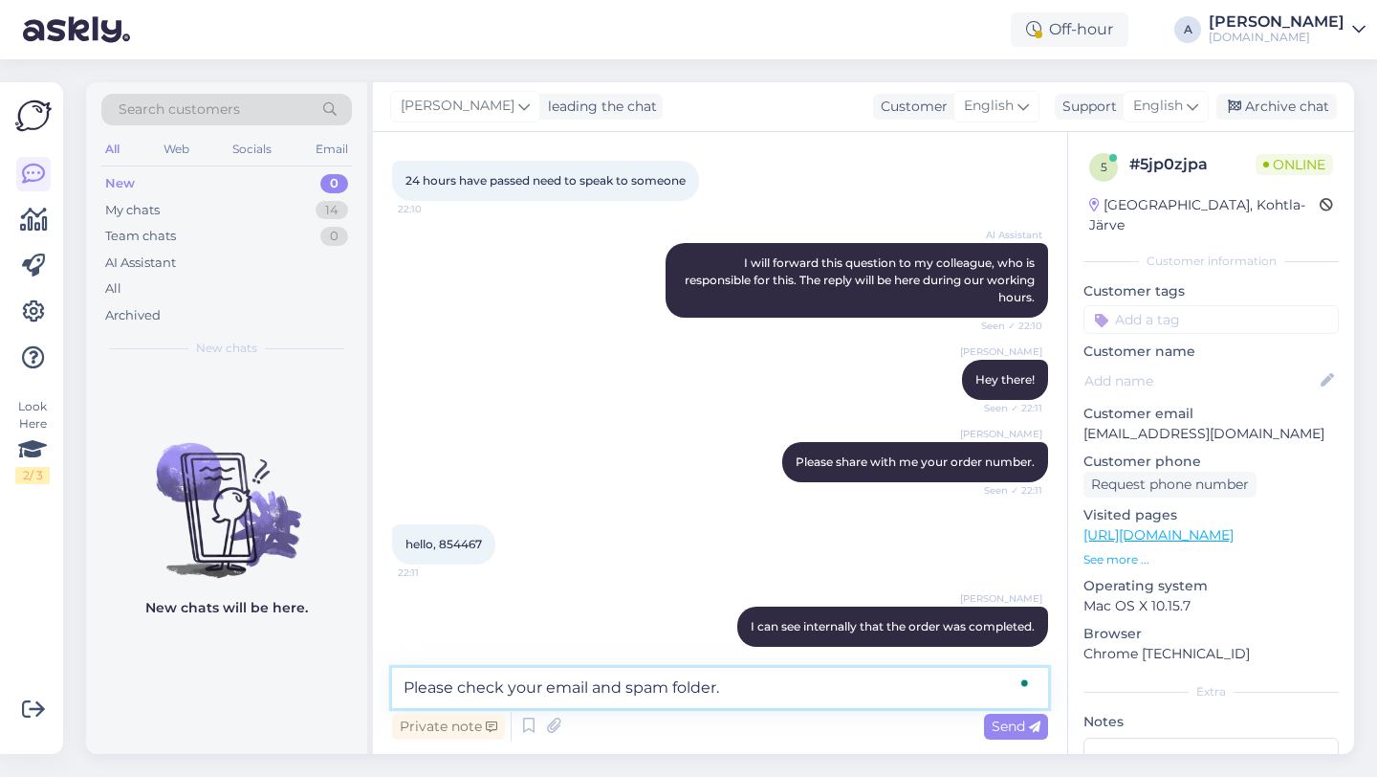
type textarea "Please check your email and spam folder."
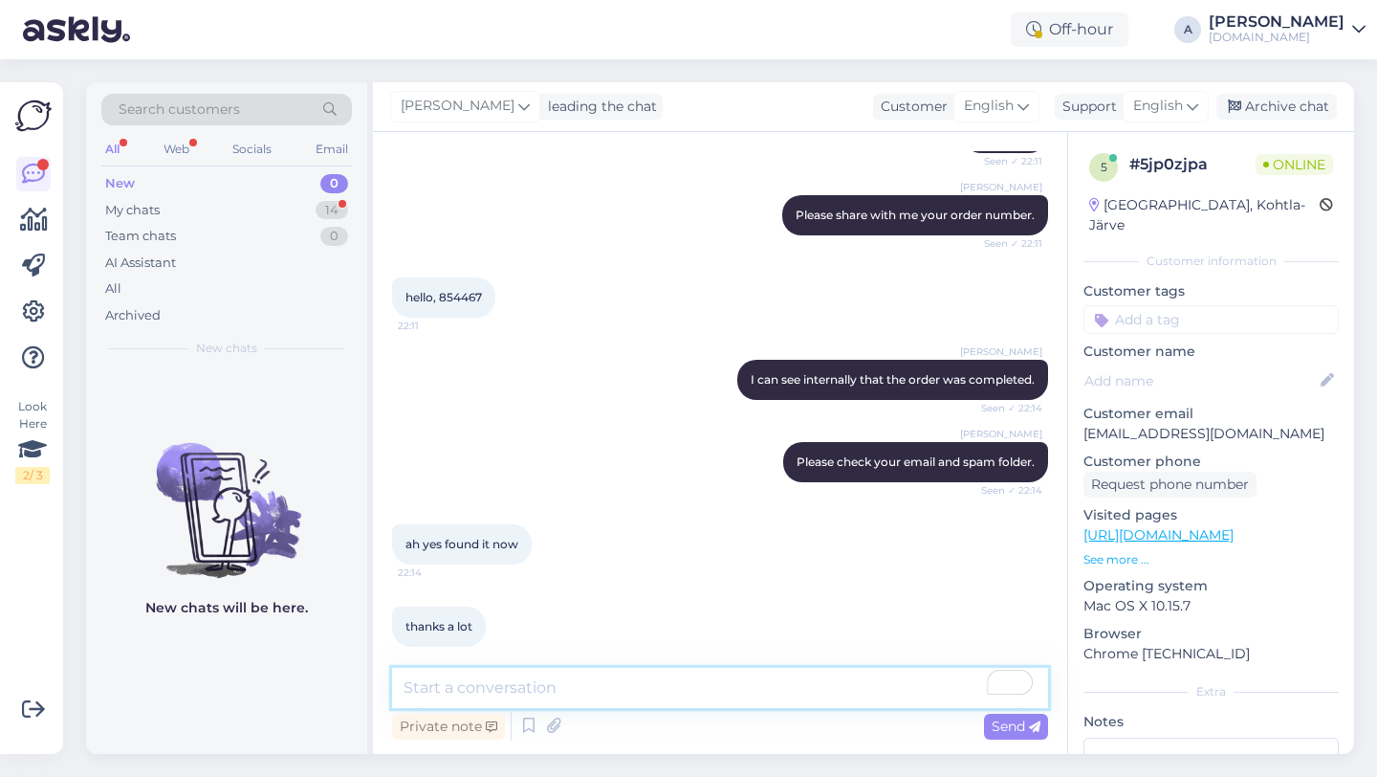
scroll to position [706, 0]
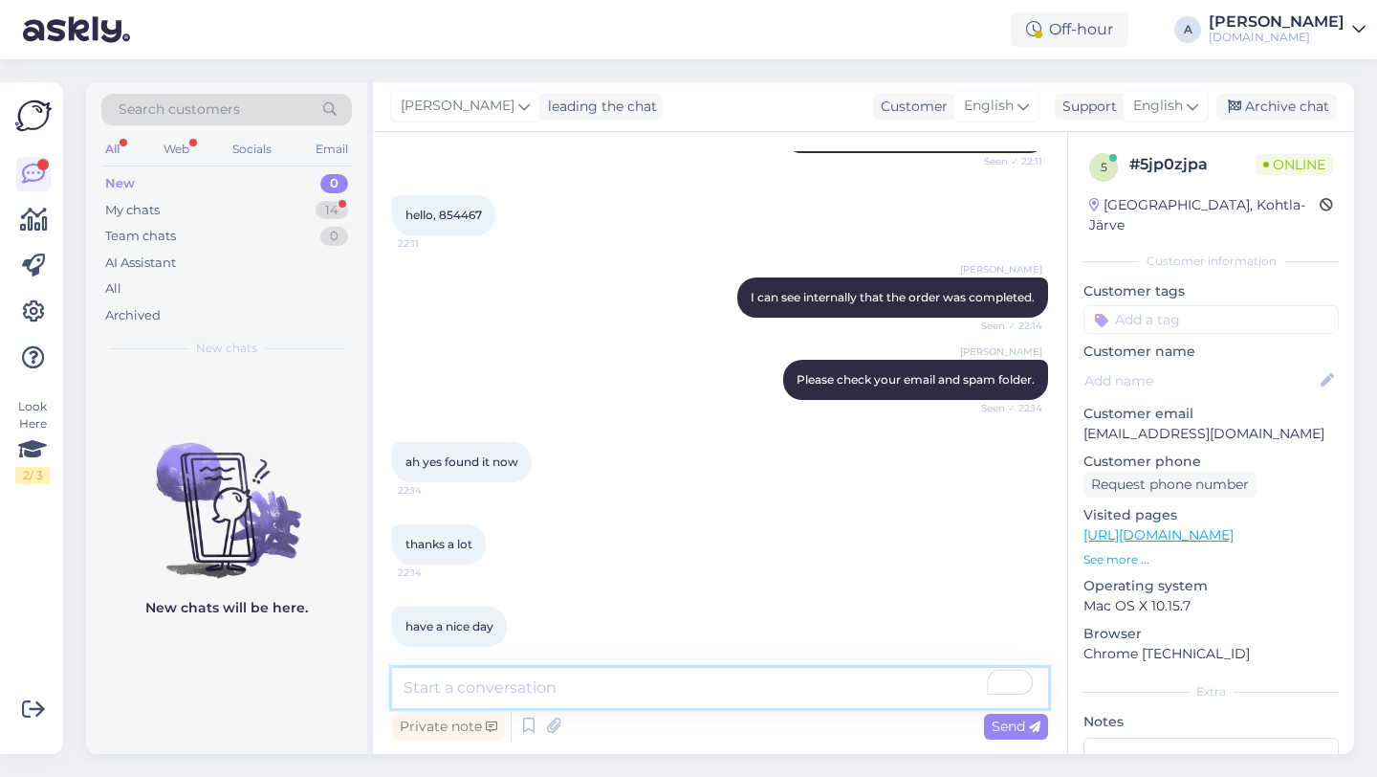
click at [466, 697] on textarea "To enrich screen reader interactions, please activate Accessibility in Grammarl…" at bounding box center [720, 688] width 656 height 40
type textarea "y"
type textarea "Y"
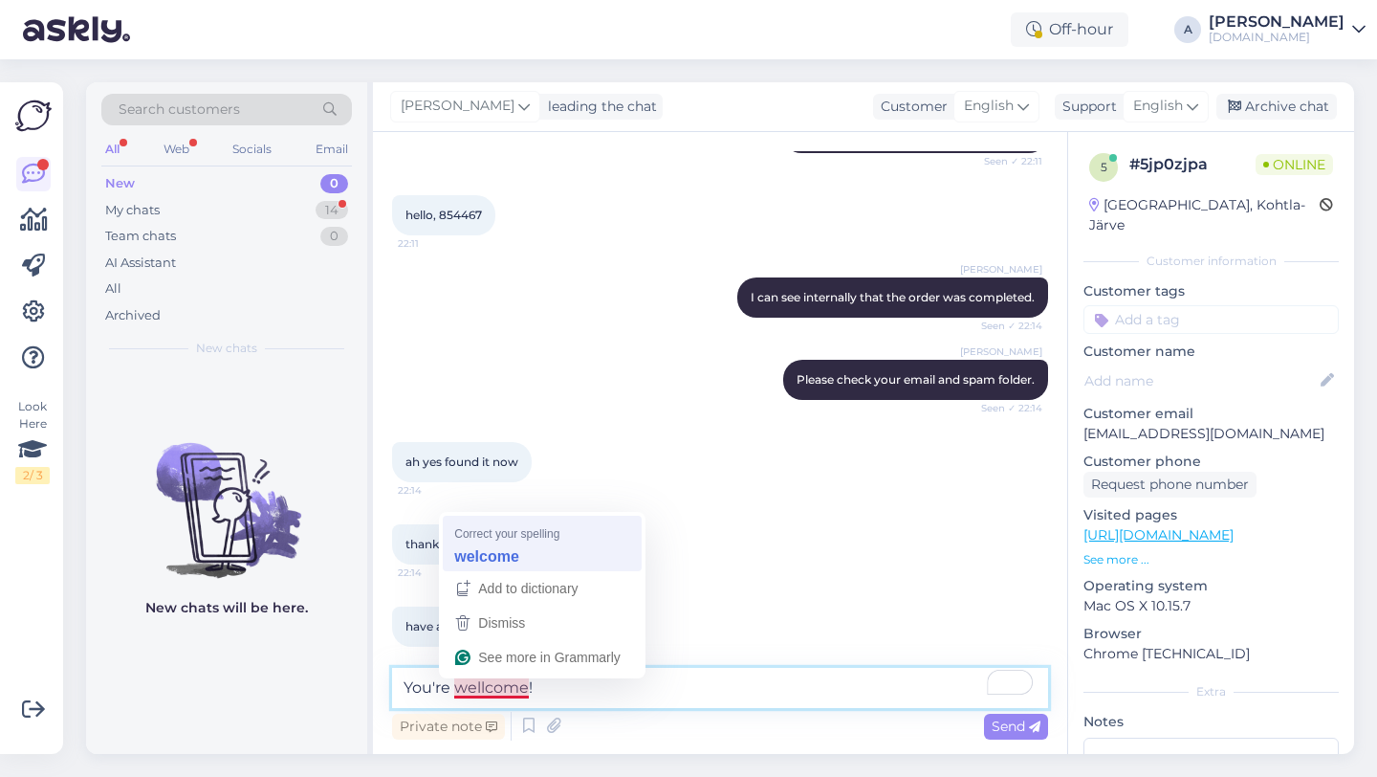
type textarea "You're welcome!"
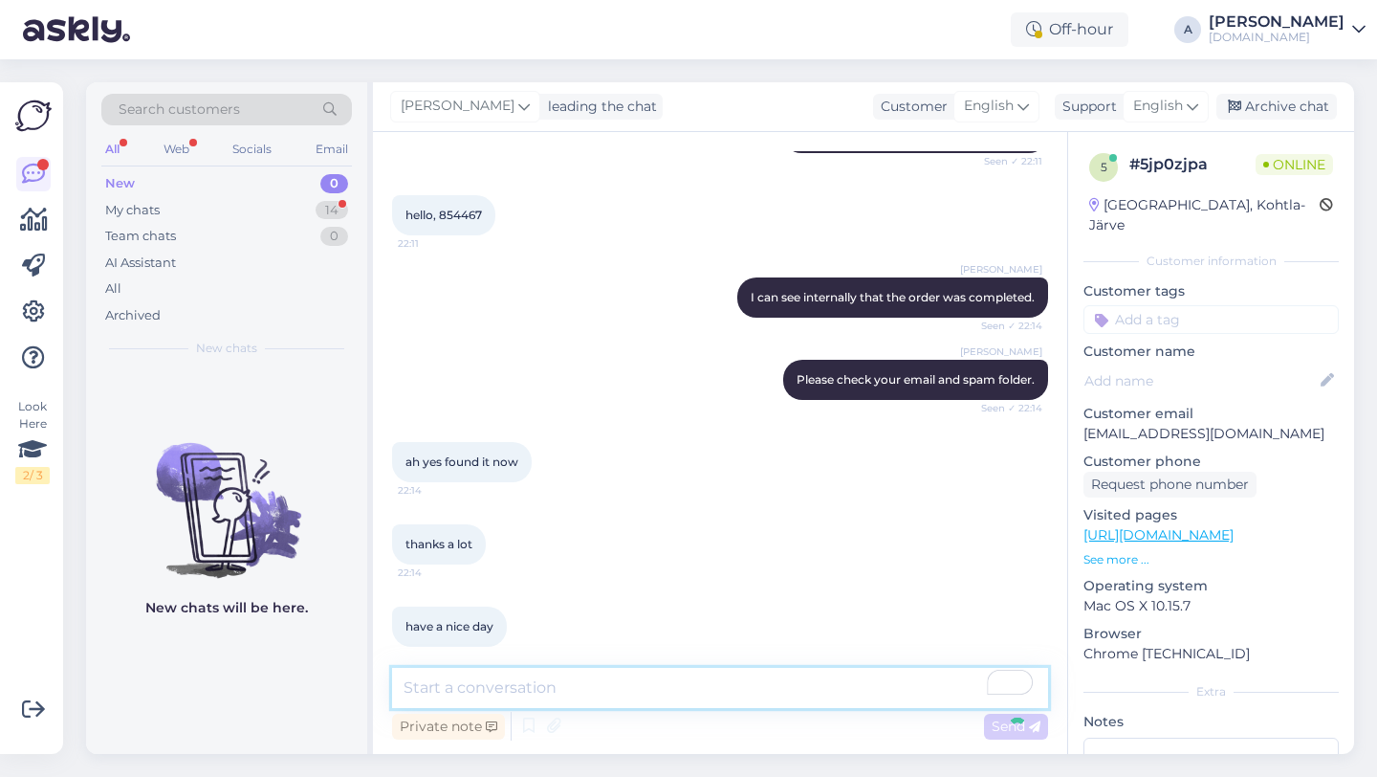
scroll to position [788, 0]
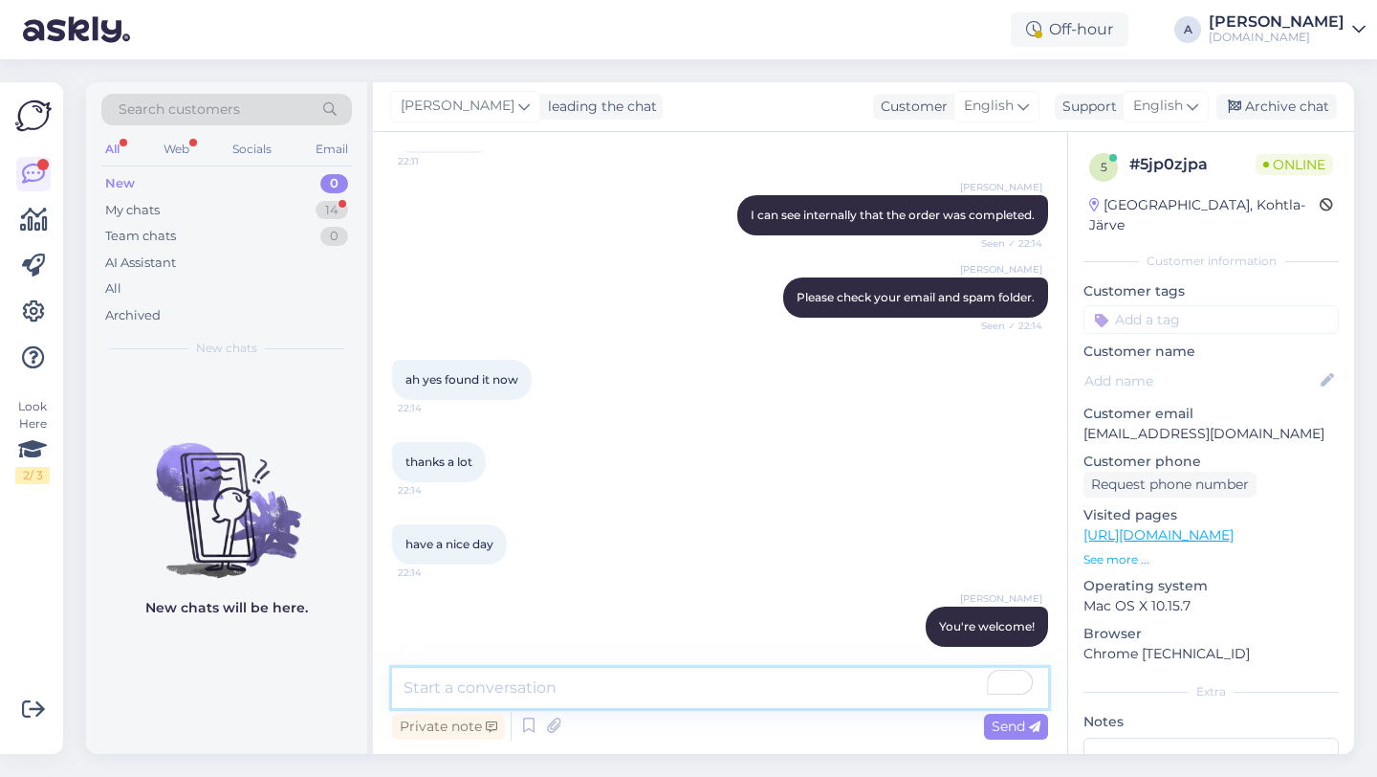
click at [548, 690] on textarea "To enrich screen reader interactions, please activate Accessibility in Grammarl…" at bounding box center [720, 688] width 656 height 40
paste textarea "If you need further help, don't hesitate to contact us again. Have a great day!"
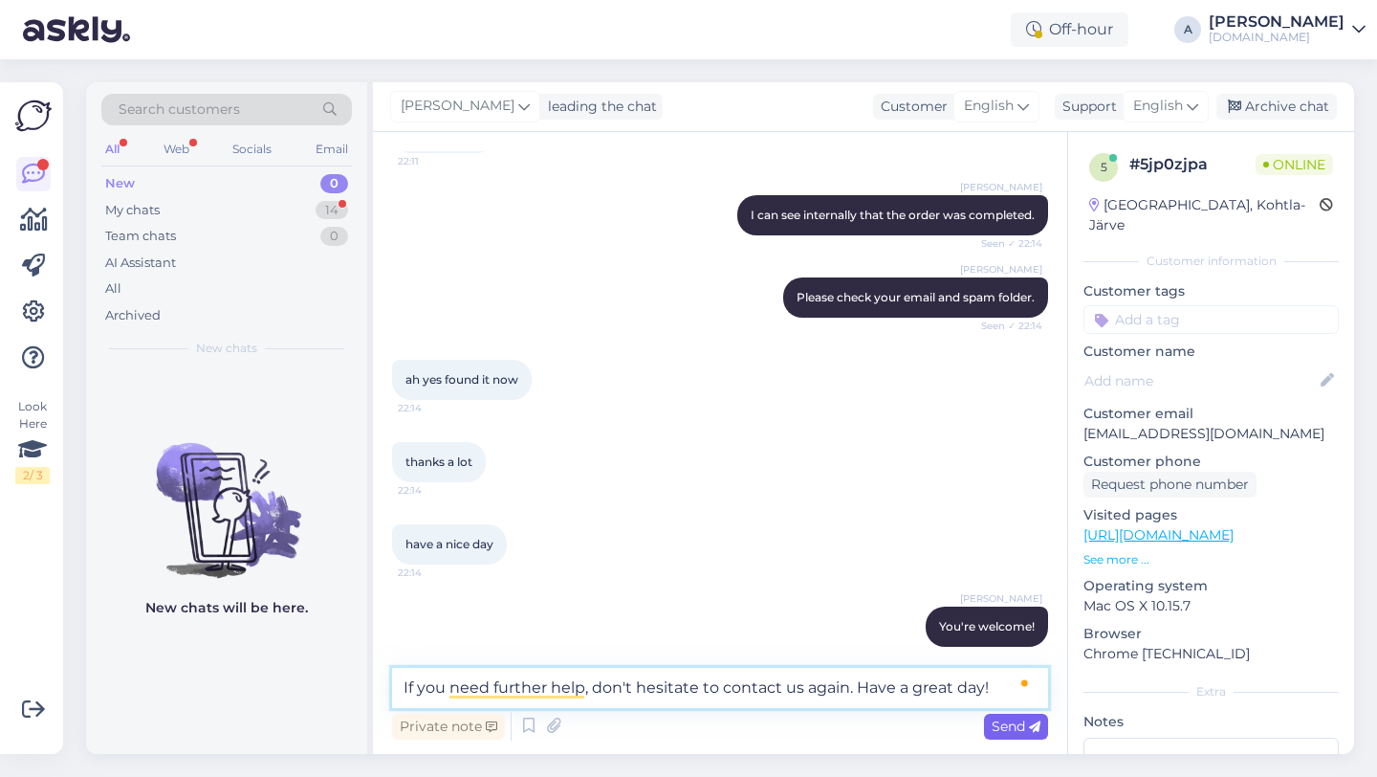
type textarea "If you need further help, don't hesitate to contact us again. Have a great day!"
click at [1029, 728] on icon at bounding box center [1034, 726] width 11 height 11
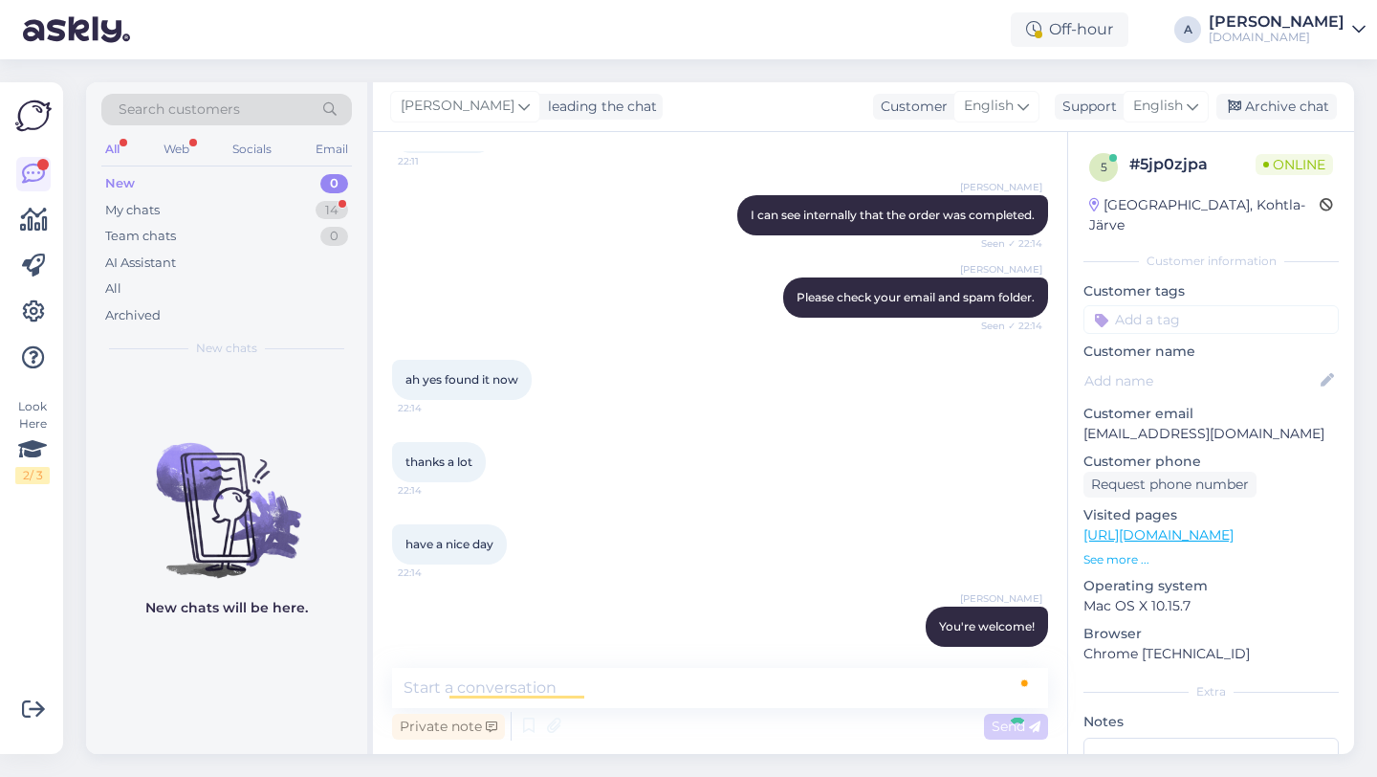
scroll to position [888, 0]
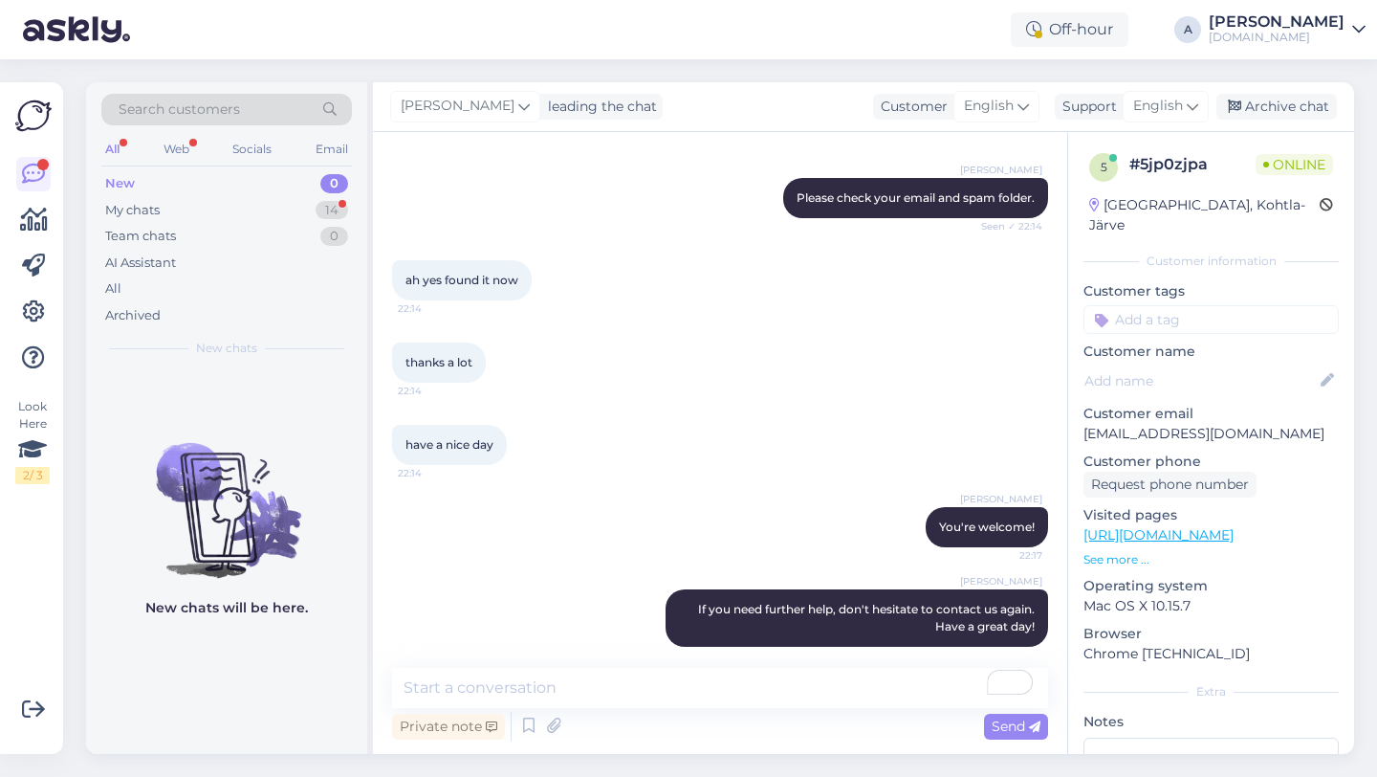
click at [1176, 306] on input at bounding box center [1211, 319] width 255 height 29
type input "orde"
click at [1228, 364] on span "Order_delay" at bounding box center [1212, 369] width 70 height 11
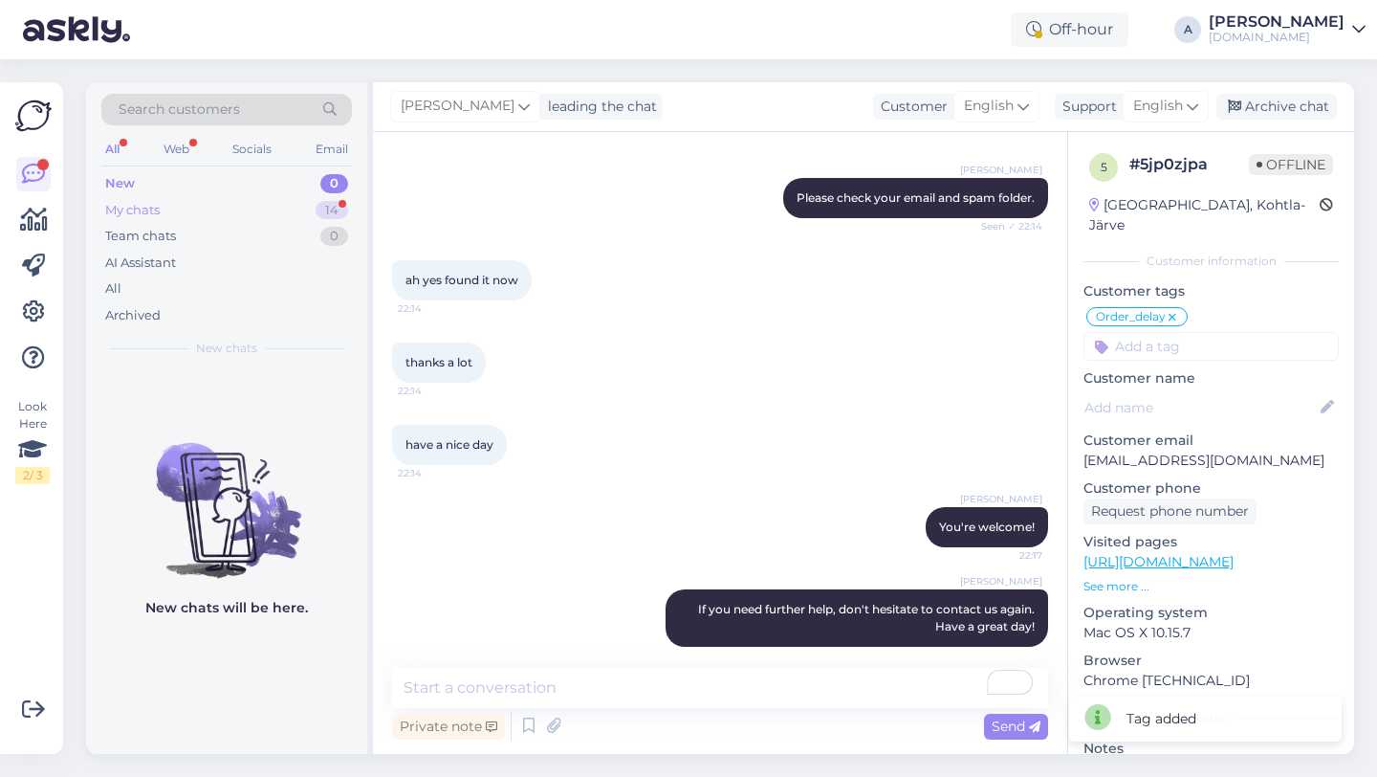
click at [313, 203] on div "My chats 14" at bounding box center [226, 210] width 251 height 27
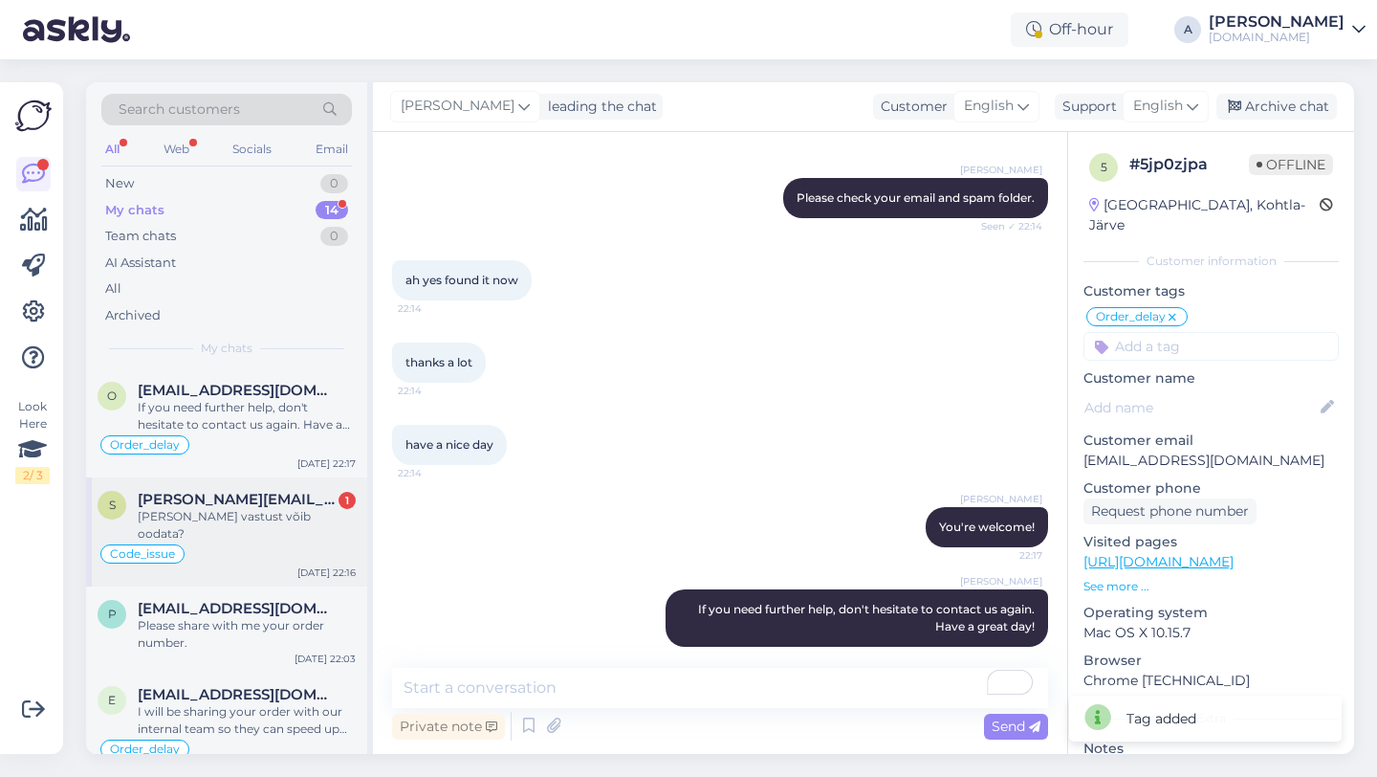
click at [237, 509] on div "Millal vastust võib oodata?" at bounding box center [247, 525] width 218 height 34
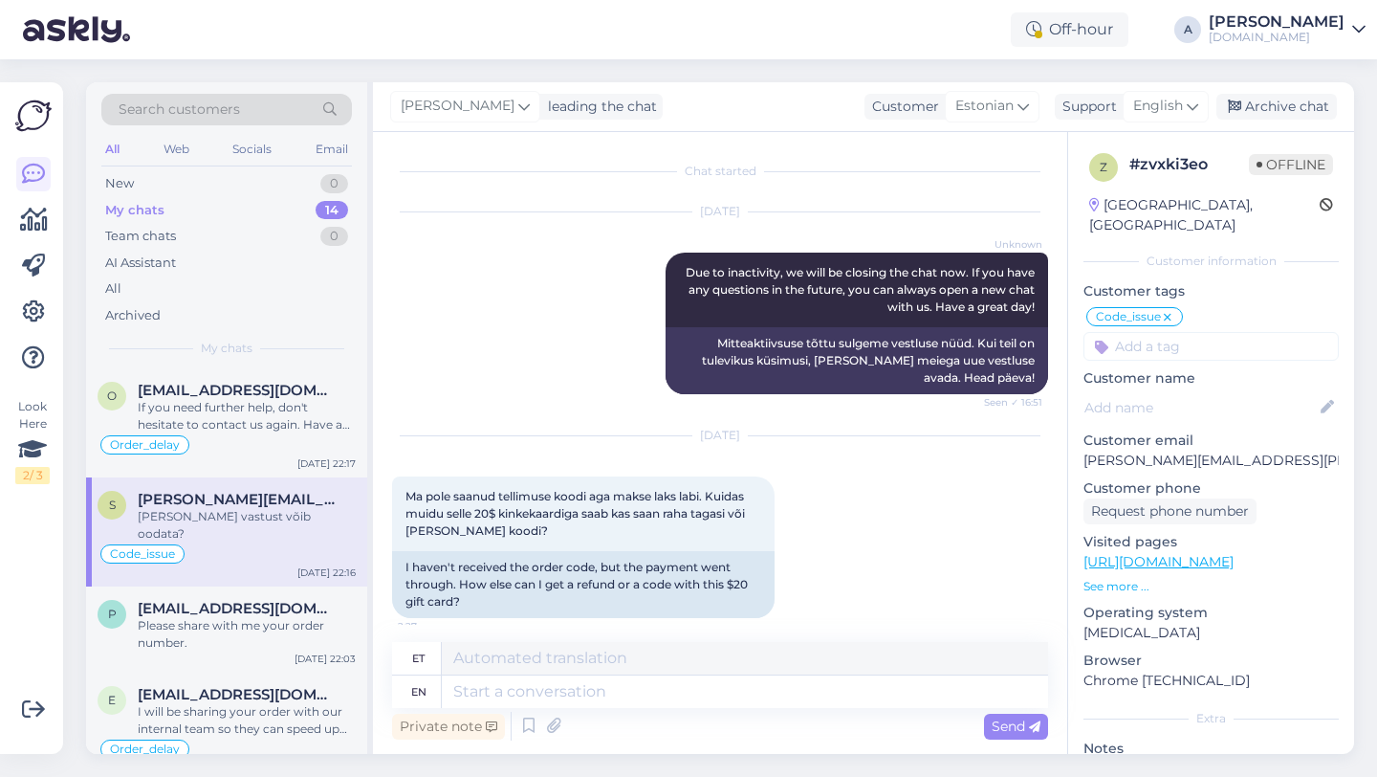
scroll to position [15395, 0]
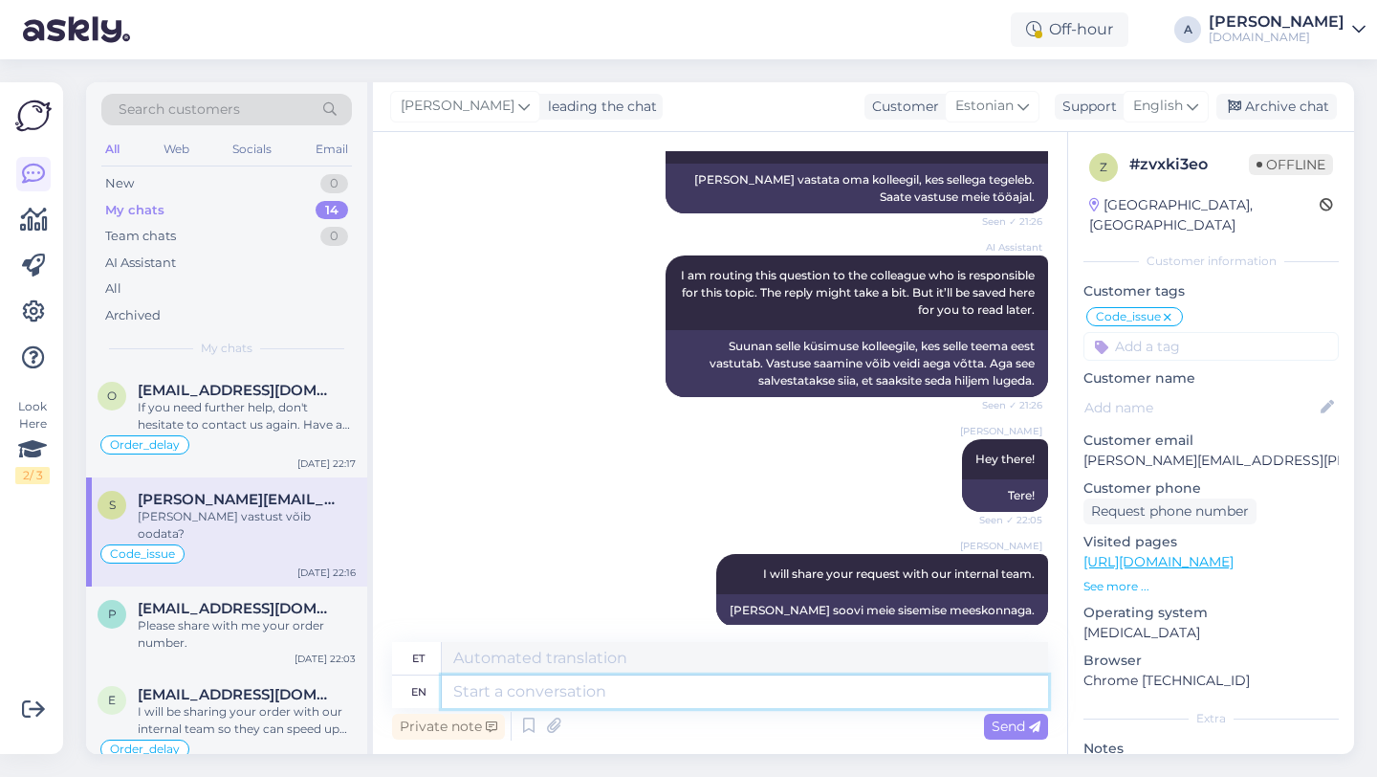
click at [632, 694] on textarea at bounding box center [745, 691] width 606 height 33
type textarea "Once I"
type textarea "Kord"
type textarea "Once I ge"
type textarea "Kui ma"
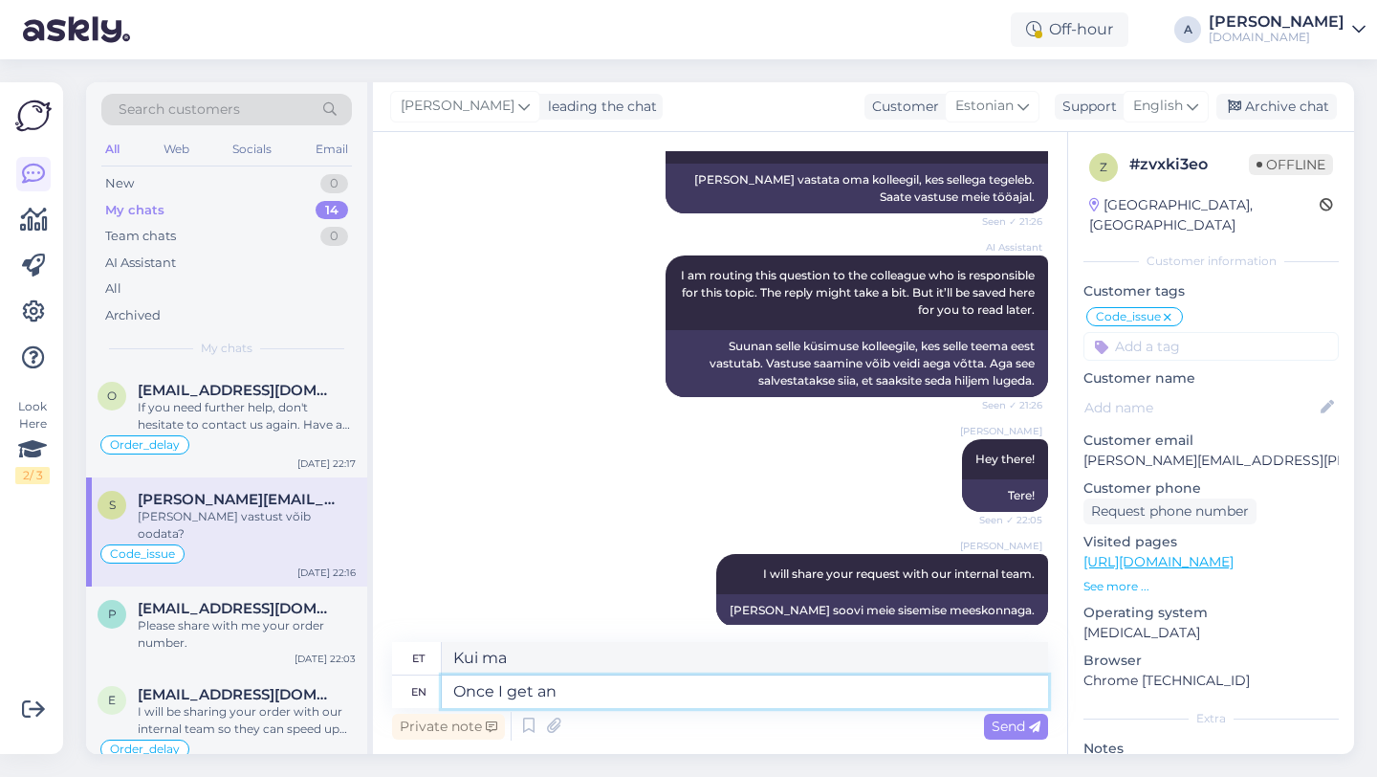
type textarea "Once I get an u"
type textarea "Kui ma saan"
type textarea "Once I get an update"
type textarea "Kui ma saan värskenduse"
type textarea "Once I get an update from o"
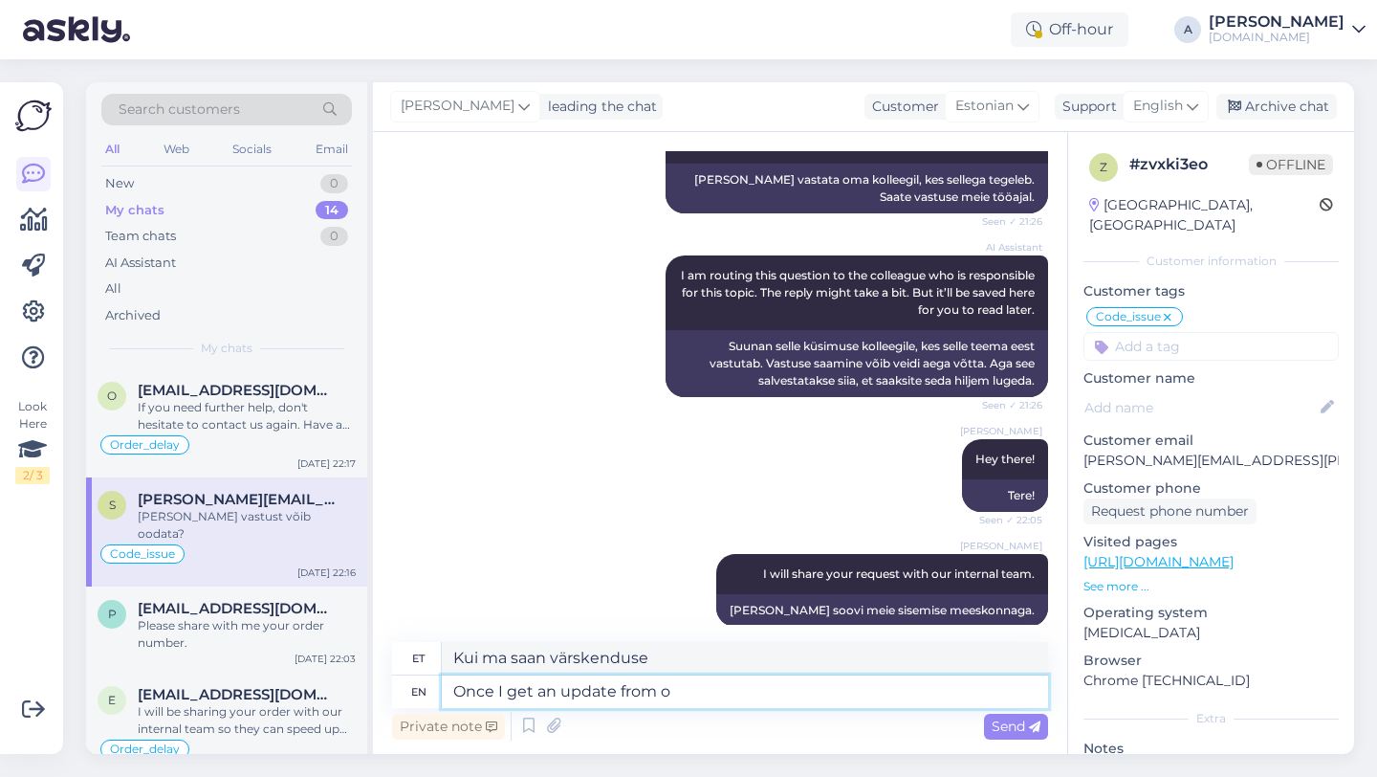
type textarea "Kui ma saan värskenduse f"
type textarea "Once I get an update from our"
type textarea "Kui ma saan värskenduse"
type textarea "Once I get an update from our inte"
type textarea "Kui ma saan meie käest värskenduse"
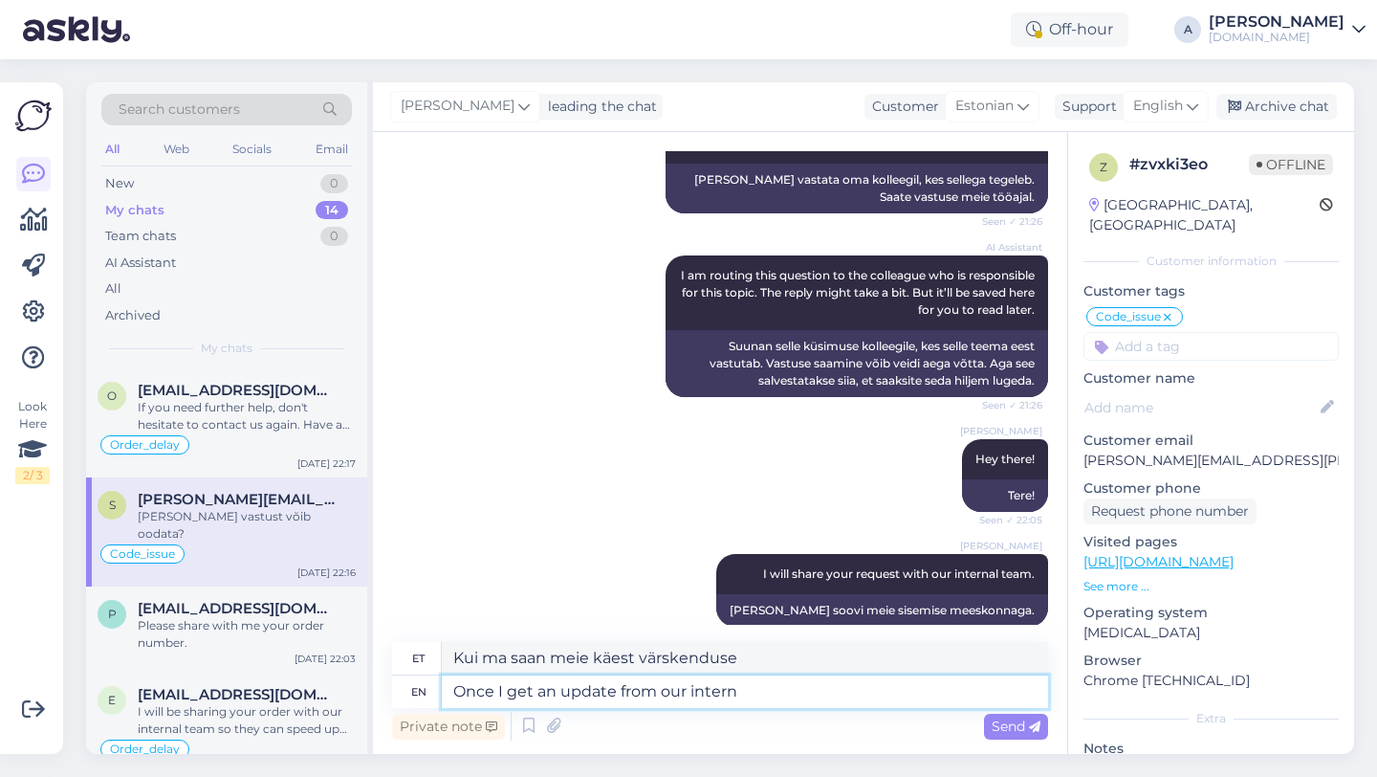
type textarea "Once I get an update from our interna"
type textarea "Kui ma saan meie siseringilt värskenduse"
type textarea "Once I get an update from our internal team"
type textarea "Kui ma saan meie sisemeeskonnalt värskenduse"
type textarea "Once I get an update from our internal team I'll"
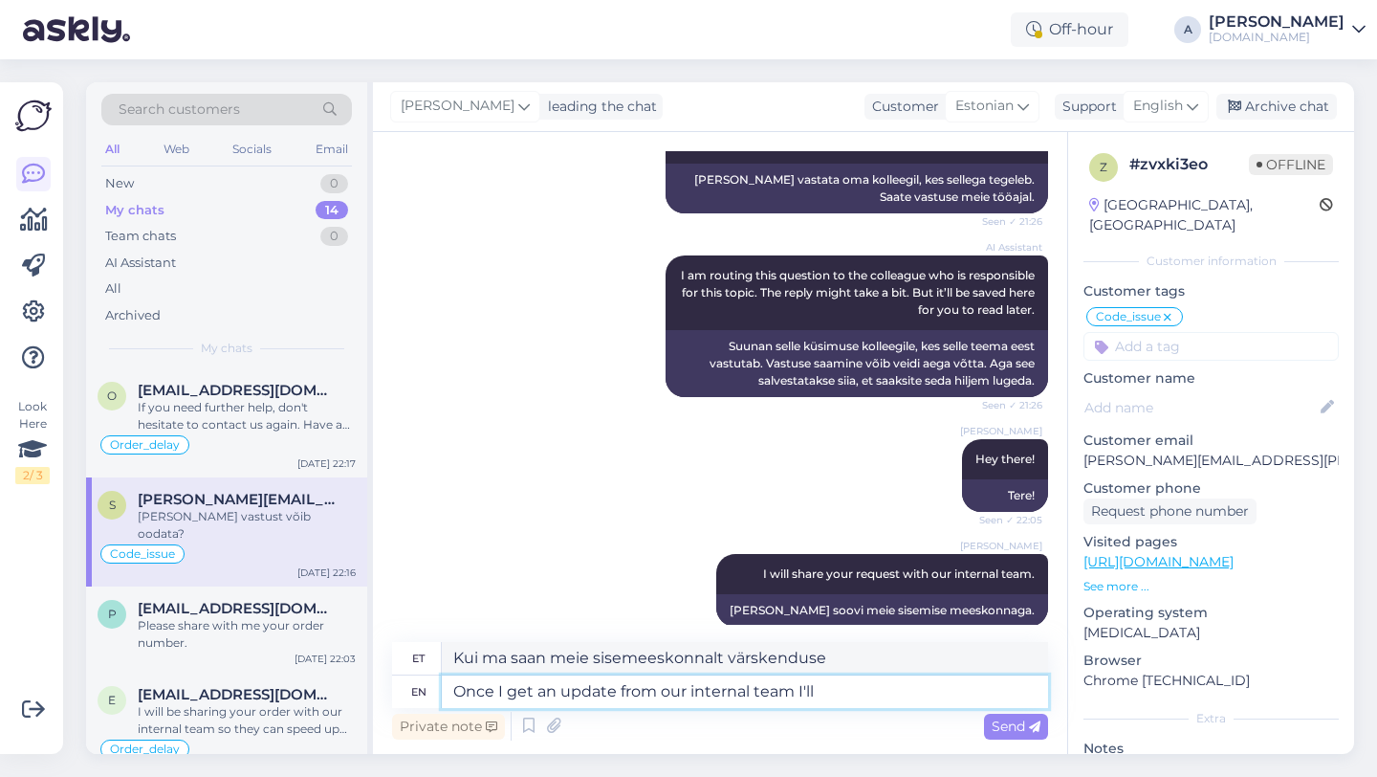
type textarea "Kui ma saan meie sisemiselt meeskonnalt värskenduse, siis ma"
type textarea "Once I get an update from our internal team I'll let"
type textarea "Kui ma saan meie sisemiselt meeskonnalt värskenduse, annan teile teada."
type textarea "Once I get an update from our internal team I'll let you kn"
type textarea "Kui ma saan meie sisemeeskonnalt värskenduse, annan teile teada."
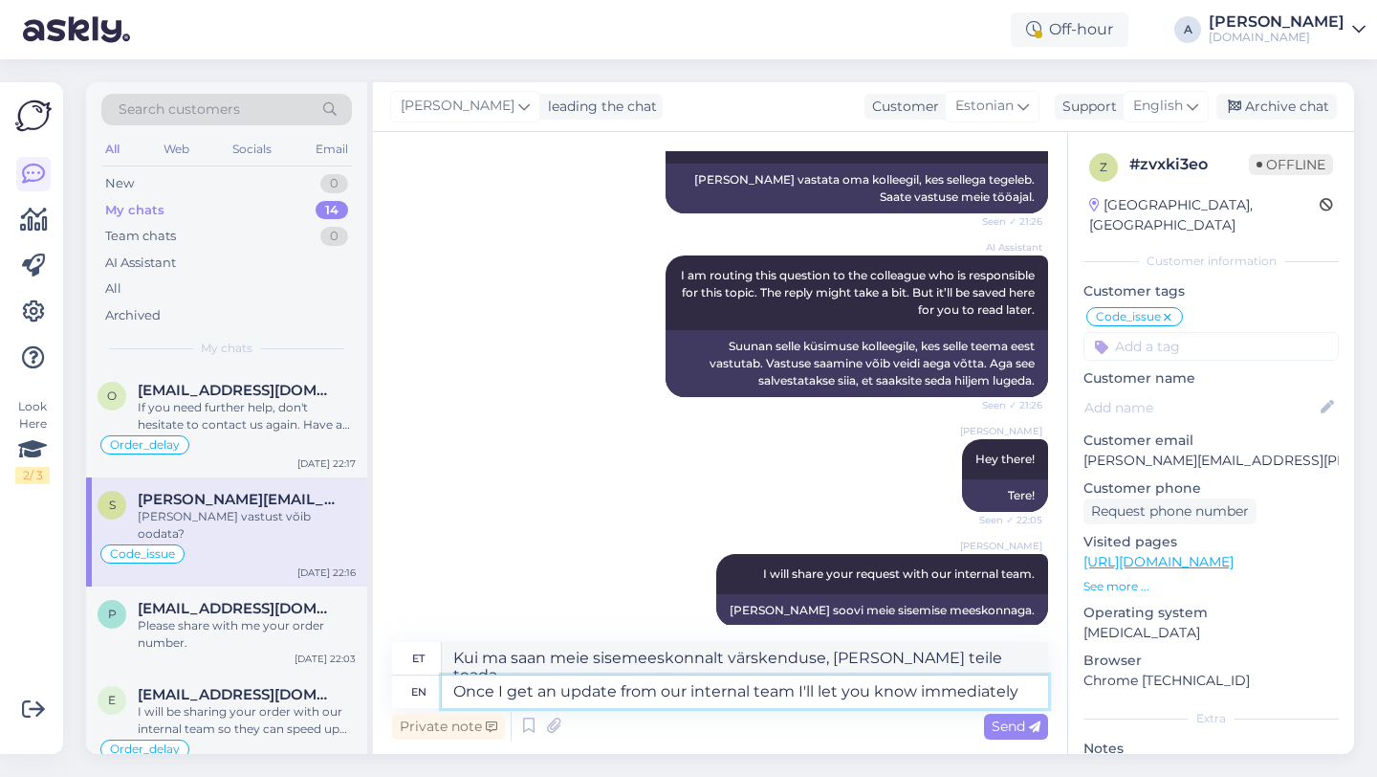
type textarea "Once I get an update from our internal team I'll let you know immediately."
type textarea "Niipea kui saan meie sisemeeskonnalt värskenduse, annan teile kohe teada."
type textarea "Once I get an update from our internal team I'll let you know immediately."
click at [1023, 737] on div "Send" at bounding box center [1016, 727] width 64 height 26
